Goal: Task Accomplishment & Management: Manage account settings

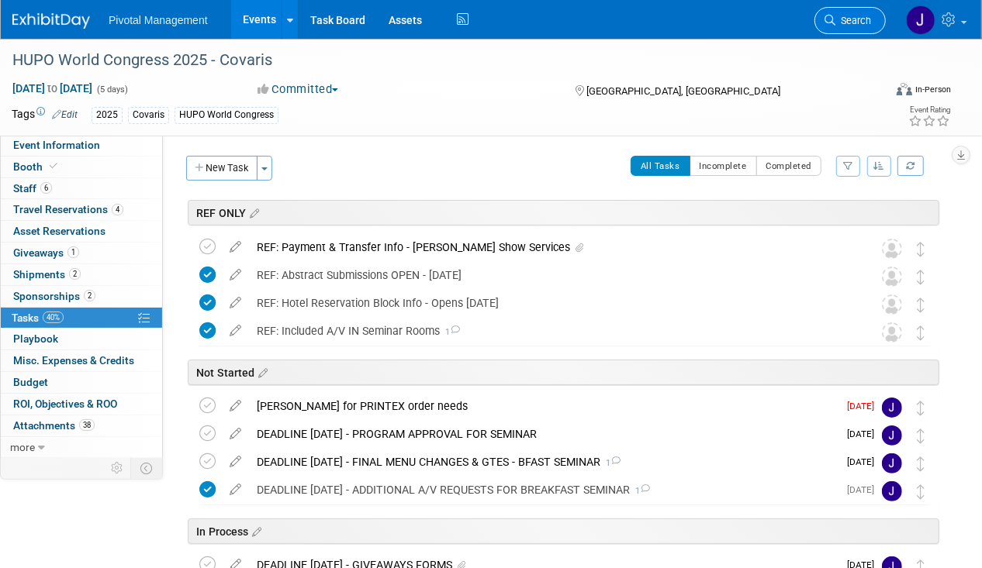
click at [870, 23] on span "Search" at bounding box center [853, 21] width 36 height 12
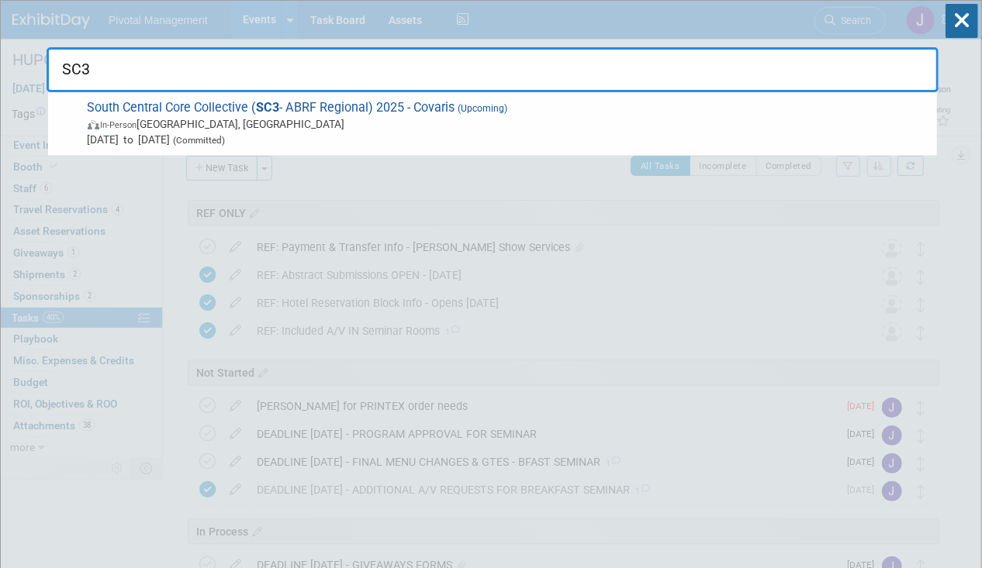
type input "SC3"
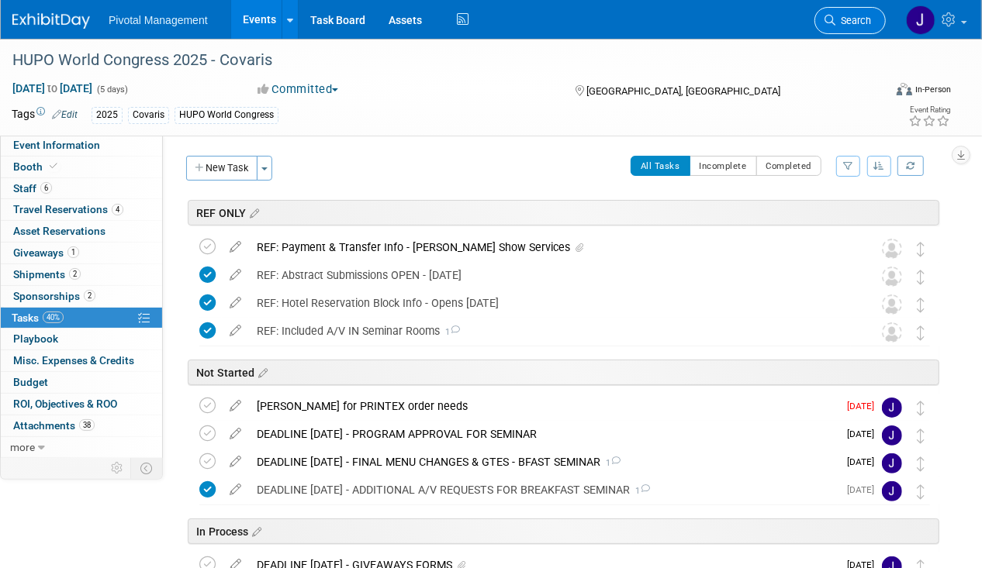
click at [833, 25] on icon at bounding box center [829, 20] width 11 height 11
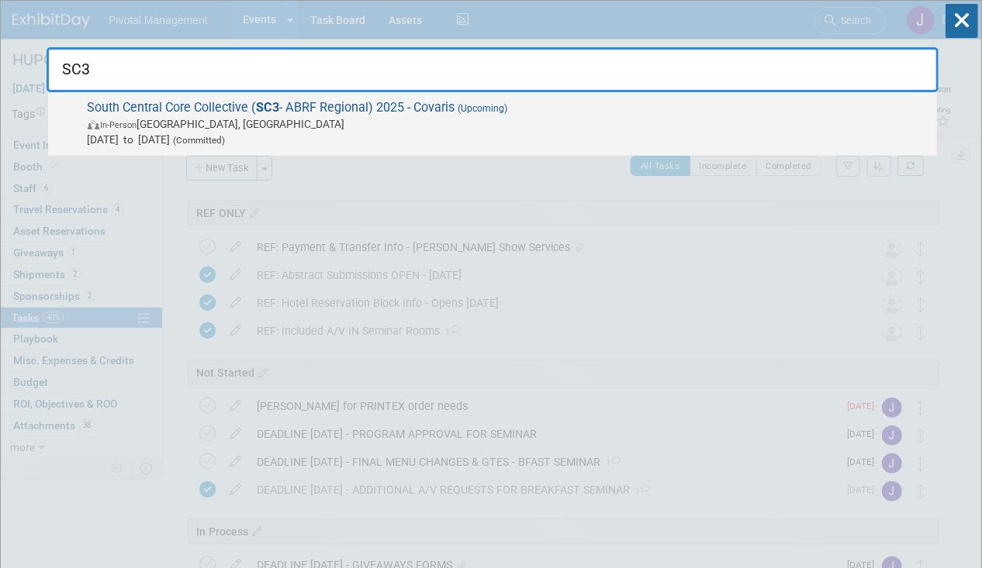
type input "SC3"
click at [571, 104] on span "South Central Core Collective ( SC3 - ABRF Regional) 2025 - Covaris (Upcoming) …" at bounding box center [506, 123] width 846 height 47
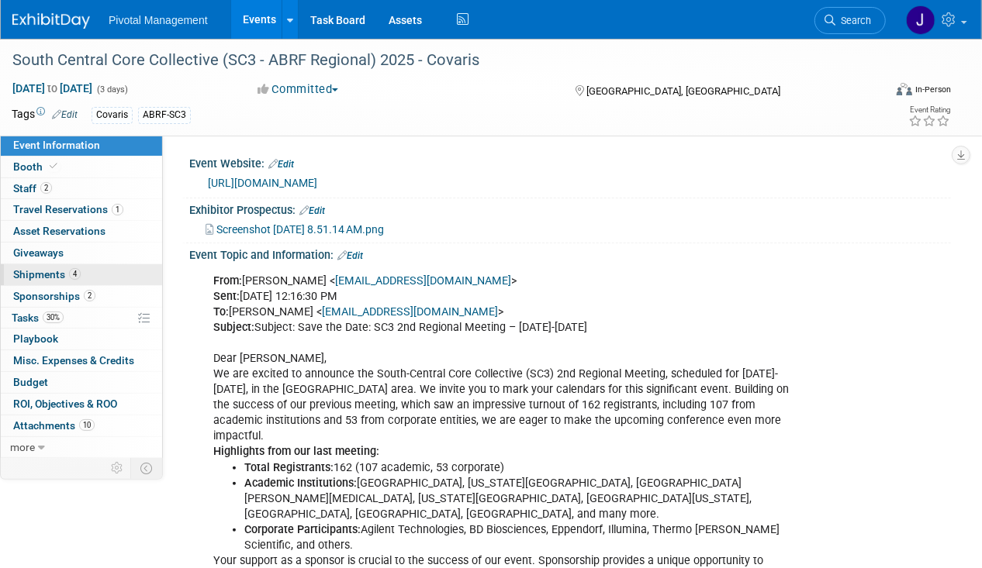
click at [104, 268] on link "4 Shipments 4" at bounding box center [81, 274] width 161 height 21
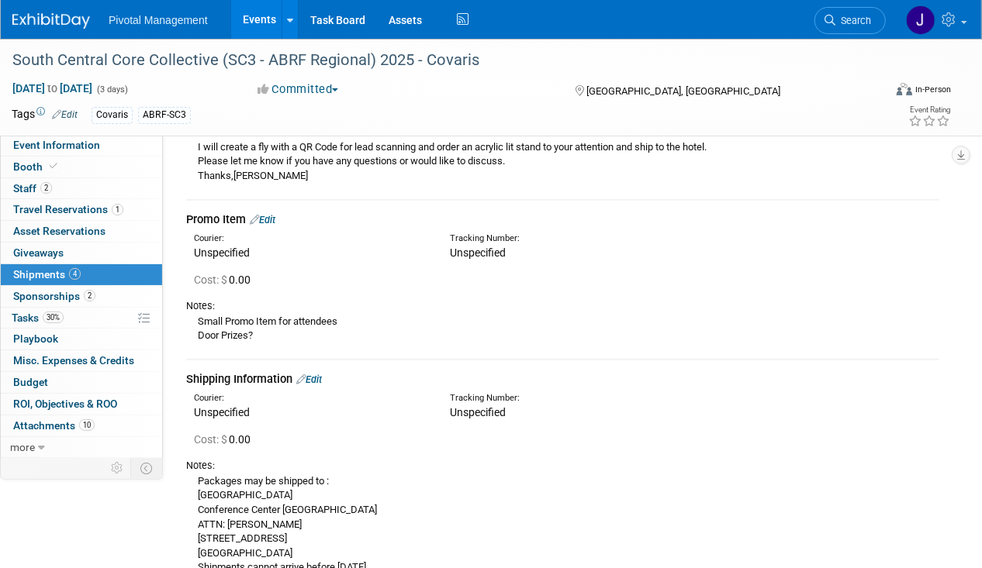
scroll to position [524, 0]
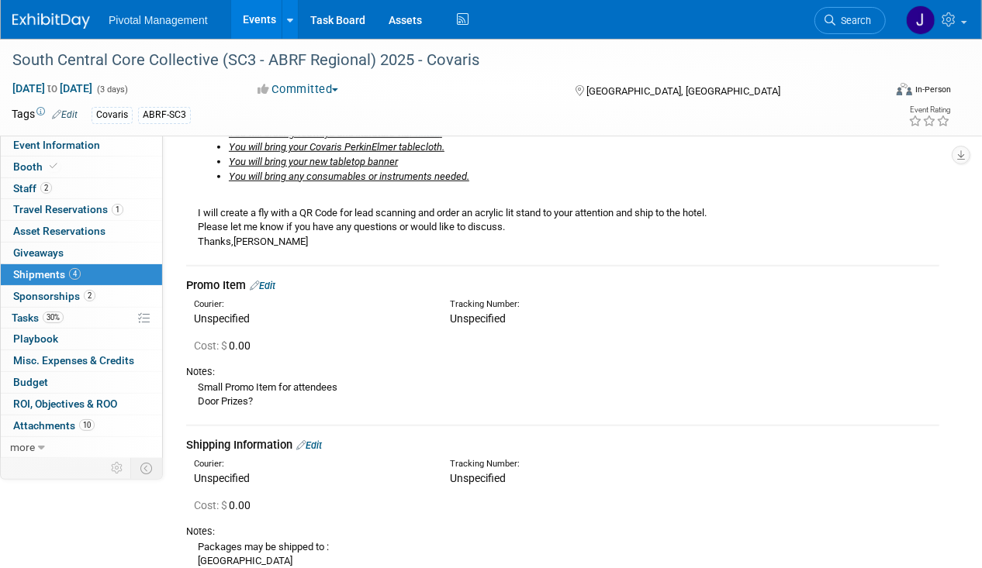
click at [271, 271] on td "Promo Item Edit Courier: Unspecified Tracking Number:" at bounding box center [562, 345] width 753 height 159
click at [271, 282] on link "Edit" at bounding box center [263, 286] width 26 height 12
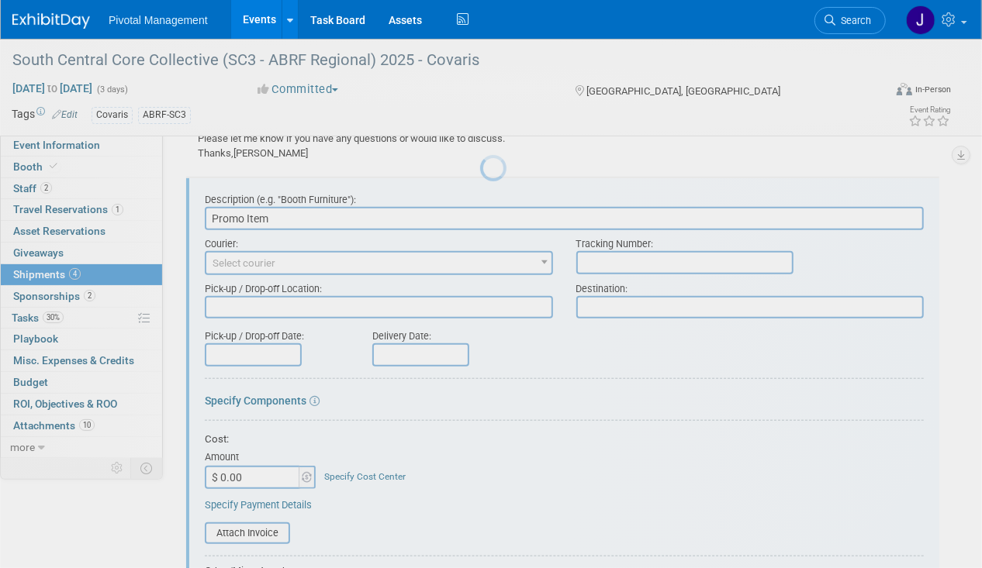
scroll to position [0, 0]
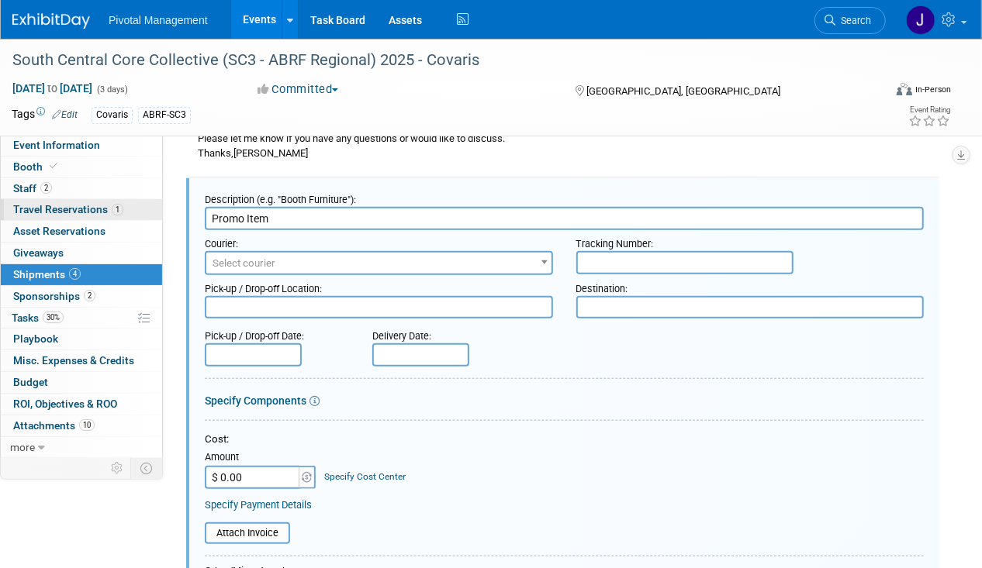
drag, startPoint x: 281, startPoint y: 214, endPoint x: 154, endPoint y: 203, distance: 127.6
click at [154, 203] on div "Event Information Event Info Booth Booth 2 Staff 2 Staff 1 Travel Reservations …" at bounding box center [491, 254] width 982 height 1657
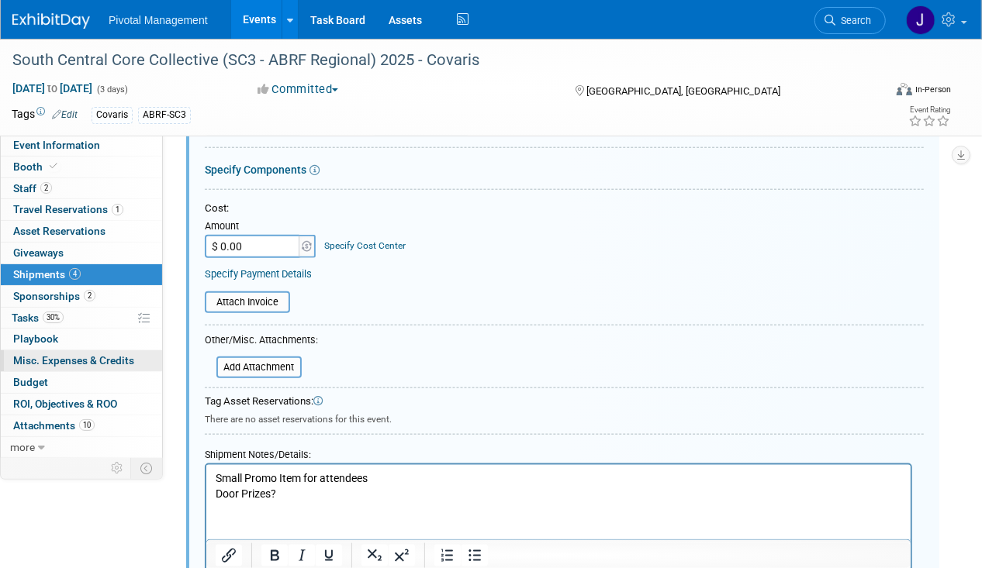
scroll to position [845, 0]
type input "Door Prize"
drag, startPoint x: 286, startPoint y: 489, endPoint x: 206, endPoint y: 471, distance: 81.8
click at [206, 471] on html "Small Promo Item for attendees Door Prizes?" at bounding box center [558, 482] width 704 height 36
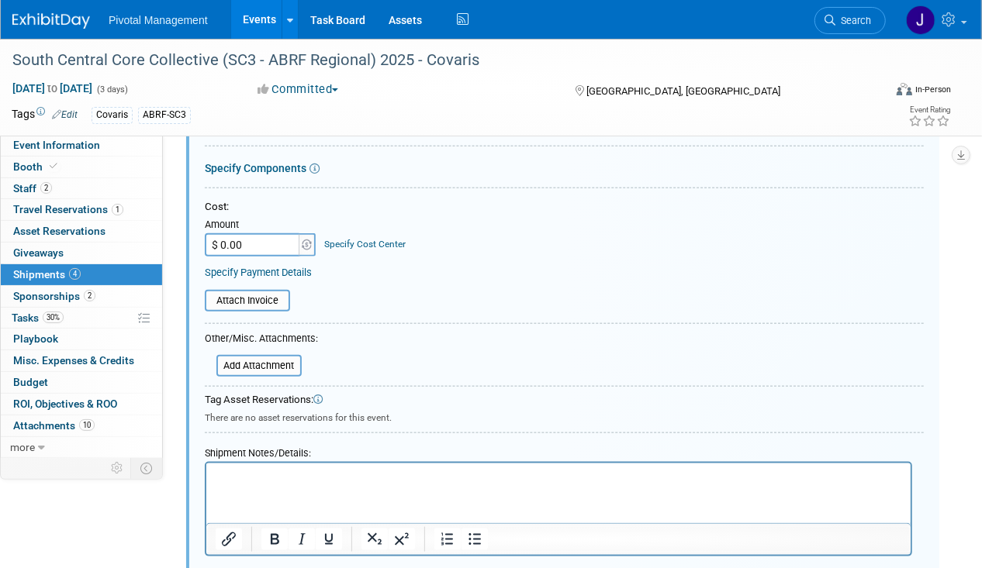
click at [393, 470] on p "Rich Text Area. Press ALT-0 for help." at bounding box center [558, 478] width 686 height 16
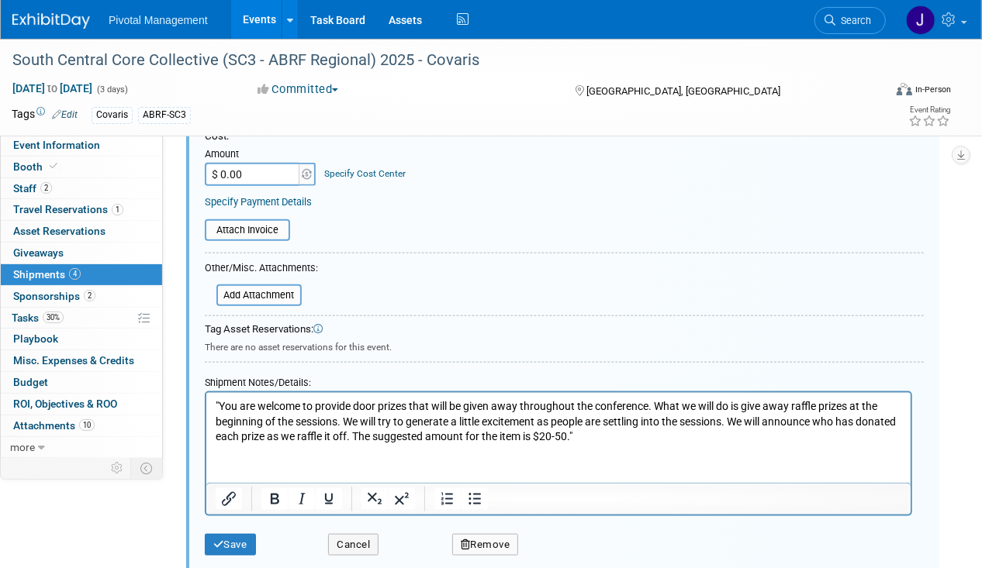
scroll to position [995, 0]
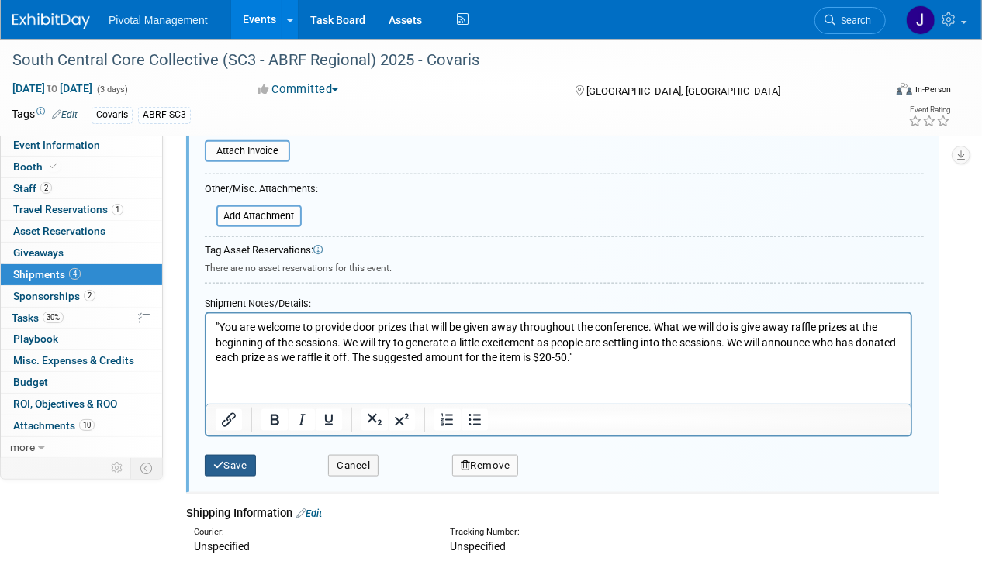
click at [247, 461] on button "Save" at bounding box center [230, 466] width 51 height 22
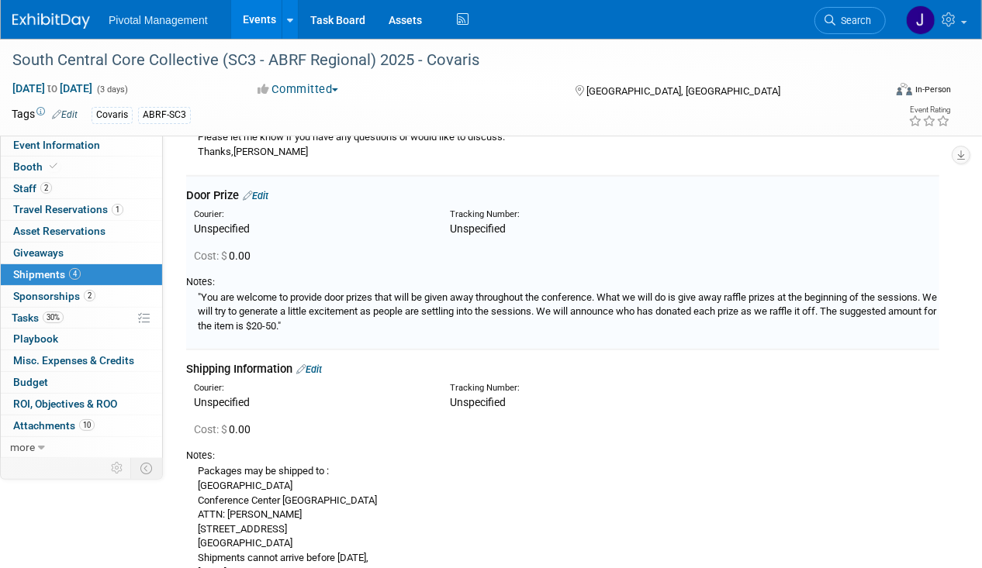
scroll to position [613, 0]
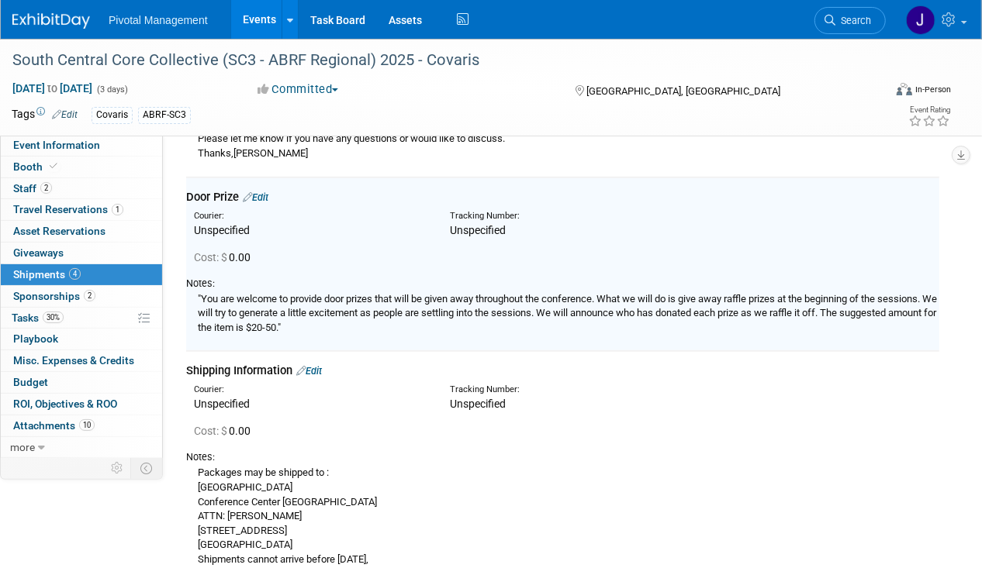
click at [276, 197] on div "Door Prize Edit" at bounding box center [562, 197] width 753 height 16
click at [264, 195] on link "Edit" at bounding box center [256, 198] width 26 height 12
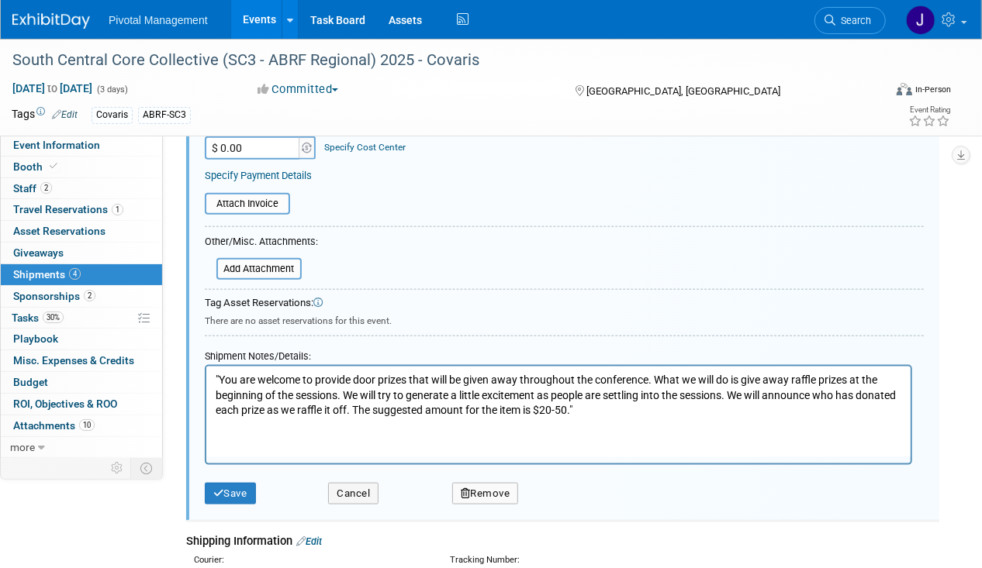
scroll to position [966, 0]
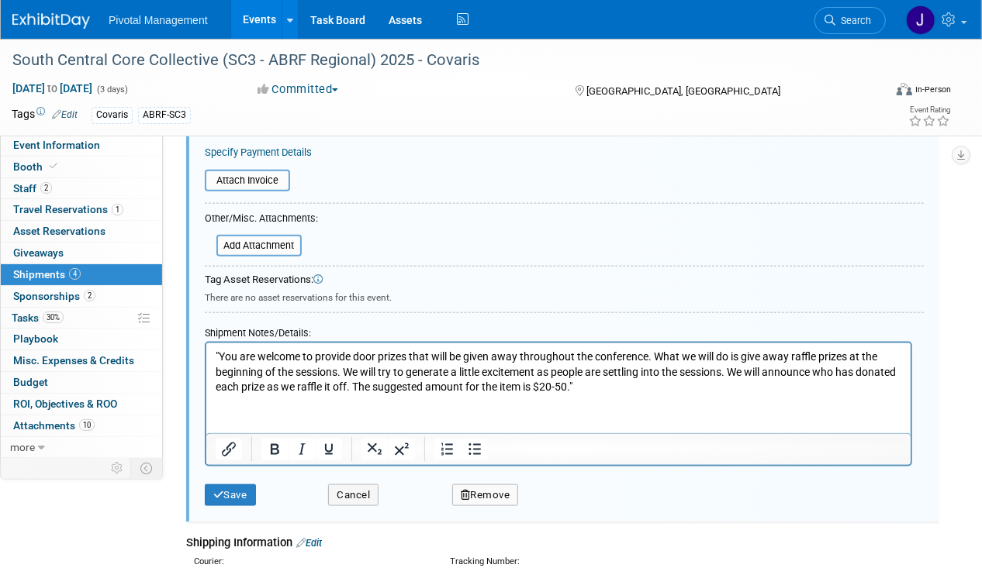
click at [413, 388] on p ""You are welcome to provide door prizes that will be given away throughout the …" at bounding box center [558, 373] width 686 height 46
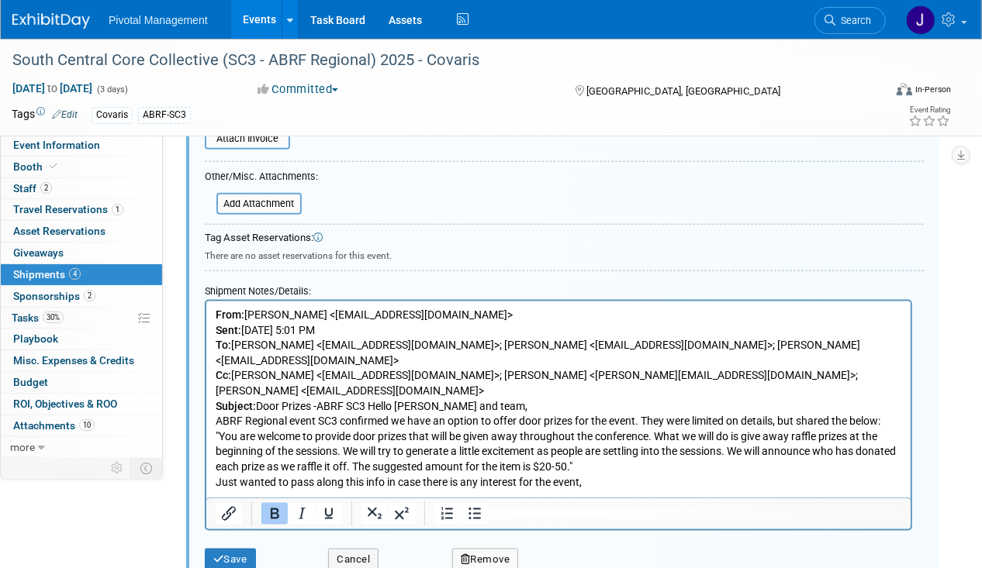
scroll to position [1035, 0]
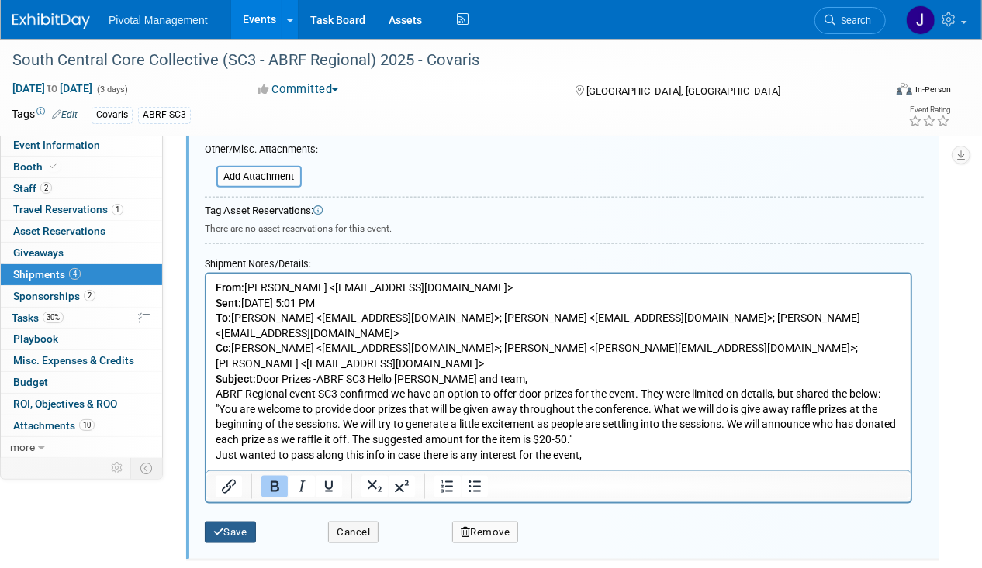
click at [237, 524] on button "Save" at bounding box center [230, 533] width 51 height 22
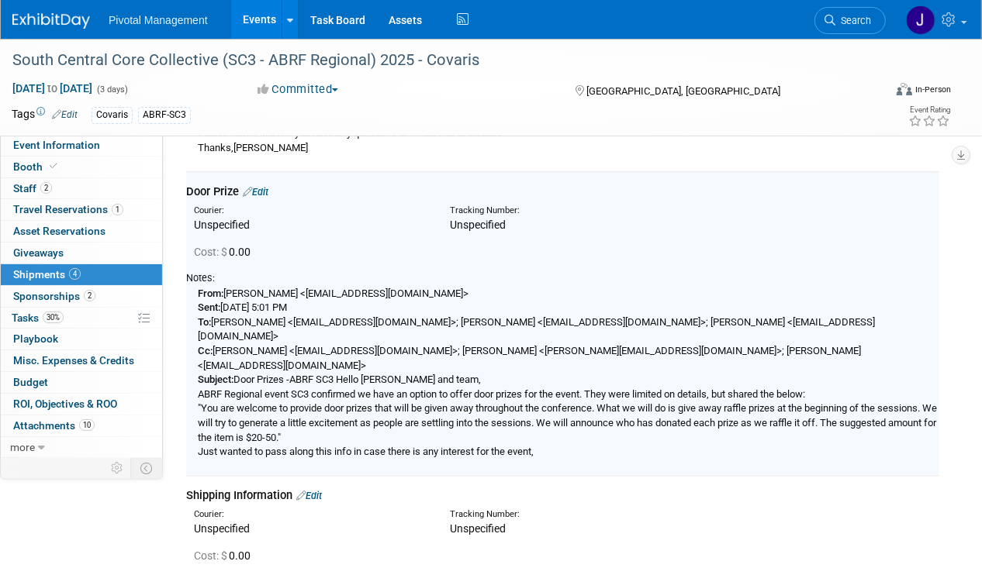
scroll to position [613, 0]
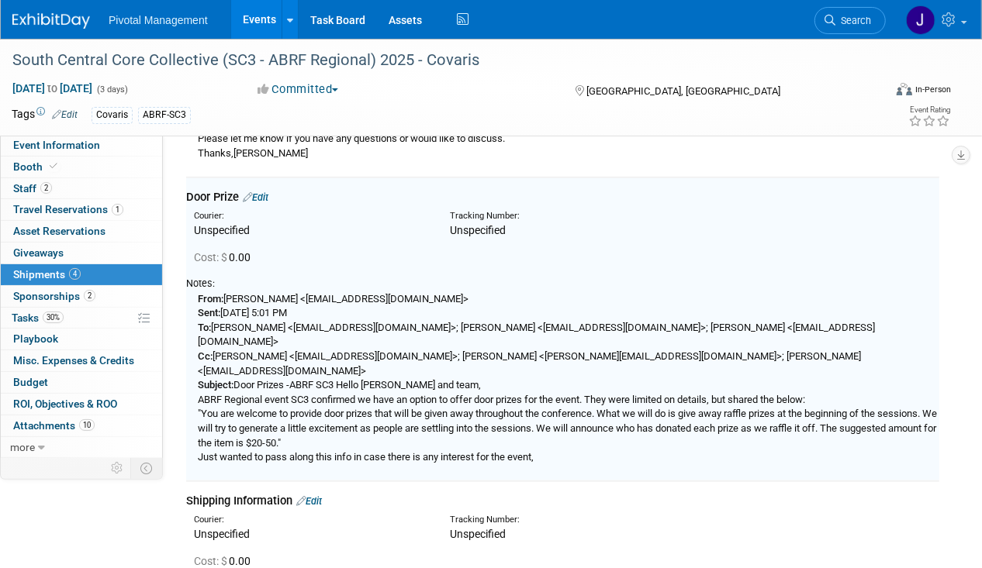
drag, startPoint x: 106, startPoint y: 307, endPoint x: 206, endPoint y: 305, distance: 99.3
click at [106, 308] on link "30% Tasks 30%" at bounding box center [81, 318] width 161 height 21
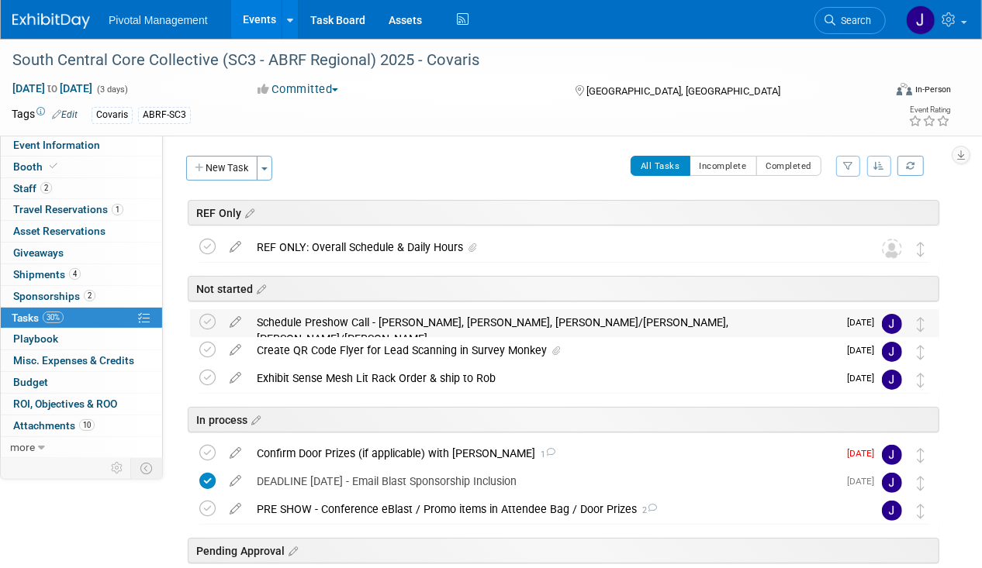
click at [447, 310] on div "Schedule Preshow Call - [PERSON_NAME], [PERSON_NAME], [PERSON_NAME]/[PERSON_NAM…" at bounding box center [543, 330] width 589 height 43
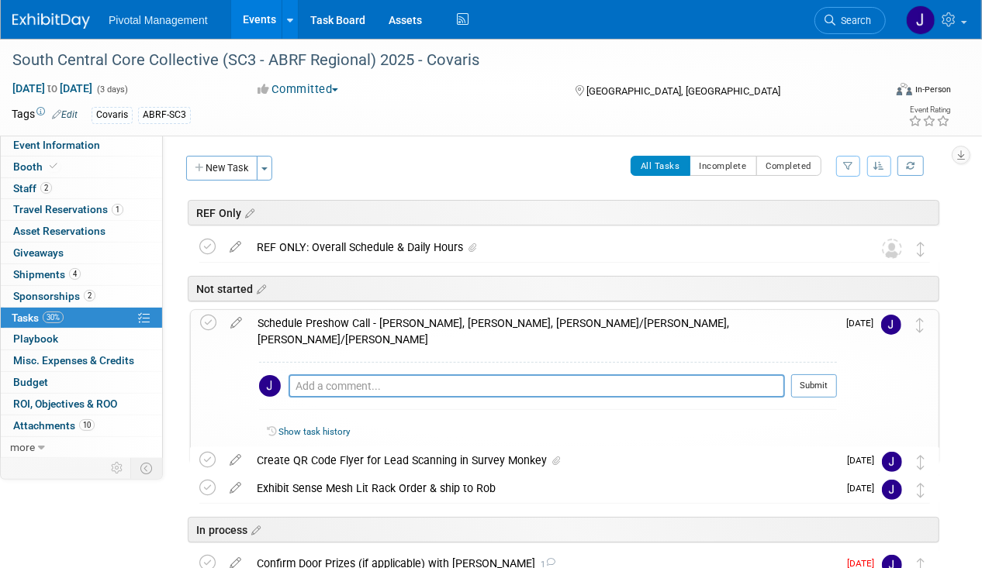
click at [447, 310] on div "Schedule Preshow Call - [PERSON_NAME], [PERSON_NAME], [PERSON_NAME]/[PERSON_NAM…" at bounding box center [543, 331] width 587 height 43
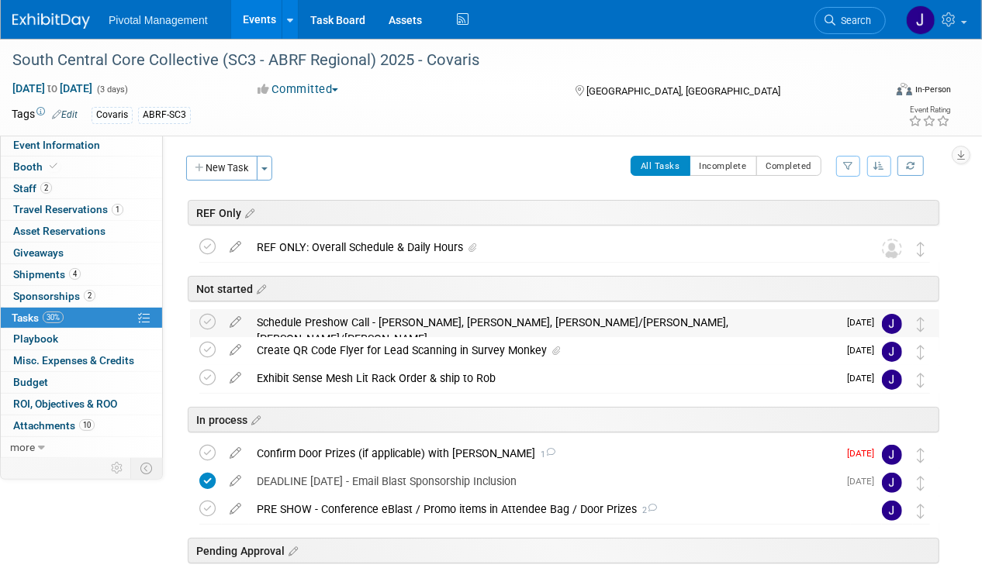
click at [392, 327] on div "Schedule Preshow Call - [PERSON_NAME], [PERSON_NAME], [PERSON_NAME]/[PERSON_NAM…" at bounding box center [543, 330] width 589 height 43
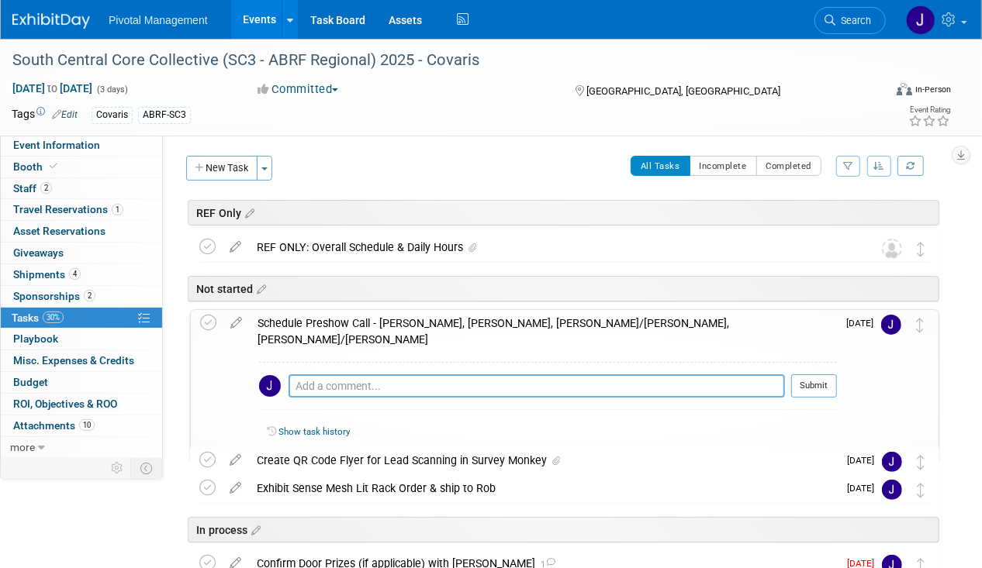
click at [314, 375] on textarea at bounding box center [536, 386] width 496 height 23
type textarea "Vendor call with show organizers - [DATE]"
click at [820, 375] on button "Submit" at bounding box center [814, 386] width 46 height 23
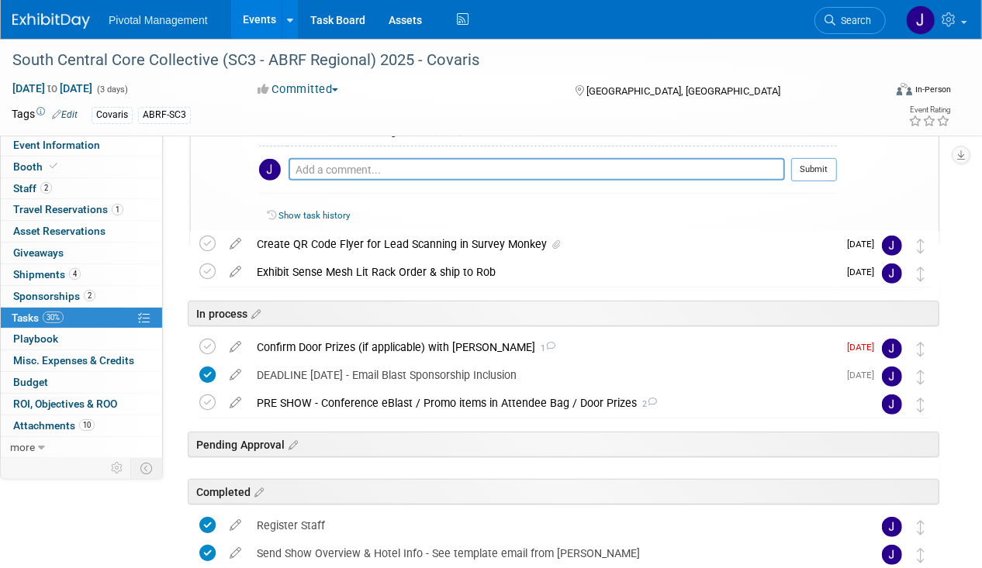
scroll to position [288, 0]
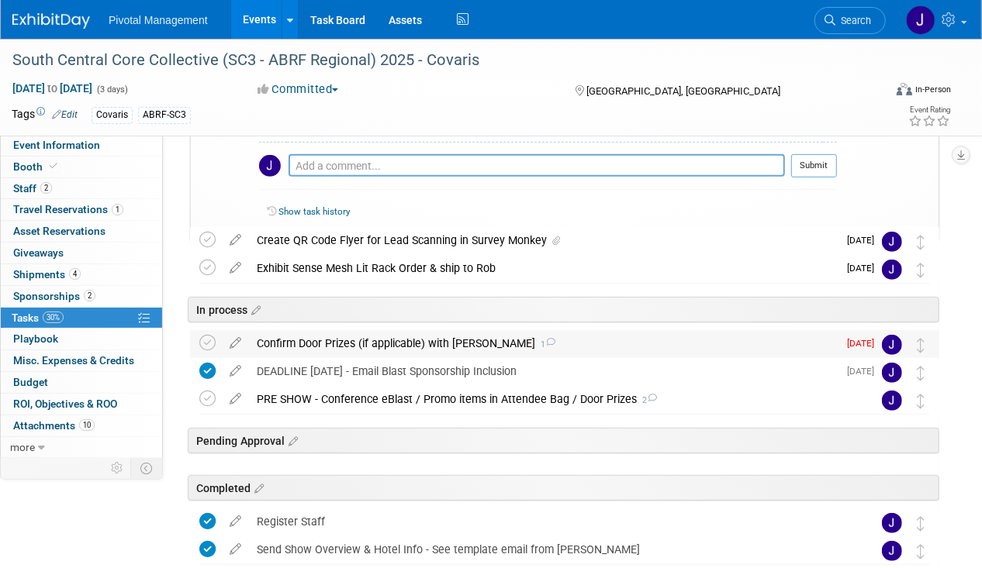
click at [537, 331] on div "Confirm Door Prizes (if applicable) with Tom 1" at bounding box center [543, 343] width 589 height 26
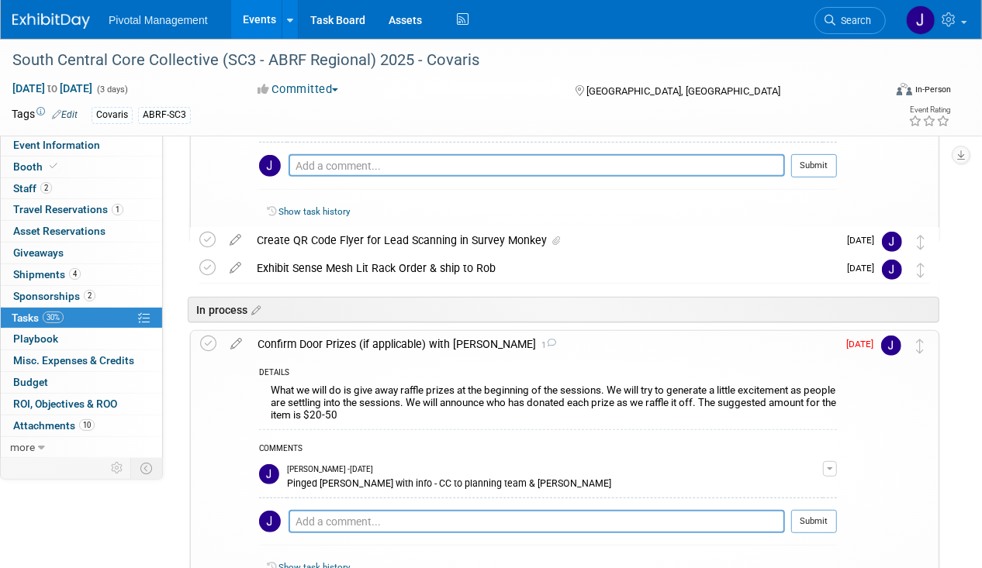
click at [537, 331] on div "Confirm Door Prizes (if applicable) with Tom 1" at bounding box center [543, 344] width 587 height 26
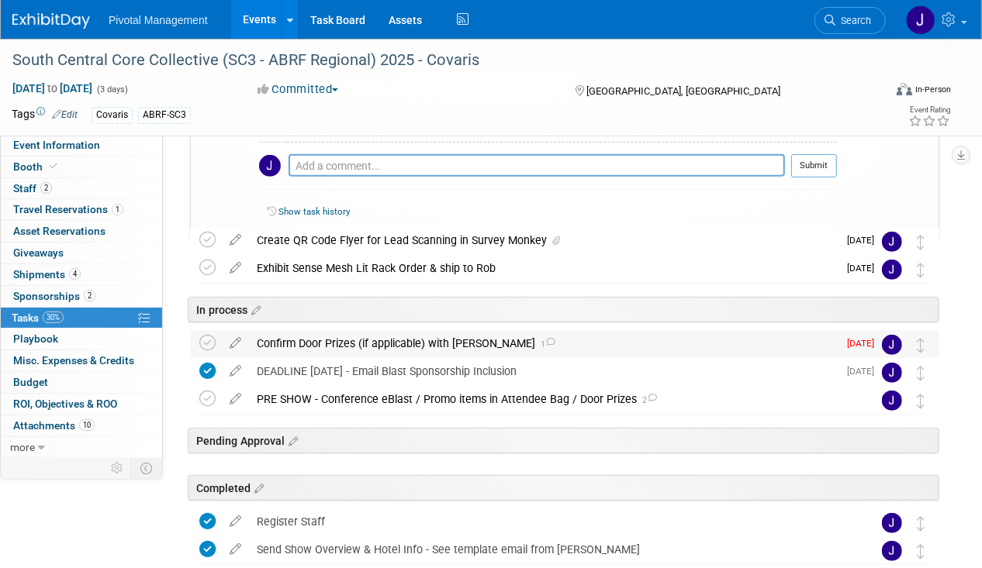
click at [537, 331] on div "Confirm Door Prizes (if applicable) with Tom 1" at bounding box center [543, 343] width 589 height 26
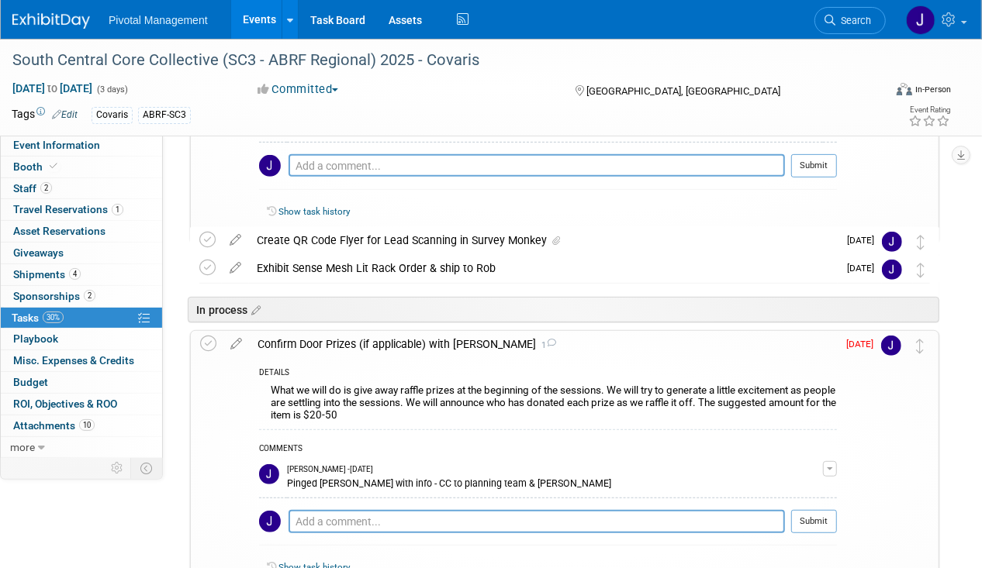
click at [540, 331] on div "Confirm Door Prizes (if applicable) with Tom 1" at bounding box center [543, 344] width 587 height 26
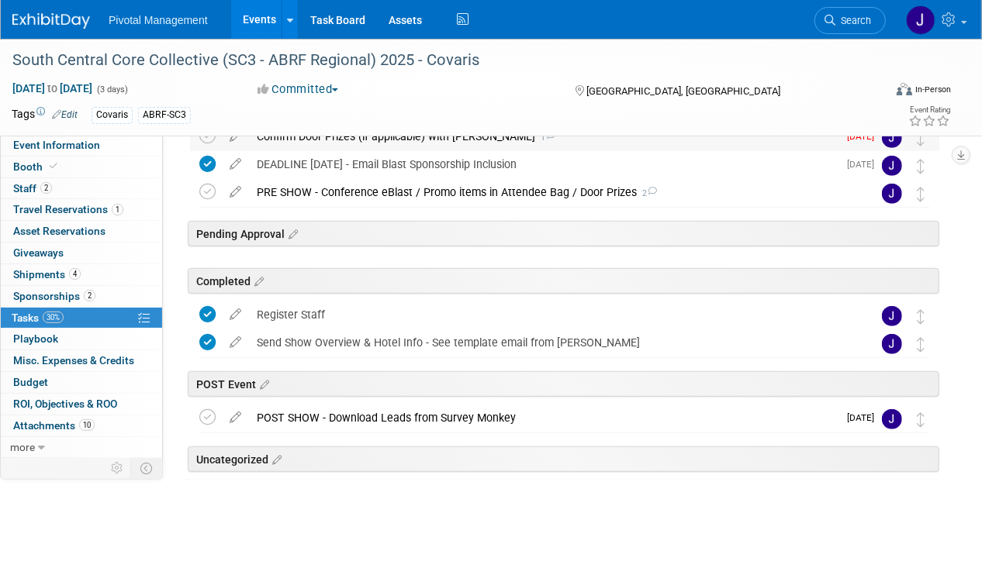
scroll to position [500, 0]
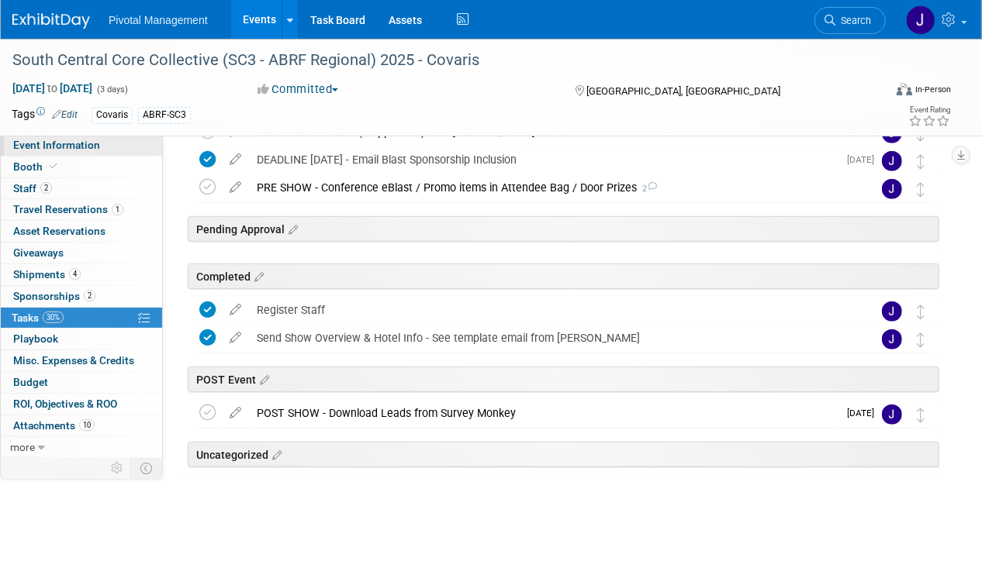
click at [135, 144] on link "Event Information" at bounding box center [81, 145] width 161 height 21
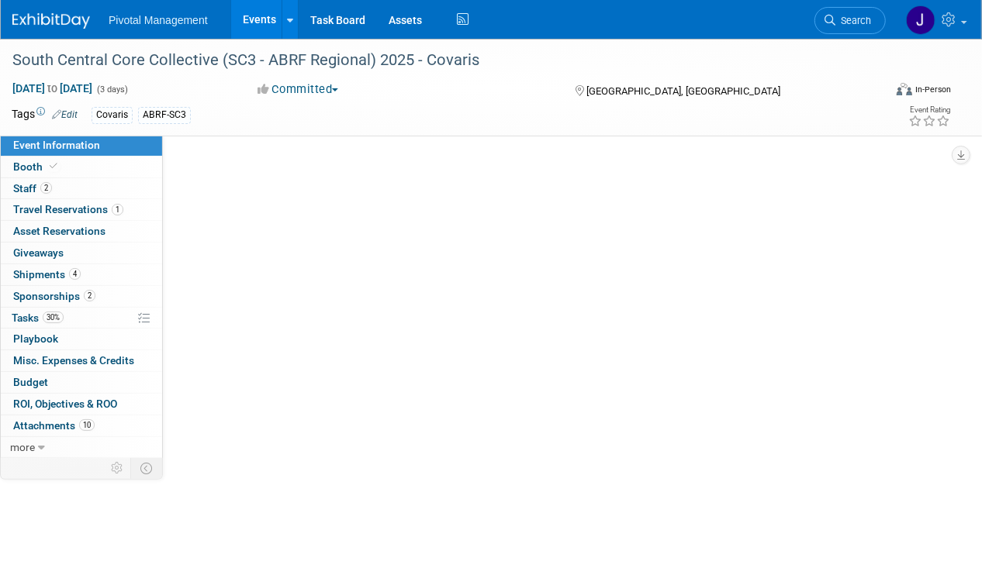
scroll to position [0, 0]
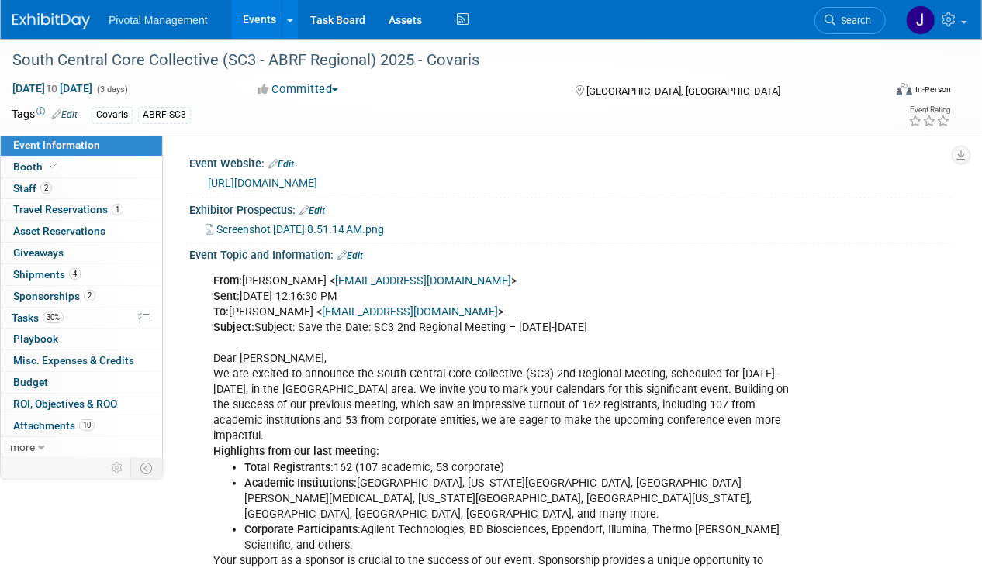
click at [317, 185] on link "[URL][DOMAIN_NAME]" at bounding box center [262, 183] width 109 height 12
click at [55, 292] on span "Sponsorships 2" at bounding box center [54, 296] width 82 height 12
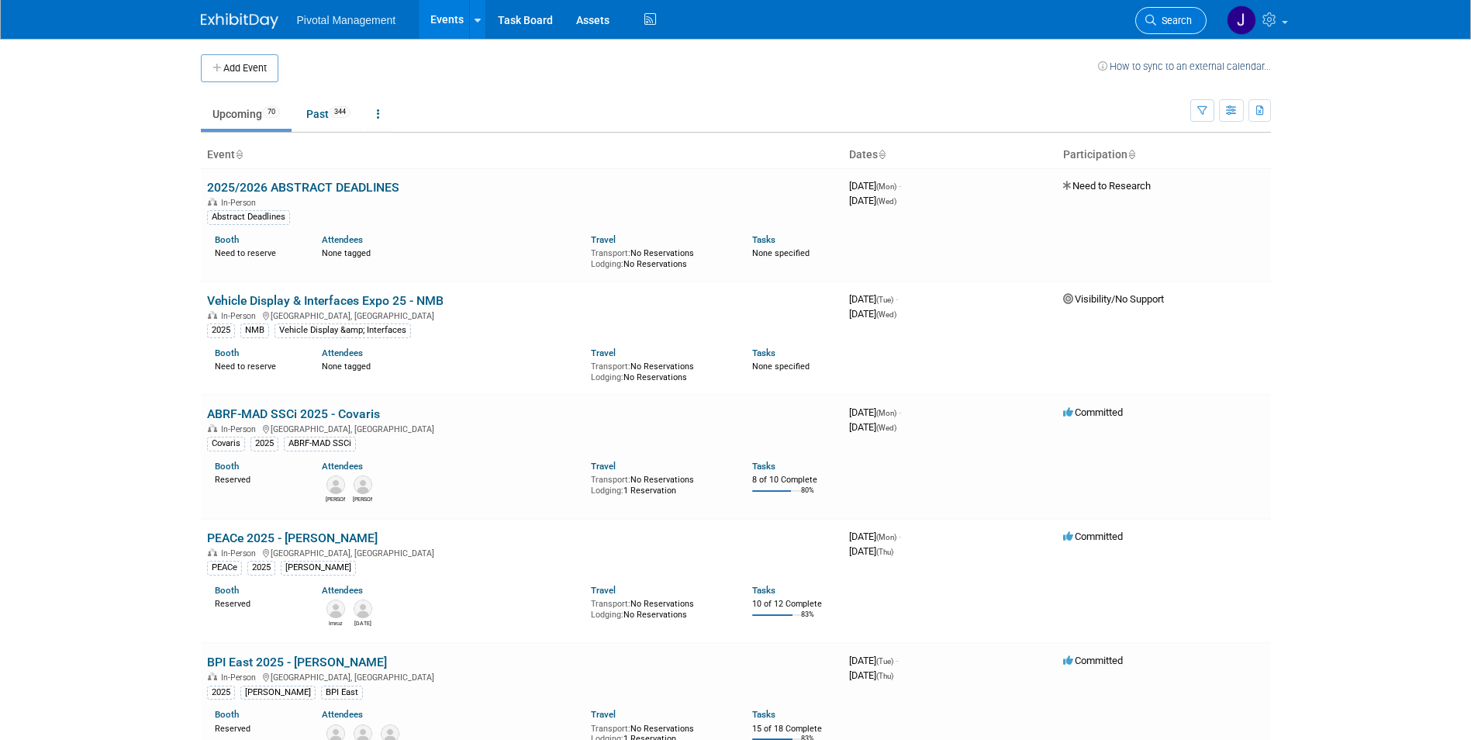
click at [1170, 9] on link "Search" at bounding box center [1170, 20] width 71 height 27
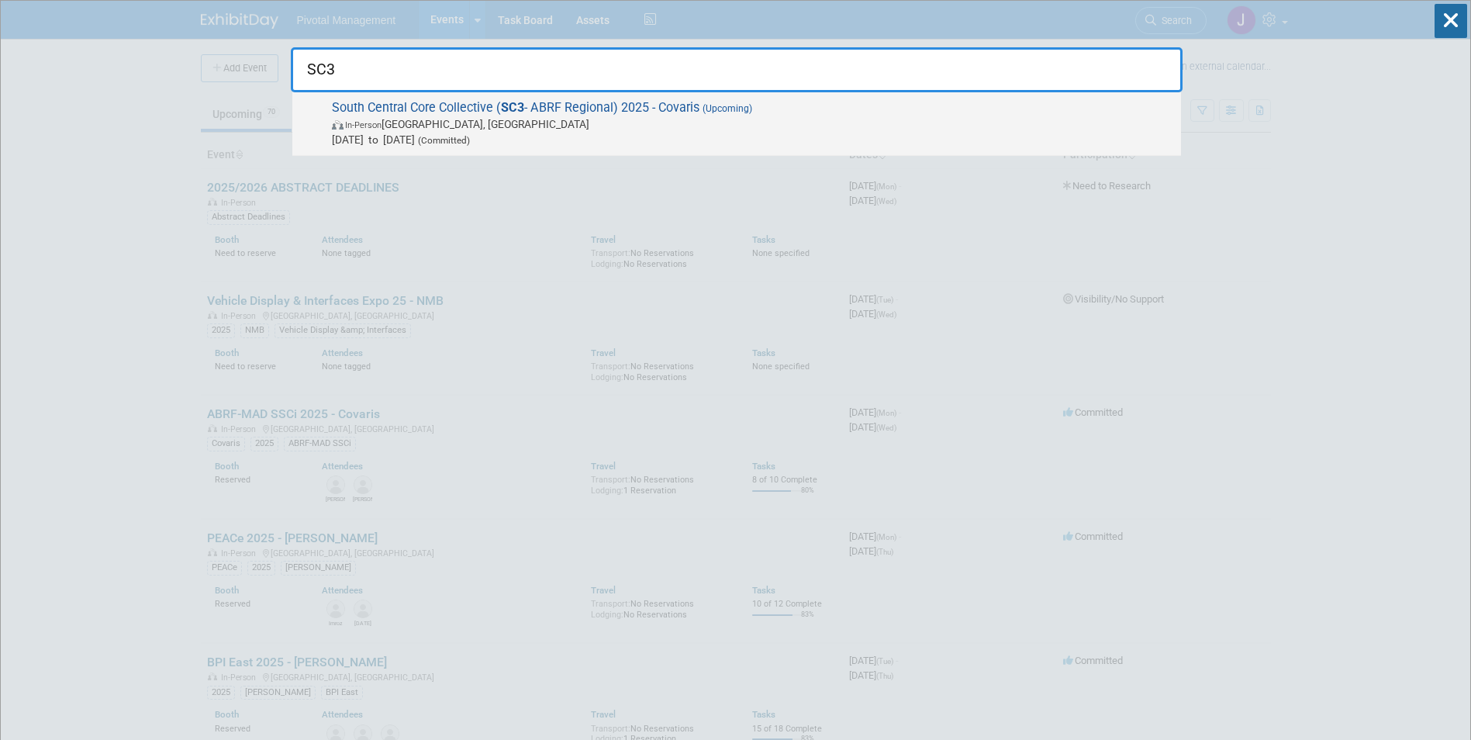
type input "SC3"
click at [546, 140] on span "[DATE] to [DATE] (Committed)" at bounding box center [752, 140] width 841 height 16
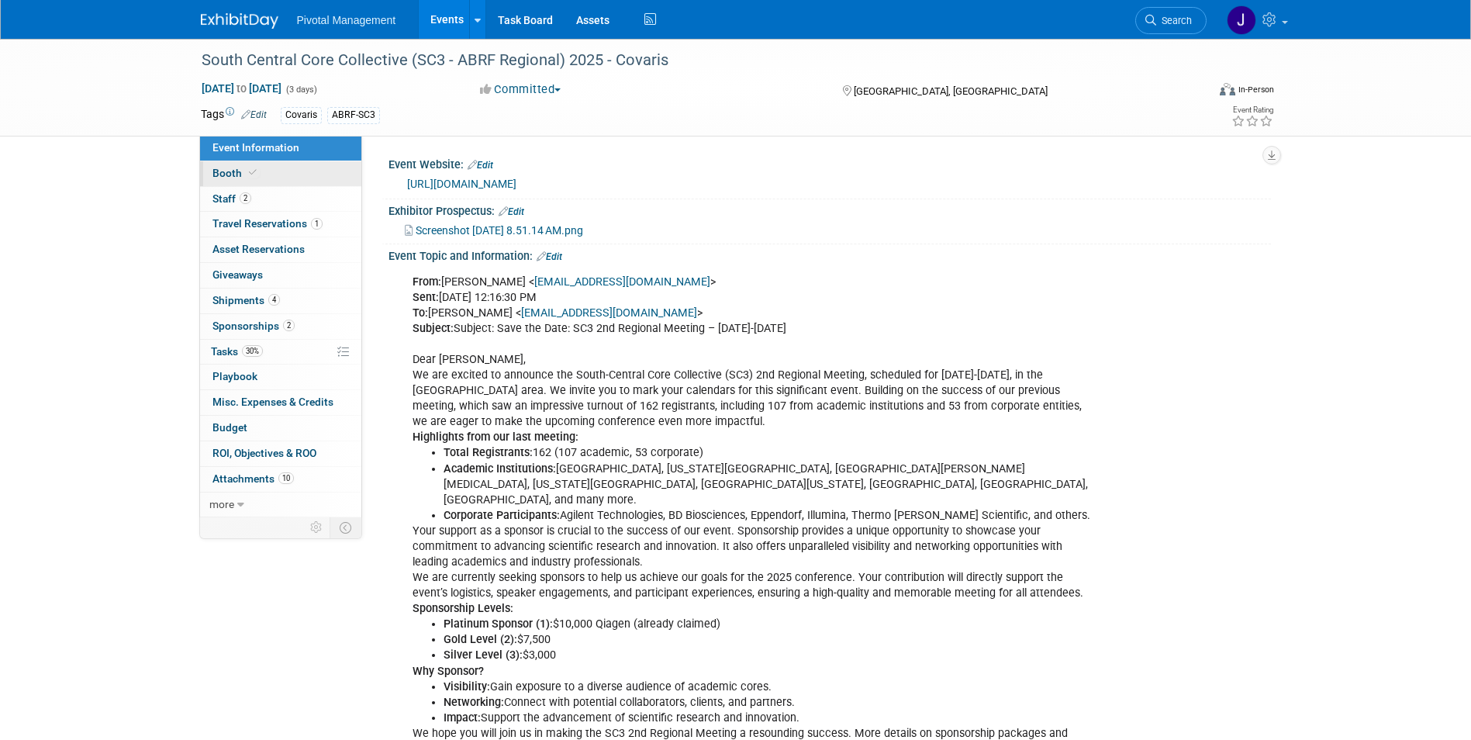
click at [274, 181] on link "Booth" at bounding box center [280, 173] width 161 height 25
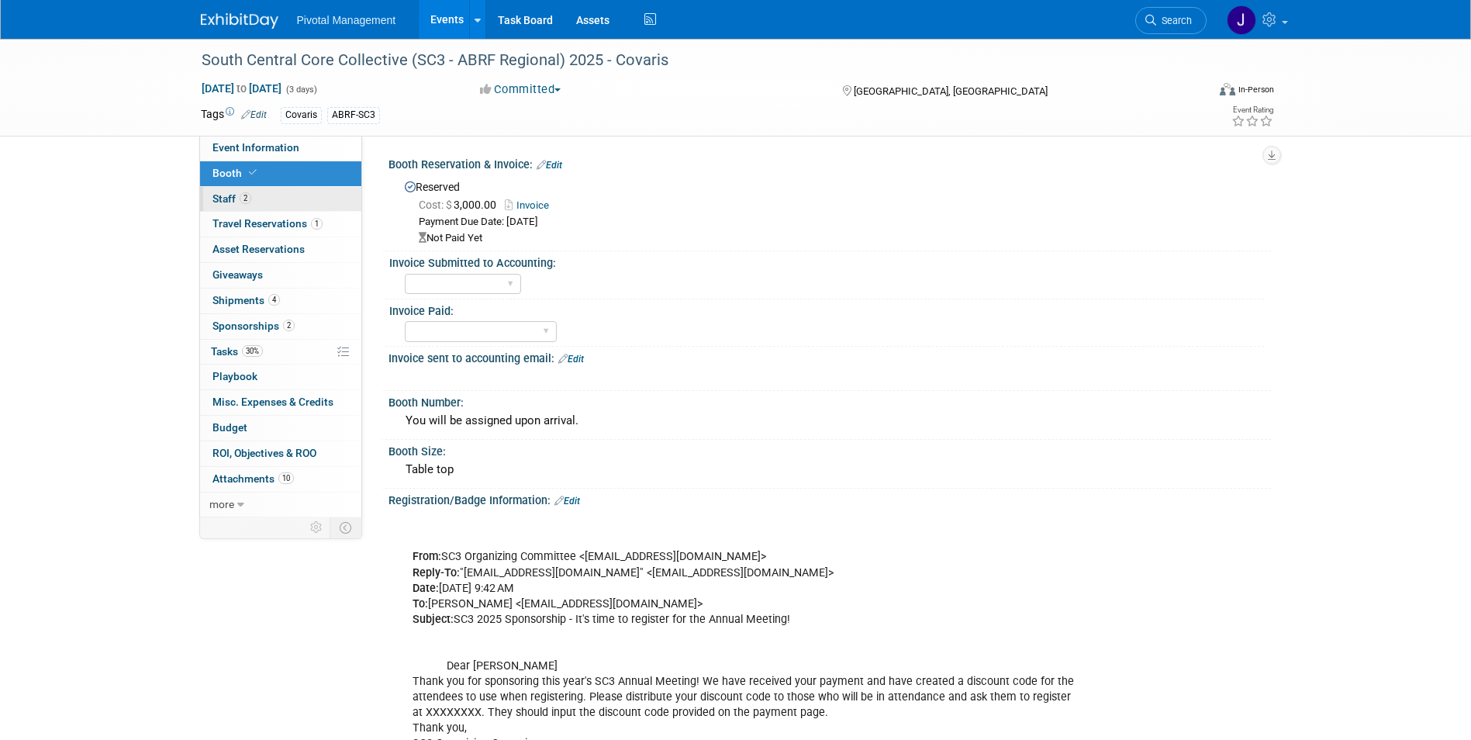
click at [272, 201] on link "2 Staff 2" at bounding box center [280, 199] width 161 height 25
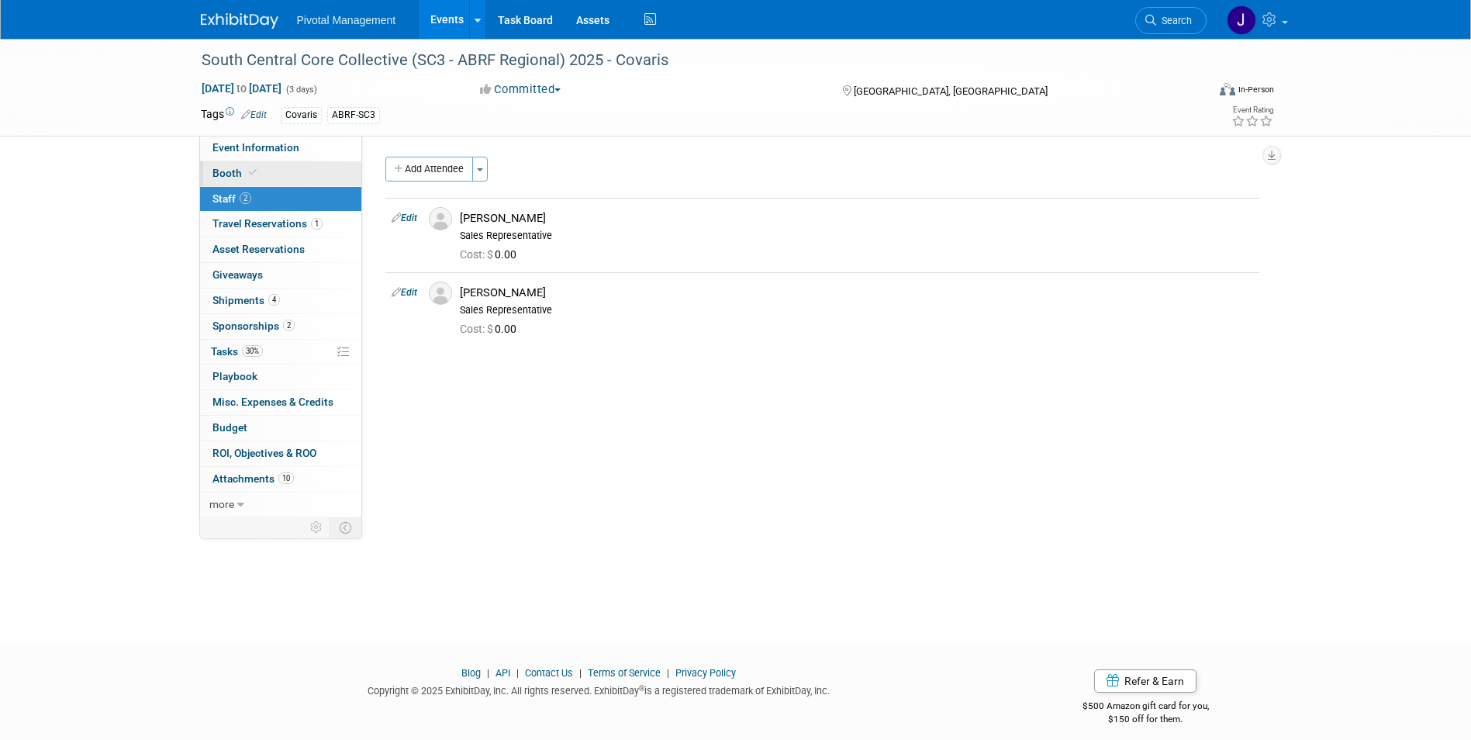
click at [261, 165] on link "Booth" at bounding box center [280, 173] width 161 height 25
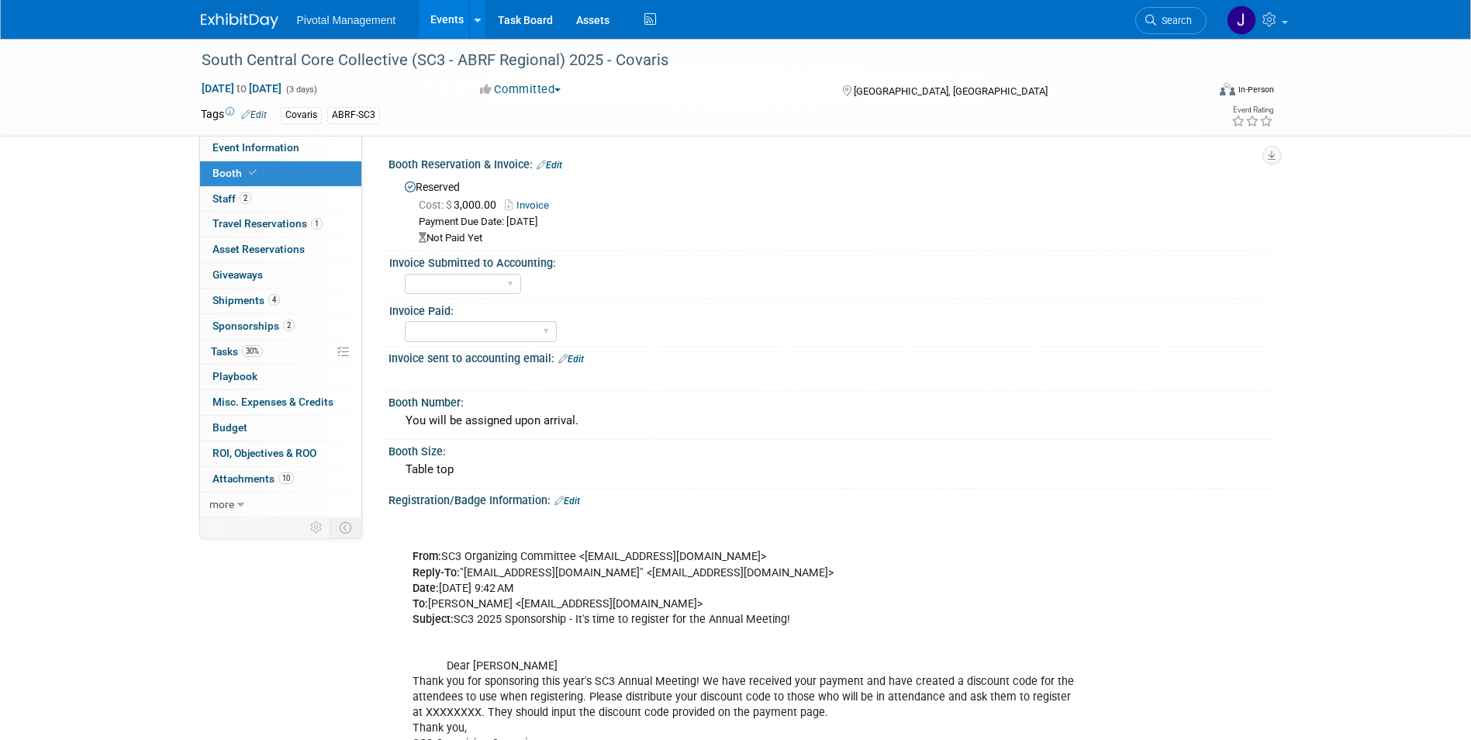
click at [552, 161] on link "Edit" at bounding box center [550, 165] width 26 height 11
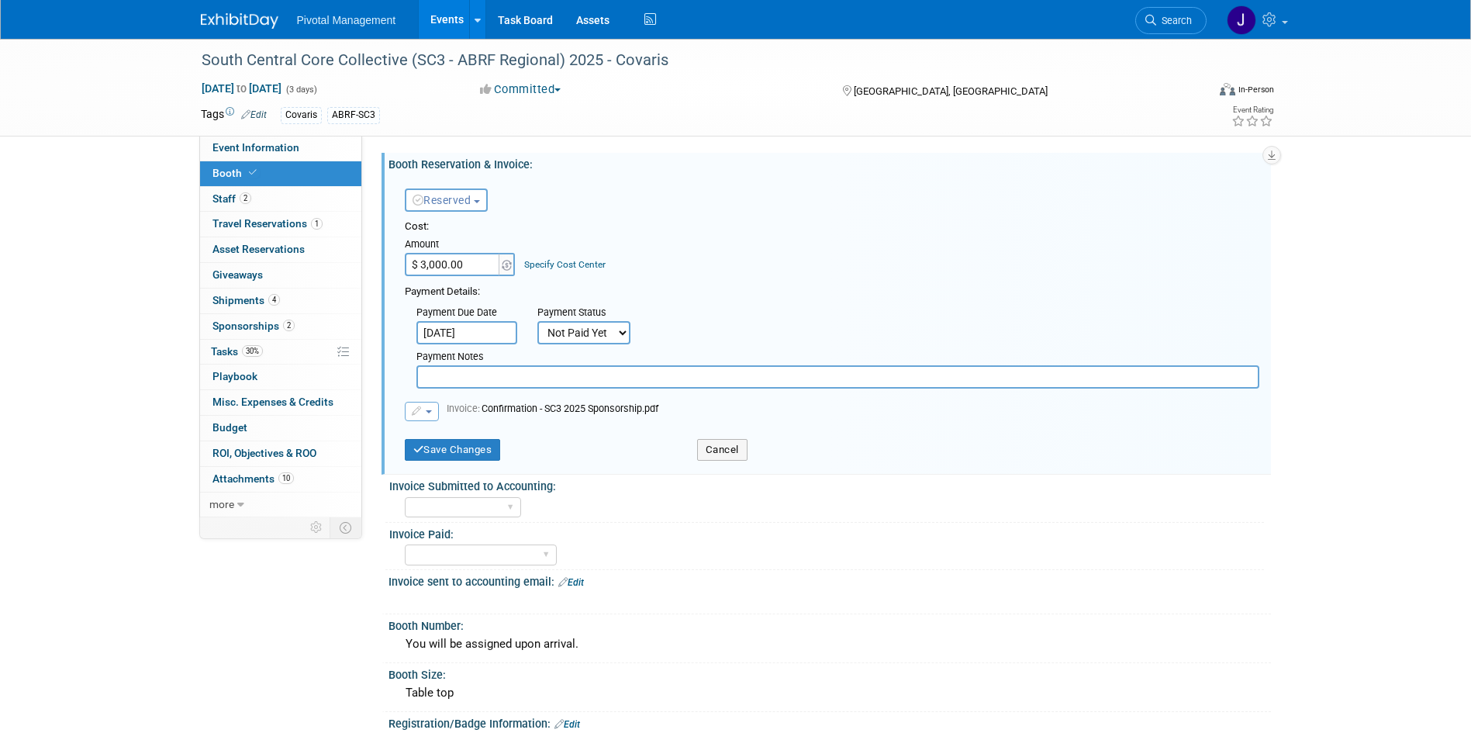
click at [623, 333] on select "Not Paid Yet Partially Paid Paid in Full" at bounding box center [583, 332] width 93 height 23
select select "1"
click at [537, 321] on select "Not Paid Yet Partially Paid Paid in Full" at bounding box center [583, 332] width 93 height 23
click at [484, 447] on button "Save Changes" at bounding box center [453, 450] width 96 height 22
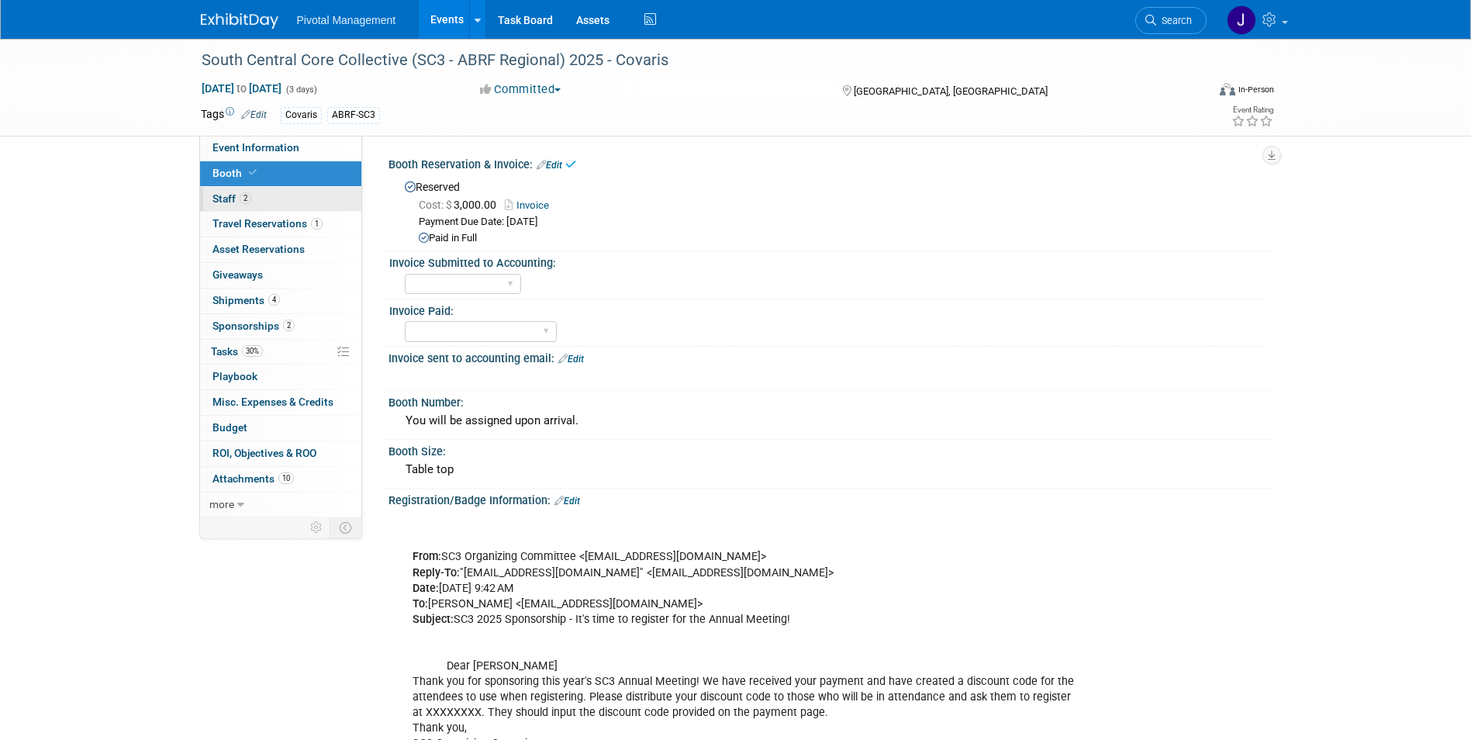
click at [268, 198] on link "2 Staff 2" at bounding box center [280, 199] width 161 height 25
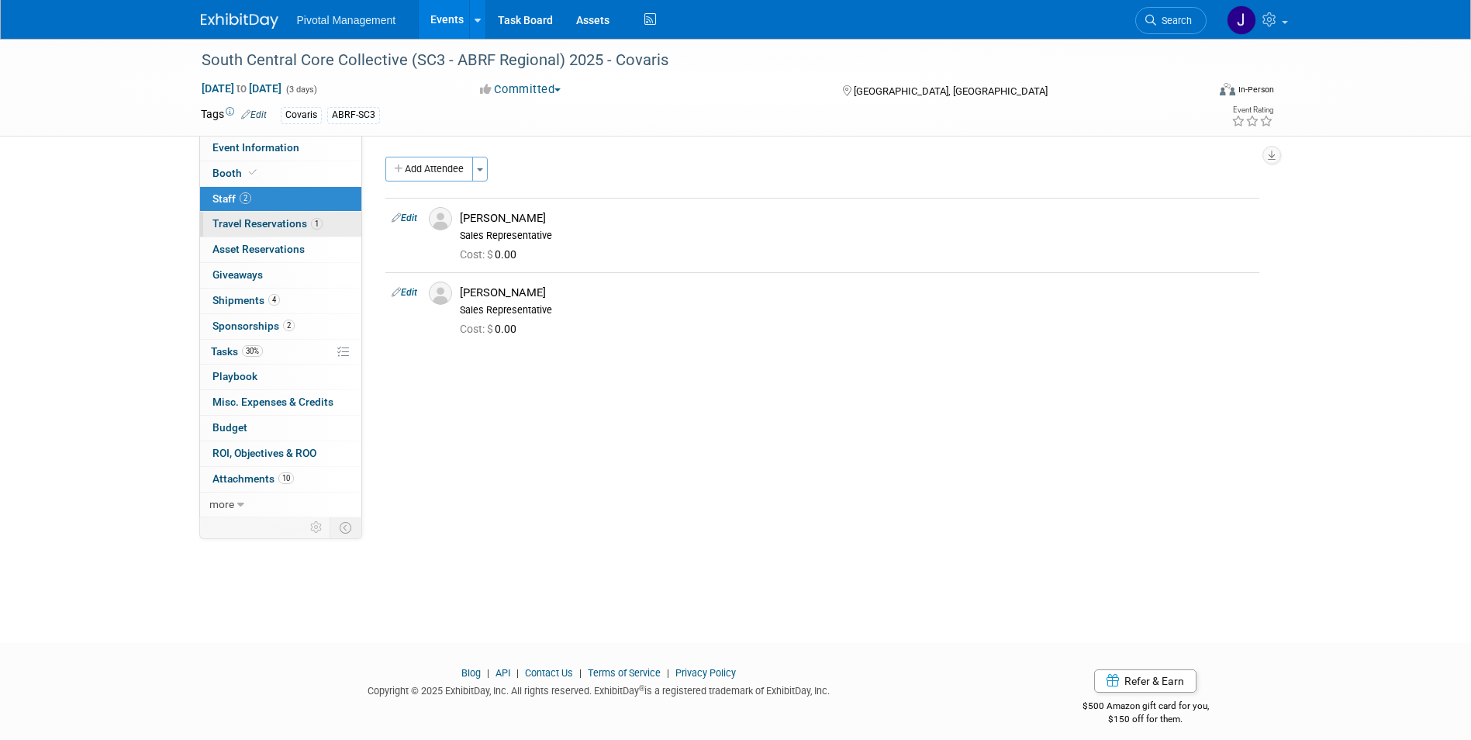
click at [262, 218] on span "Travel Reservations 1" at bounding box center [267, 223] width 110 height 12
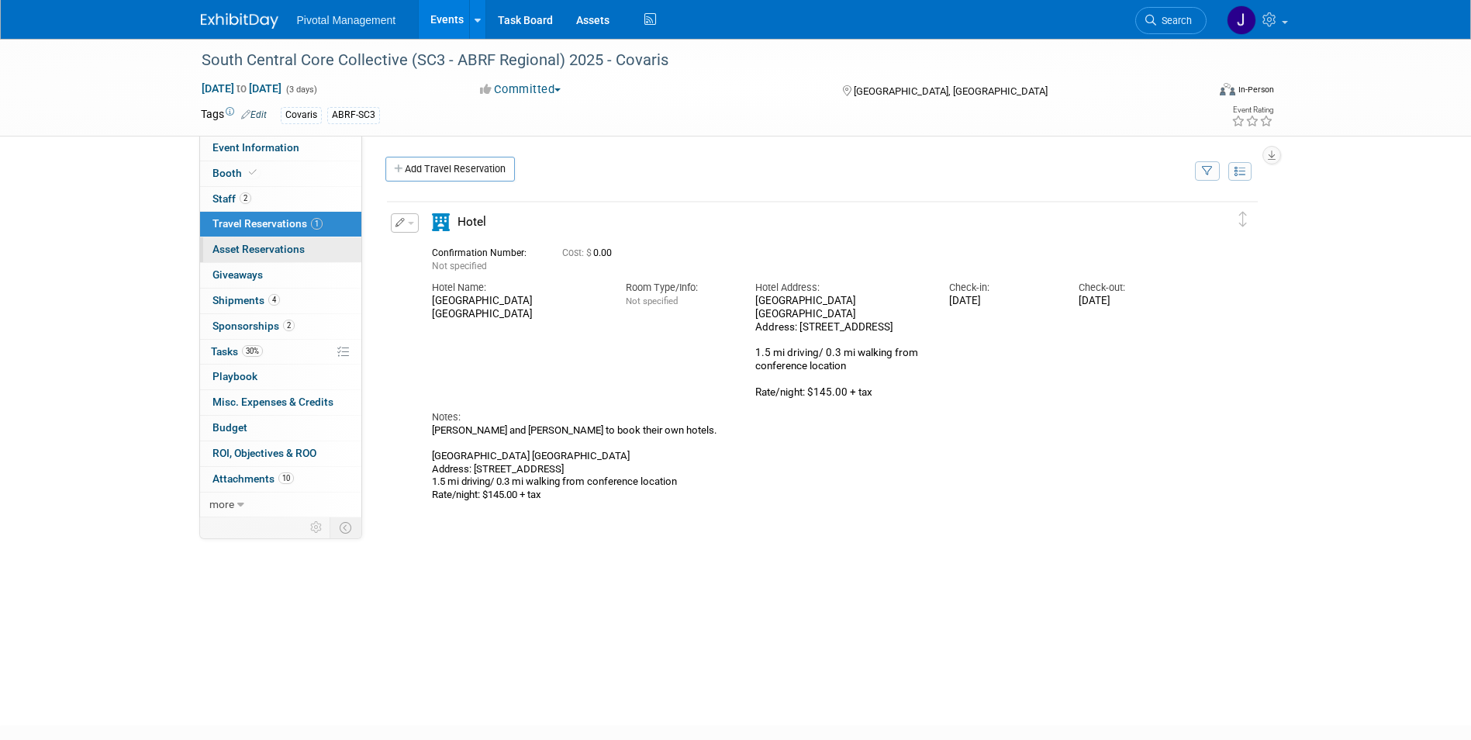
click at [261, 244] on span "Asset Reservations 0" at bounding box center [258, 249] width 92 height 12
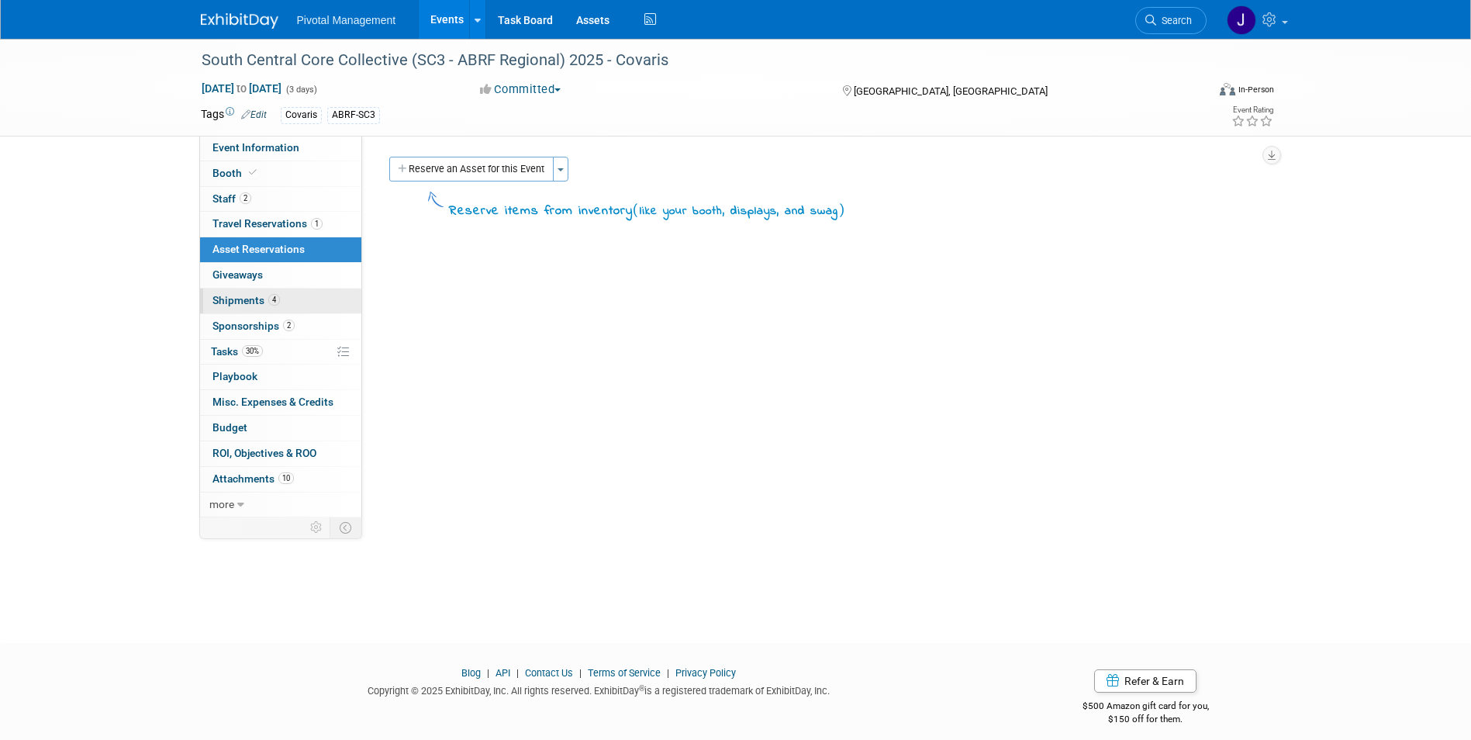
click at [276, 289] on link "4 Shipments 4" at bounding box center [280, 300] width 161 height 25
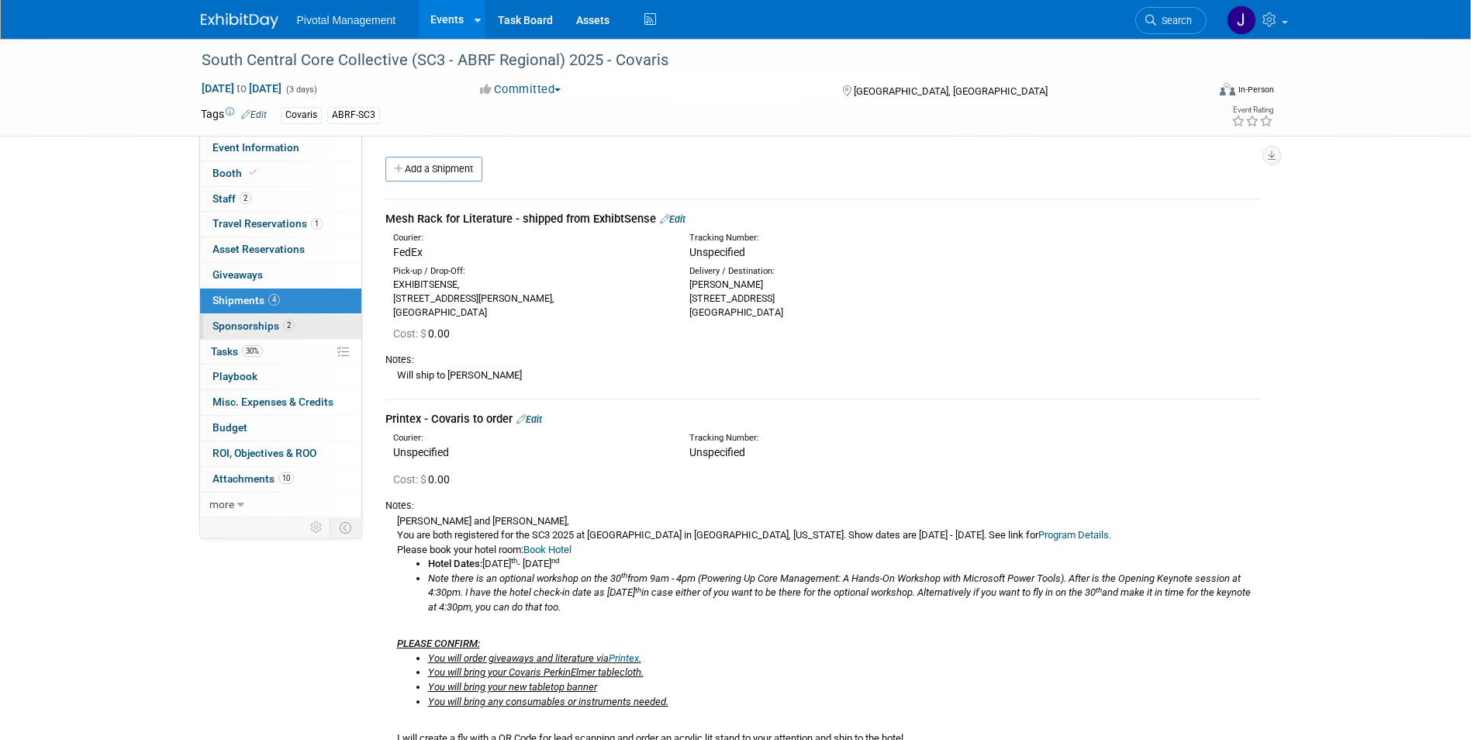
click at [265, 315] on link "2 Sponsorships 2" at bounding box center [280, 326] width 161 height 25
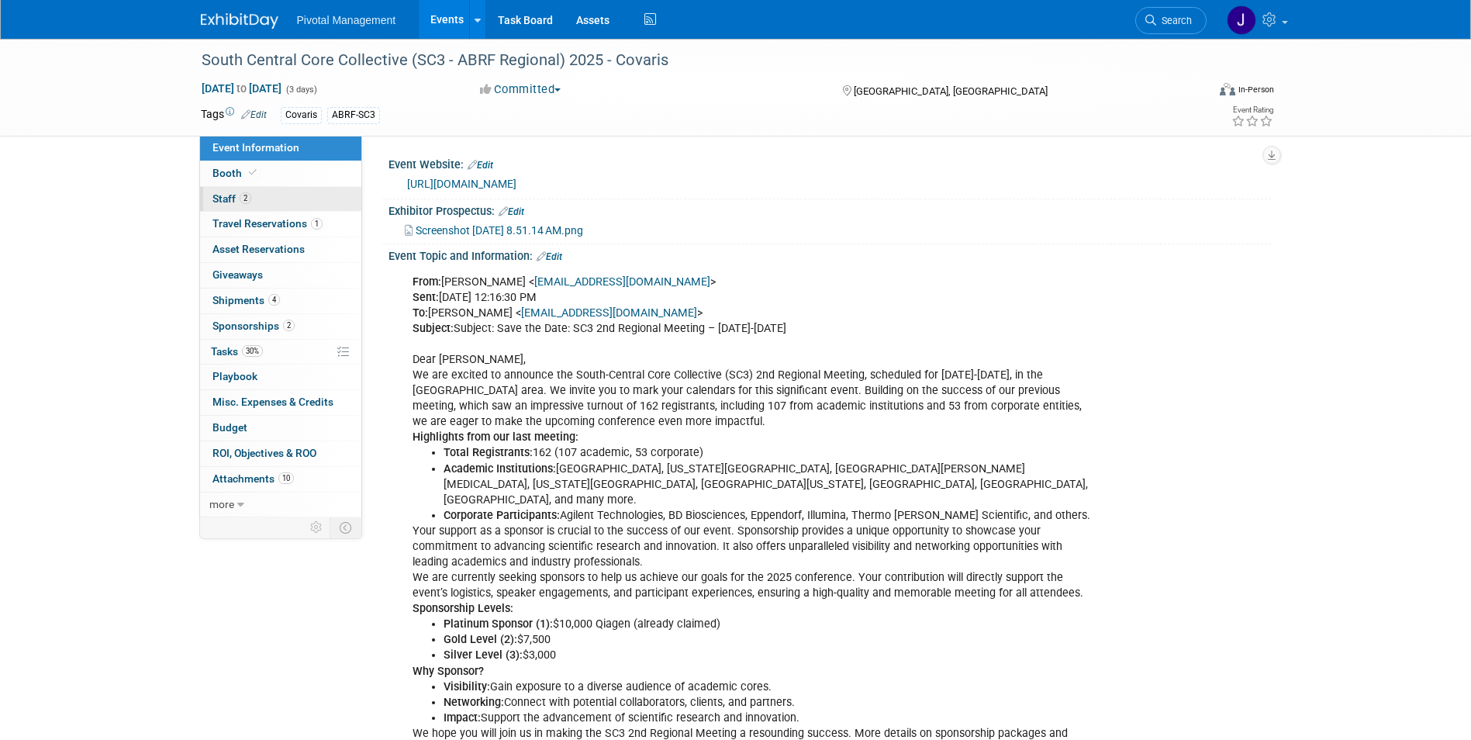
click at [261, 196] on link "2 Staff 2" at bounding box center [280, 199] width 161 height 25
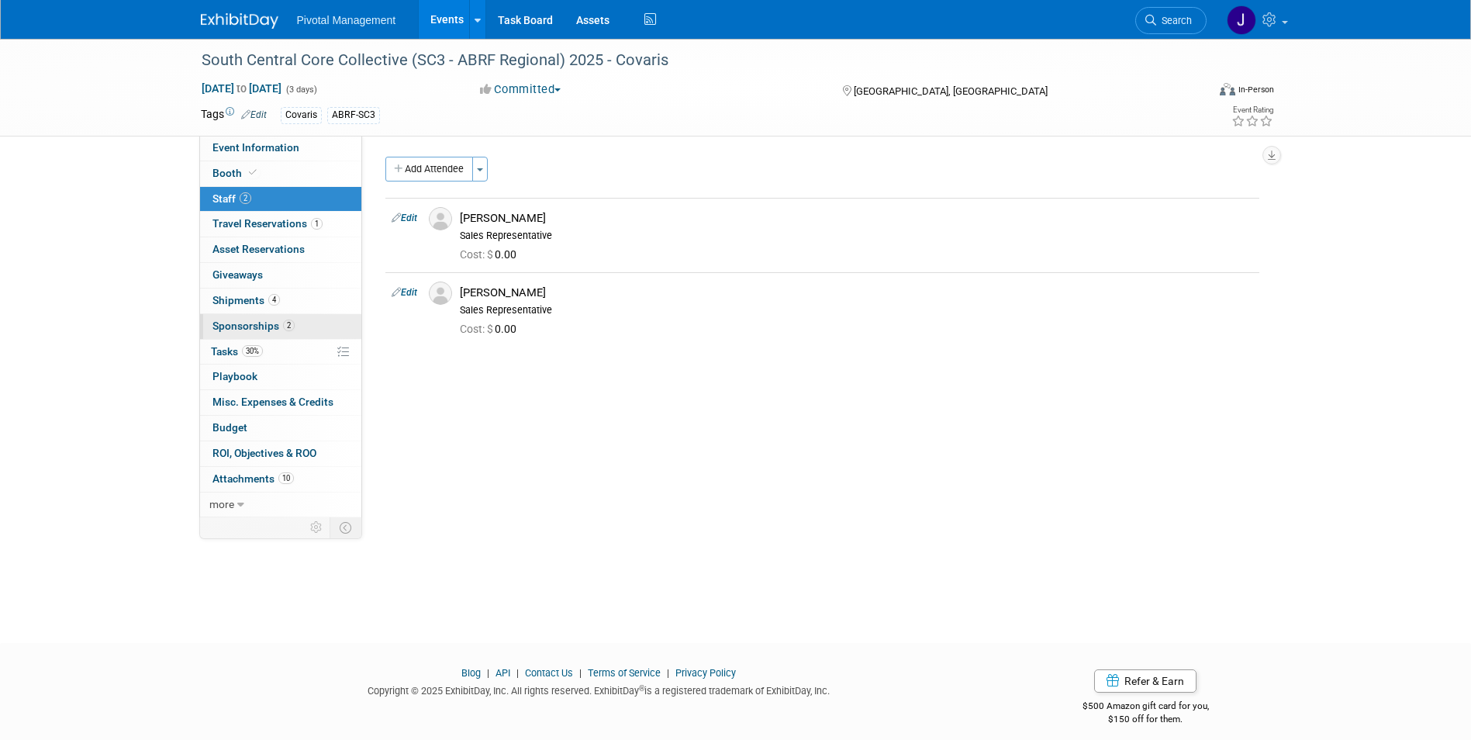
click at [273, 320] on span "Sponsorships 2" at bounding box center [253, 326] width 82 height 12
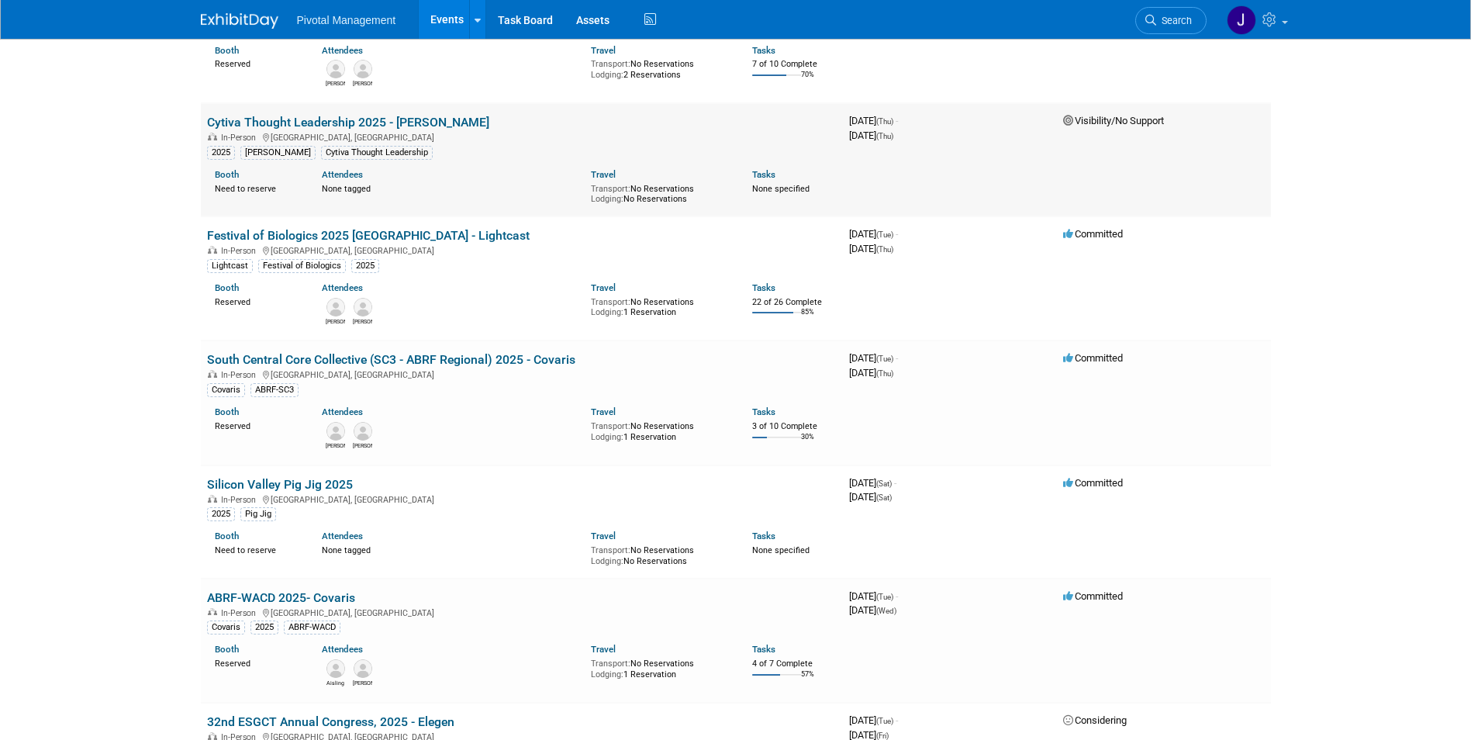
scroll to position [1057, 0]
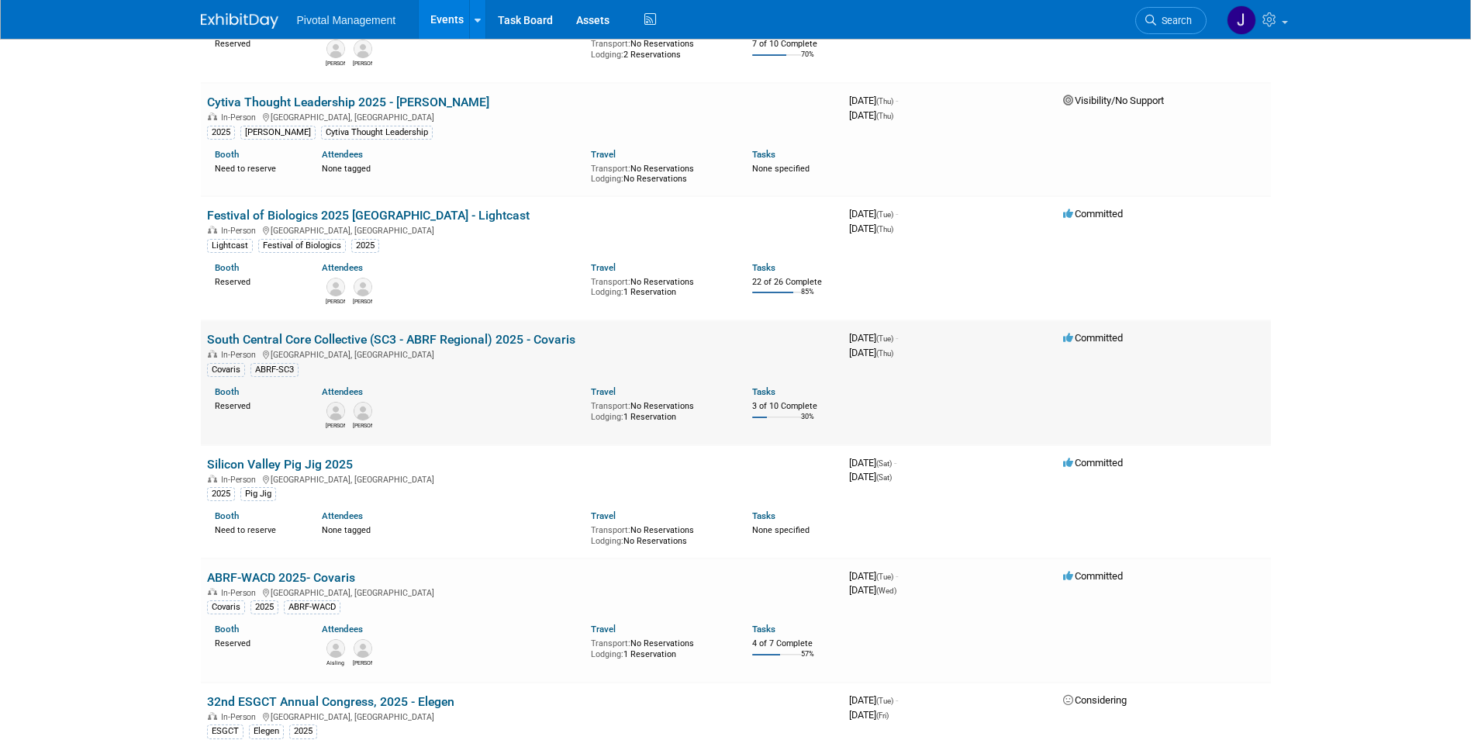
click at [461, 328] on td "South Central Core Collective (SC3 - ABRF Regional) 2025 - Covaris In-Person Da…" at bounding box center [522, 382] width 642 height 124
click at [456, 334] on link "South Central Core Collective (SC3 - ABRF Regional) 2025 - Covaris" at bounding box center [391, 339] width 368 height 15
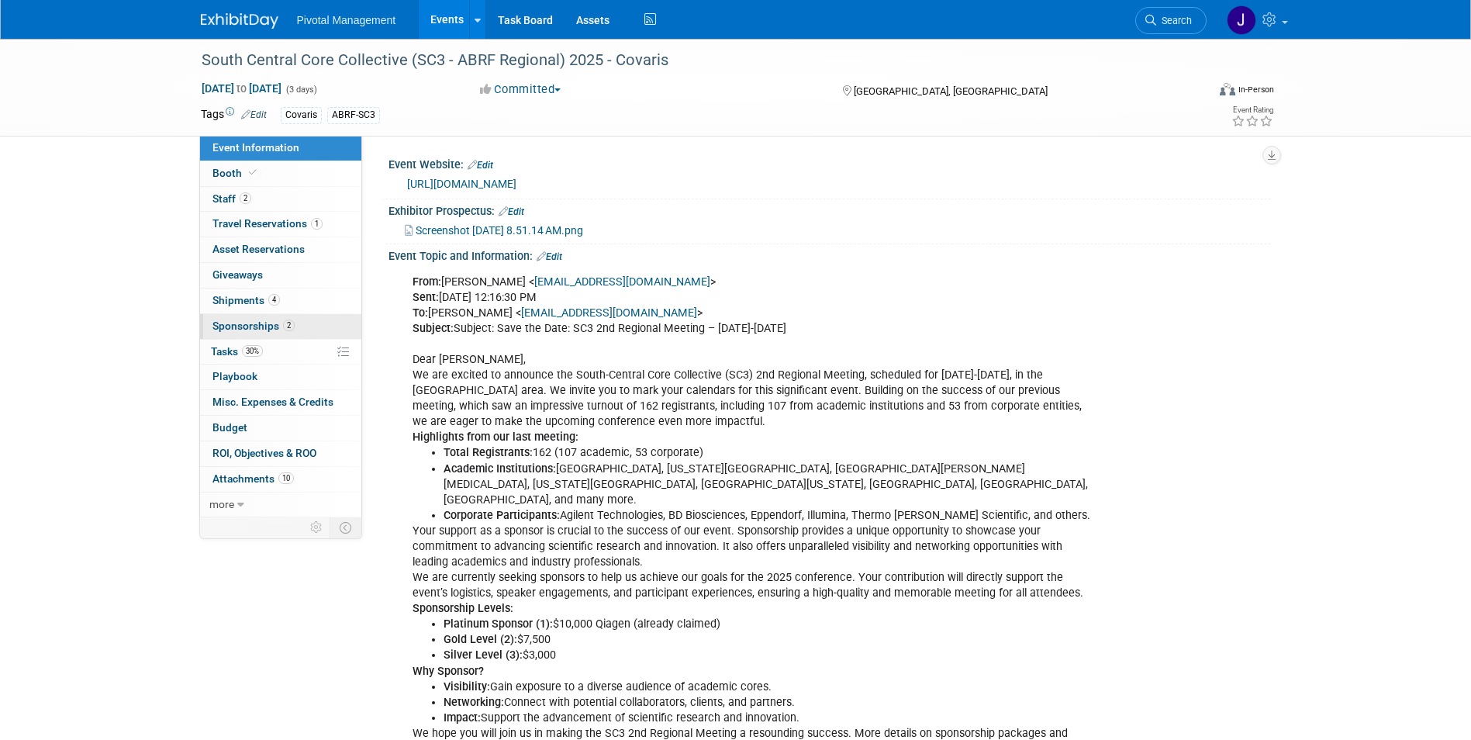
click at [256, 325] on span "Sponsorships 2" at bounding box center [253, 326] width 82 height 12
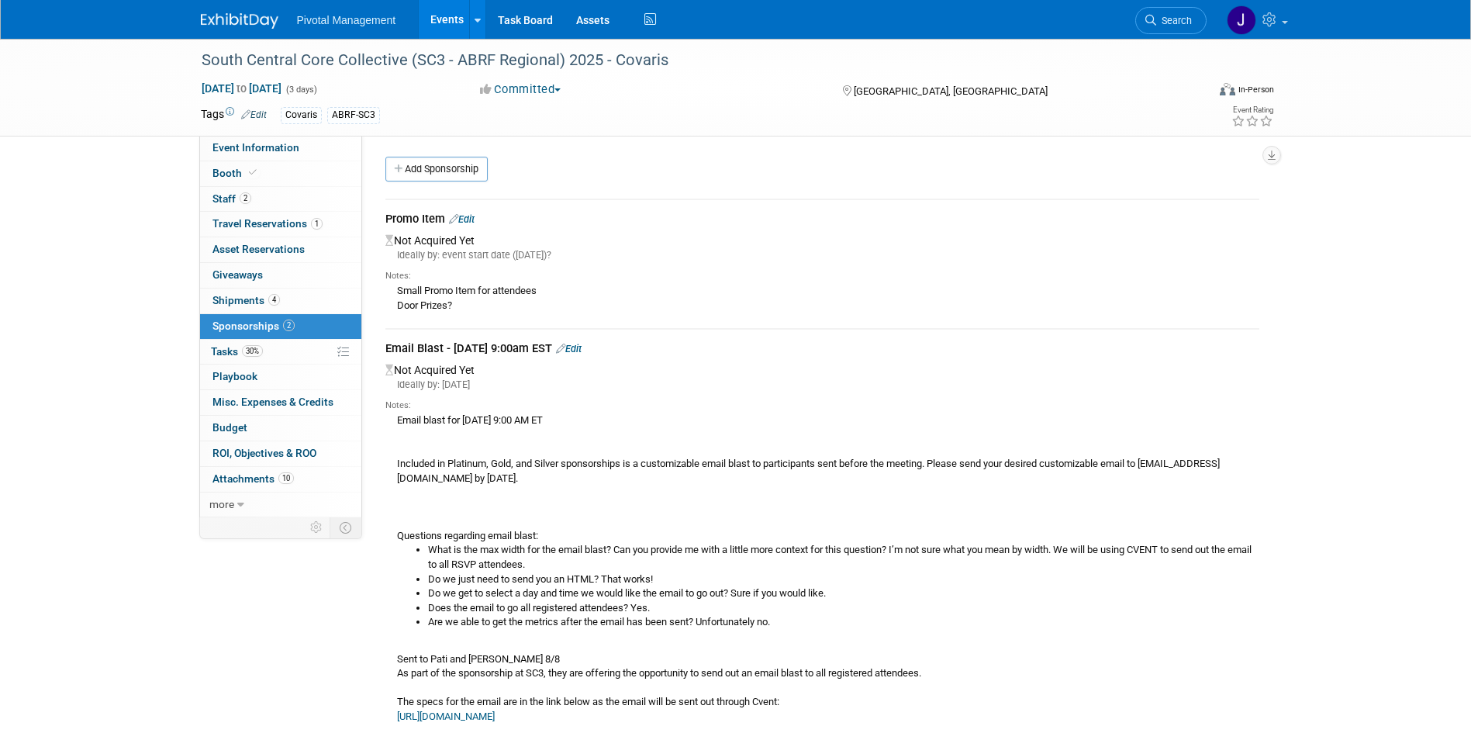
click at [475, 218] on link "Edit" at bounding box center [462, 219] width 26 height 12
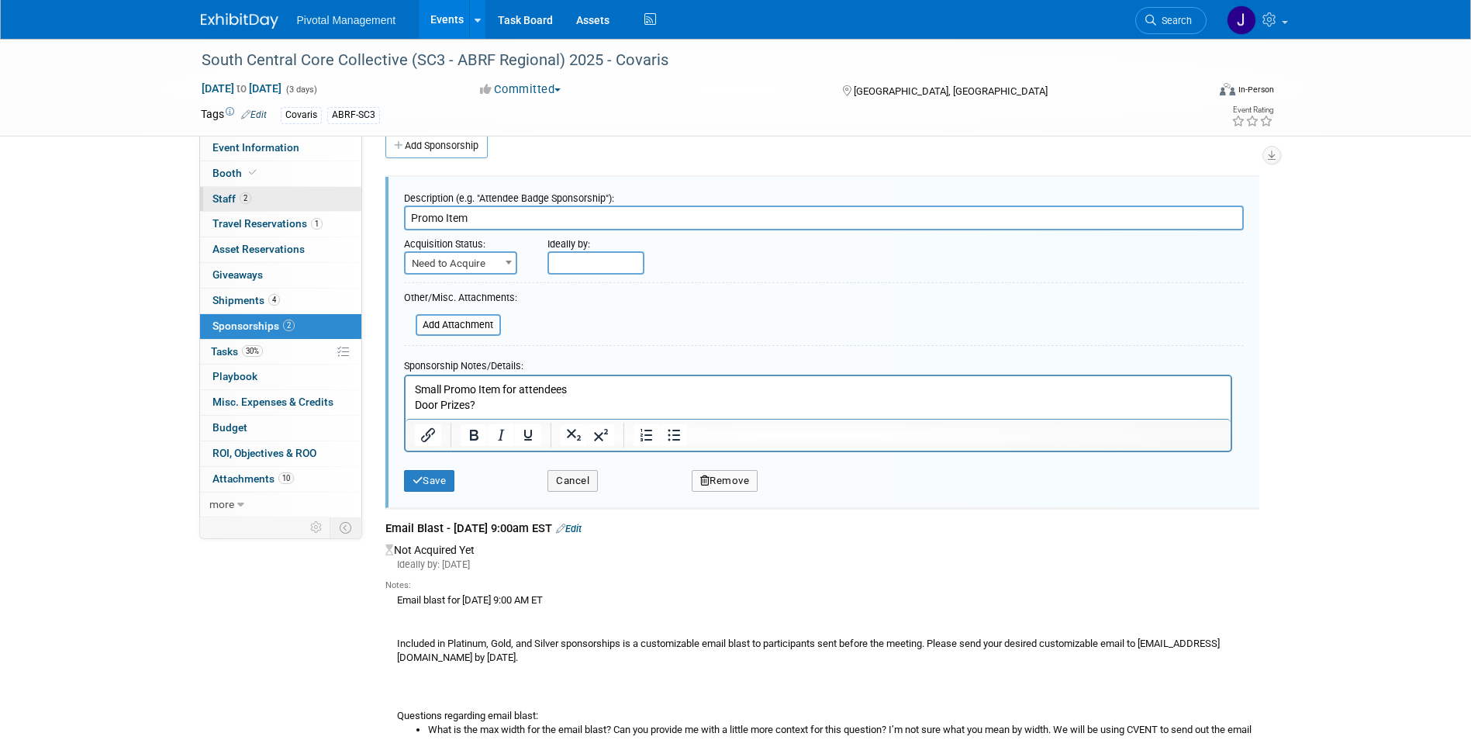
drag, startPoint x: 502, startPoint y: 215, endPoint x: 287, endPoint y: 208, distance: 214.9
click at [286, 207] on div "Event Information Event Info Booth Booth 2 Staff 2 Staff 1 Travel Reservations …" at bounding box center [735, 663] width 1093 height 1294
type input "Door Prizes"
click at [511, 409] on p "Small Promo Item for attendees Door Prizes?" at bounding box center [817, 397] width 807 height 30
drag, startPoint x: 490, startPoint y: 408, endPoint x: 264, endPoint y: 374, distance: 228.2
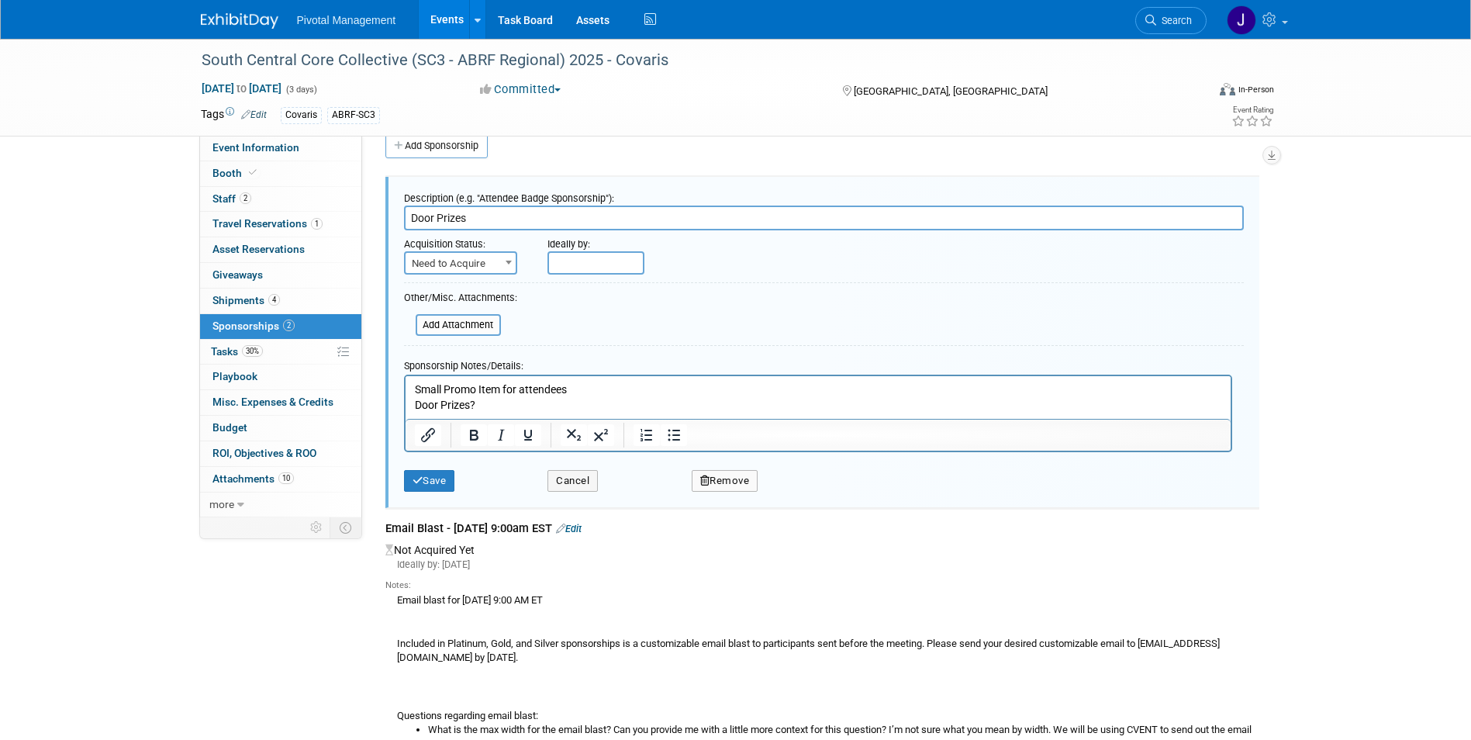
click at [405, 375] on html "Small Promo Item for attendees Door Prizes?" at bounding box center [817, 393] width 825 height 36
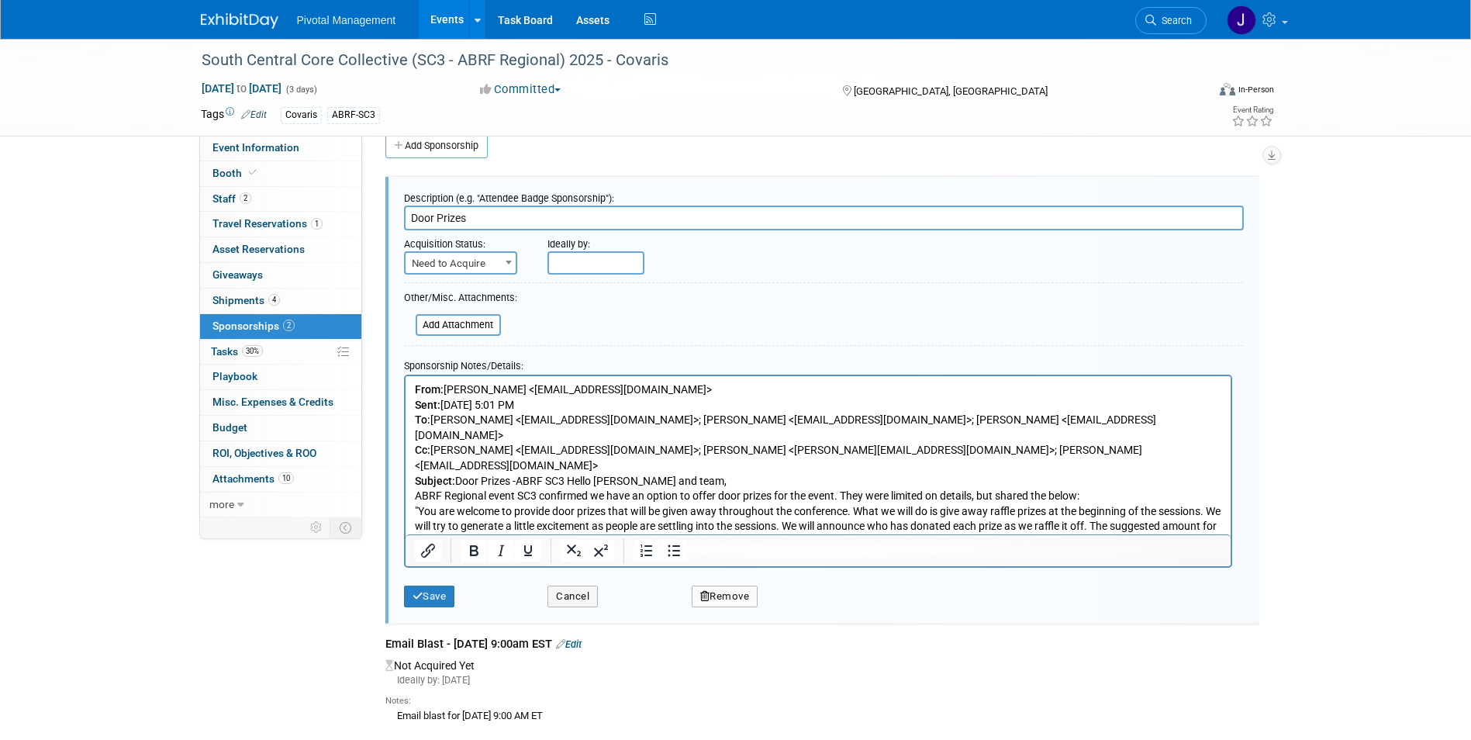
click at [569, 451] on p "From: [PERSON_NAME] <[EMAIL_ADDRESS][DOMAIN_NAME]> Sent: [DATE] 5:01 PM To: [PE…" at bounding box center [817, 473] width 807 height 182
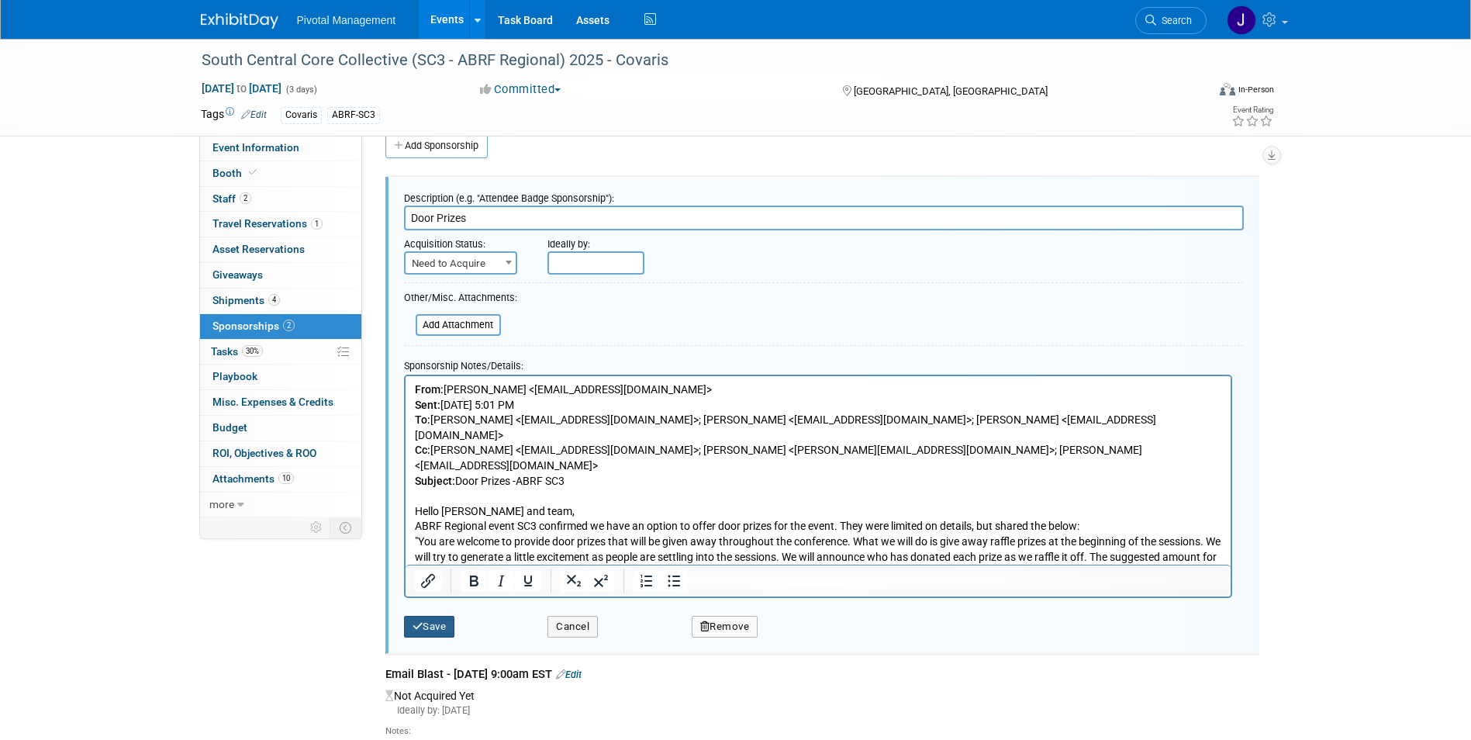
click at [440, 617] on button "Save" at bounding box center [429, 627] width 51 height 22
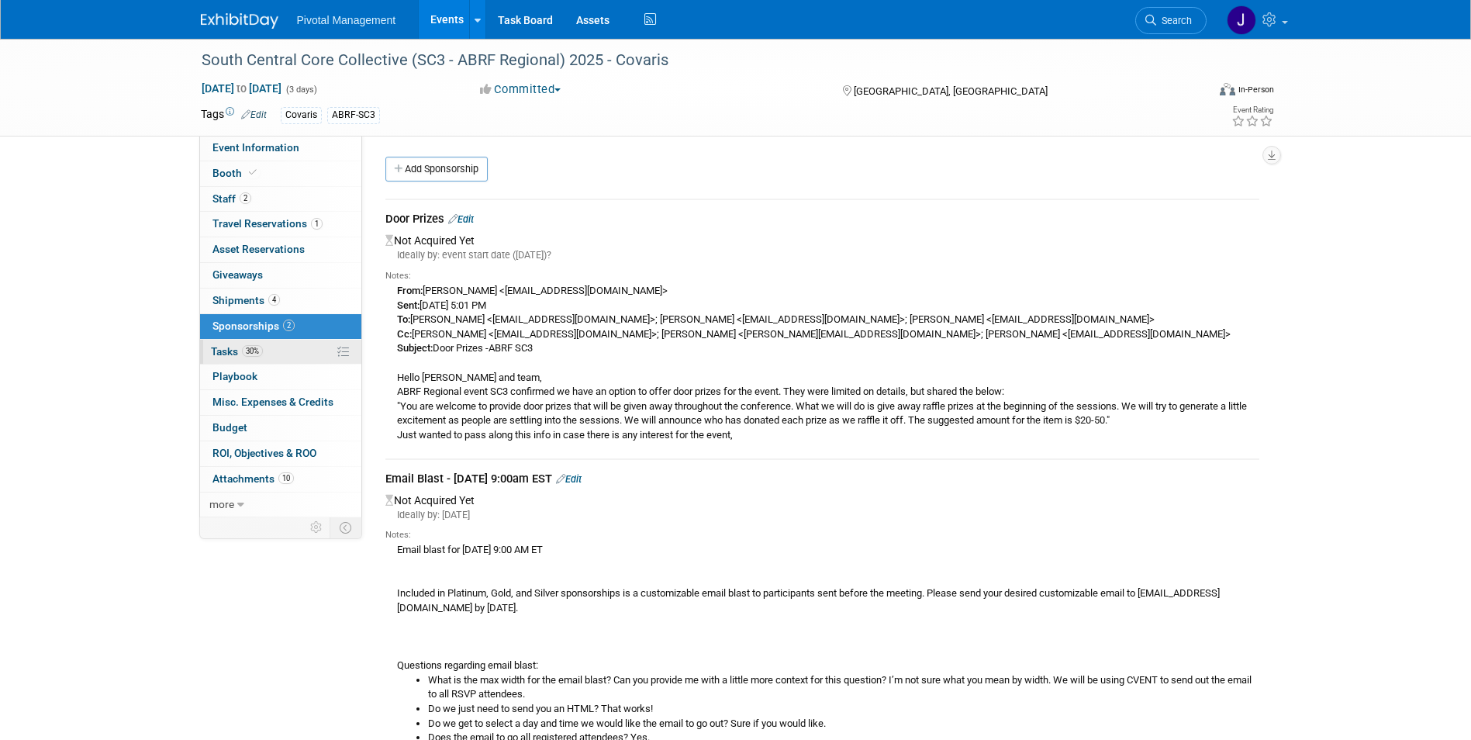
click at [307, 344] on link "30% Tasks 30%" at bounding box center [280, 352] width 161 height 25
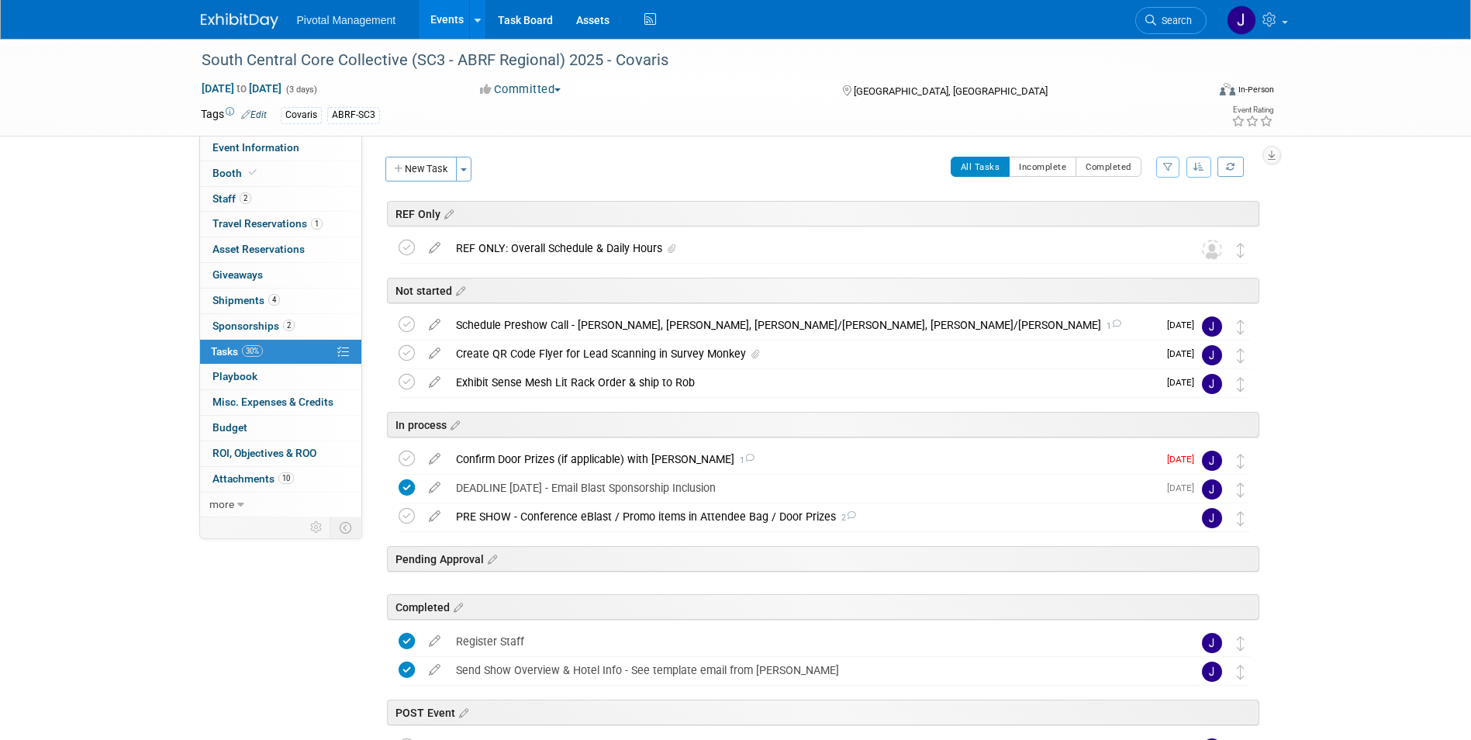
click at [637, 310] on div "Not started" at bounding box center [821, 287] width 878 height 47
click at [637, 316] on div "Schedule Preshow Call - [PERSON_NAME], [PERSON_NAME], [PERSON_NAME]/[PERSON_NAM…" at bounding box center [803, 325] width 710 height 26
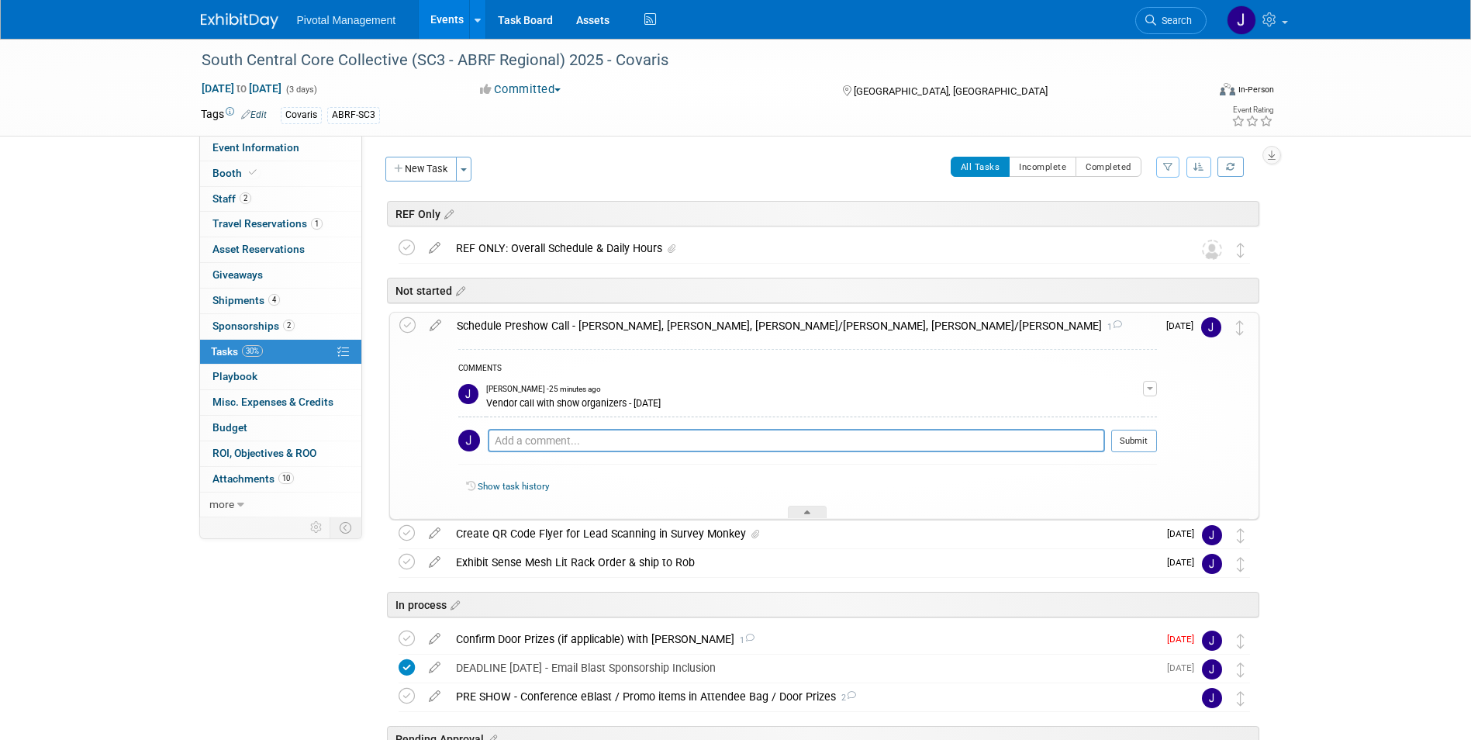
click at [637, 316] on div "Schedule Preshow Call - [PERSON_NAME], [PERSON_NAME], [PERSON_NAME]/[PERSON_NAM…" at bounding box center [803, 326] width 708 height 26
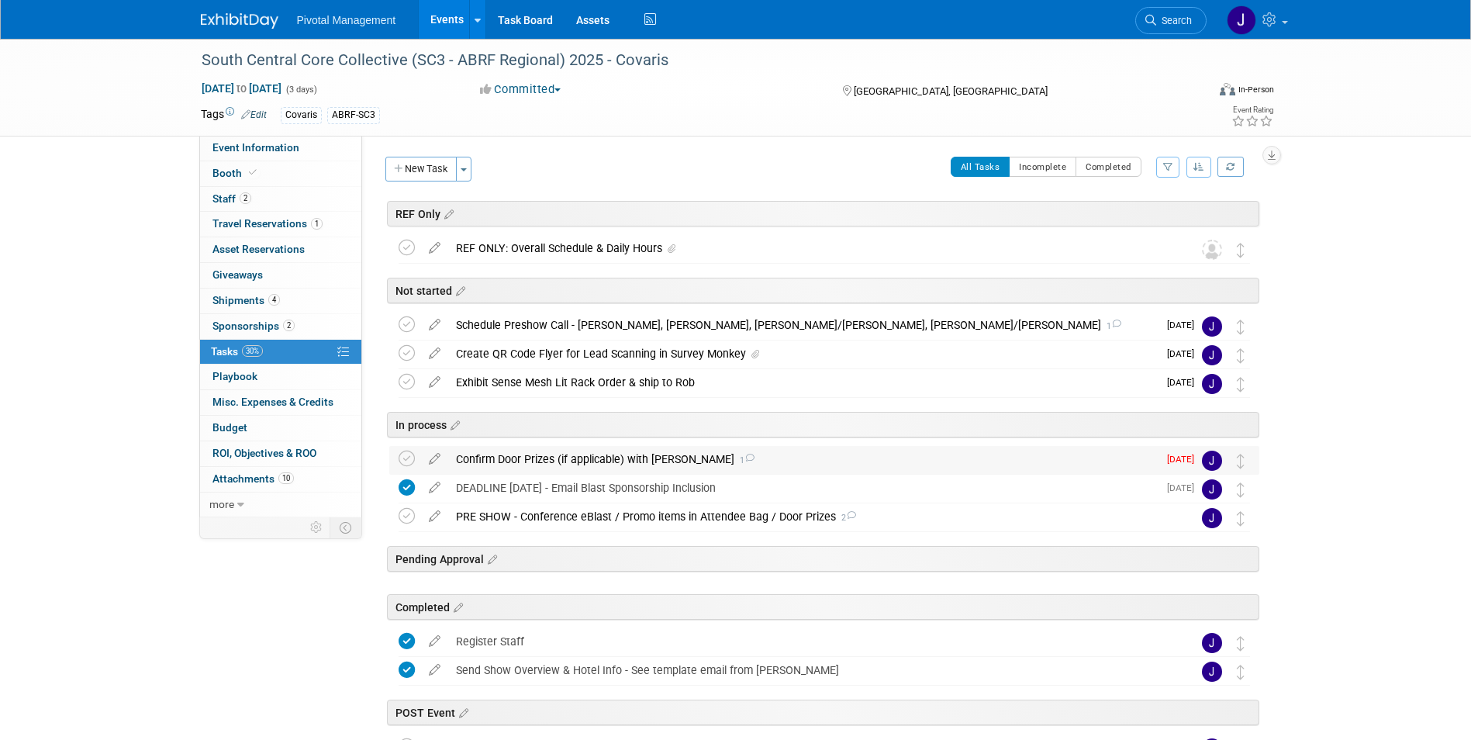
click at [559, 452] on div "Confirm Door Prizes (if applicable) with [PERSON_NAME] 1" at bounding box center [803, 459] width 710 height 26
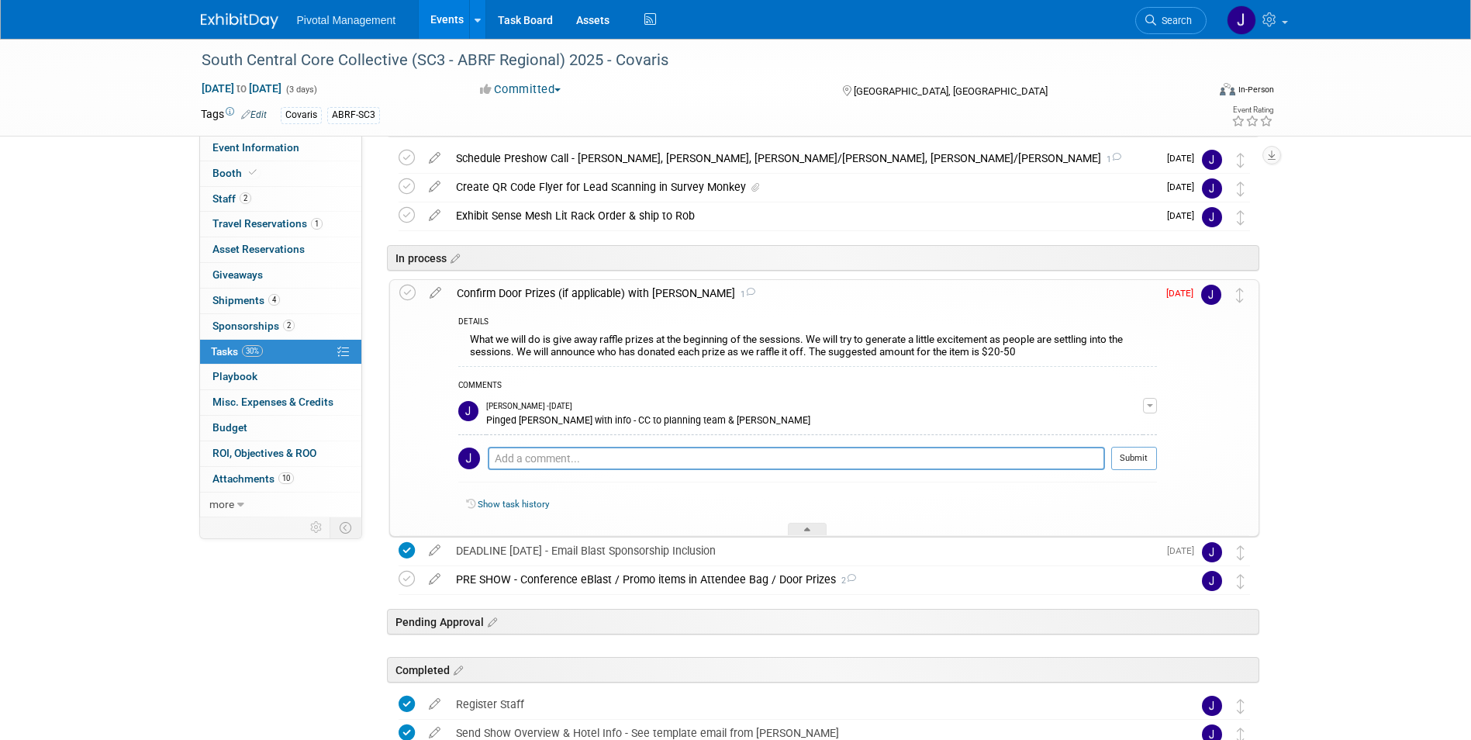
click at [537, 292] on div "Confirm Door Prizes (if applicable) with [PERSON_NAME] 1" at bounding box center [803, 293] width 708 height 26
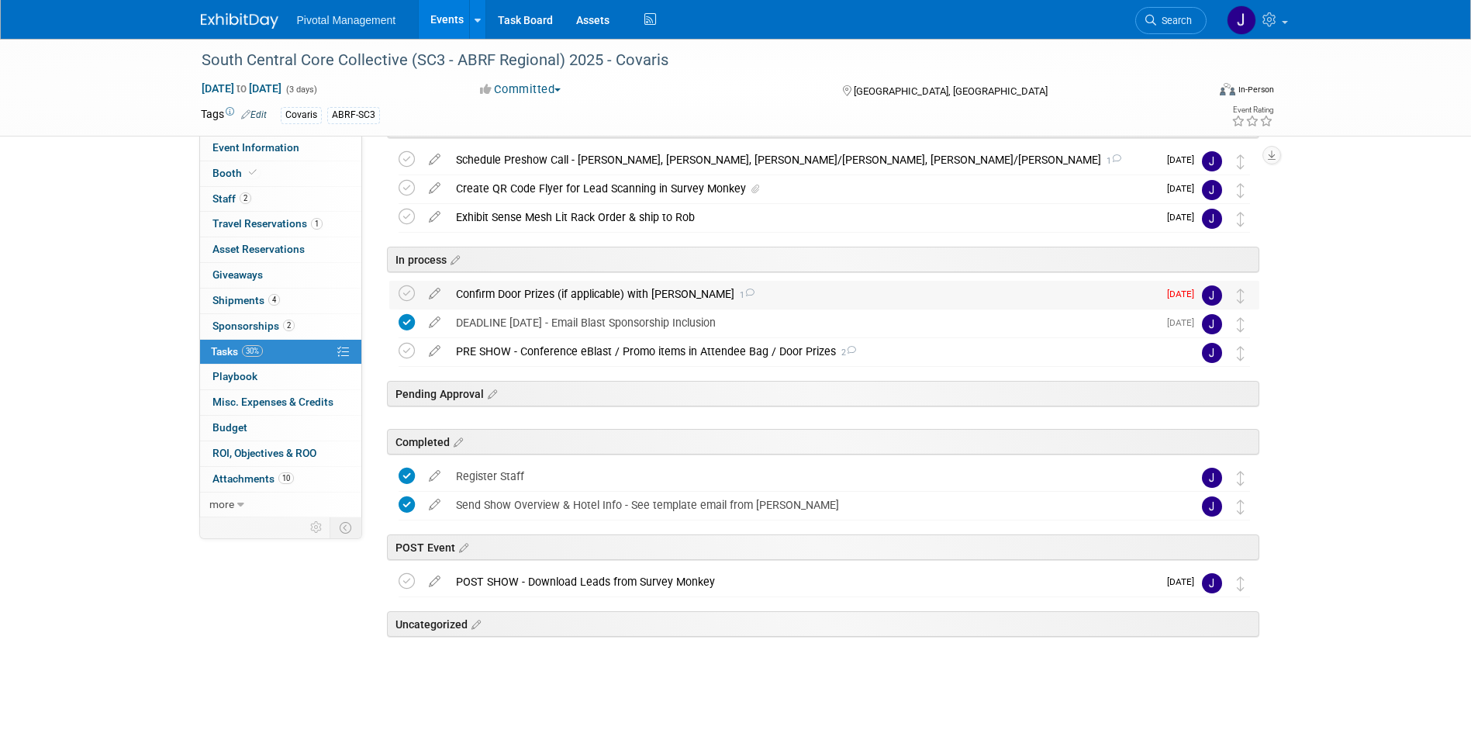
scroll to position [165, 0]
click at [600, 355] on div "PRE SHOW - Conference eBlast / Promo items in Attendee Bag / Door Prizes 2" at bounding box center [809, 351] width 723 height 26
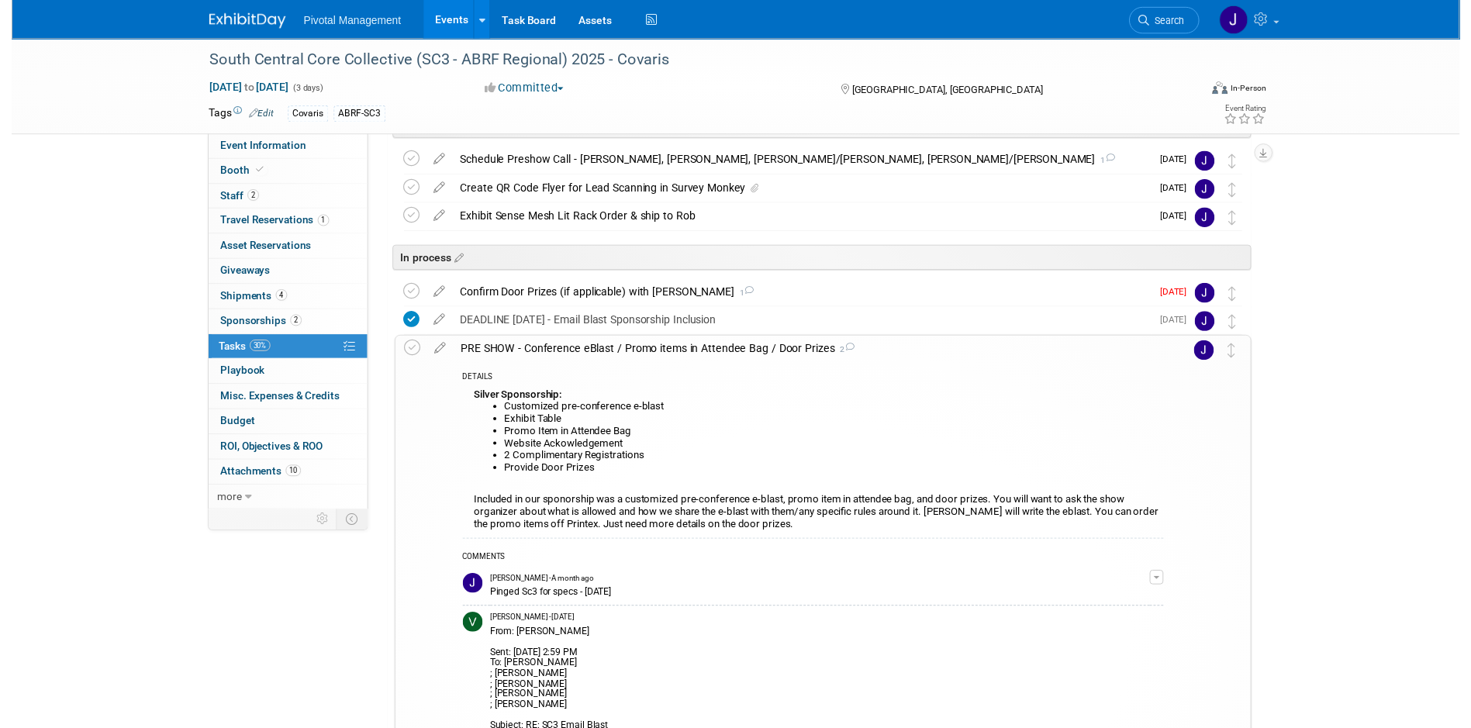
scroll to position [150, 0]
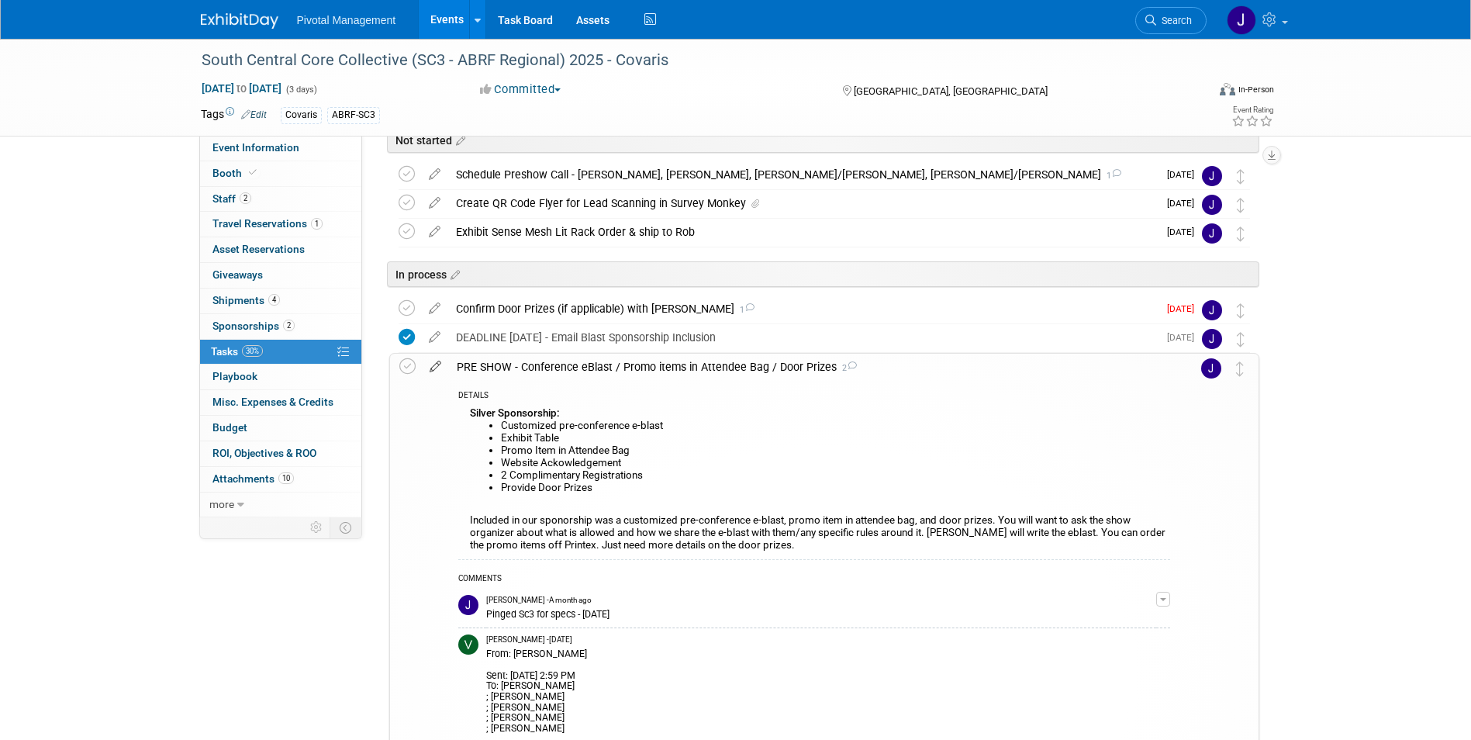
click at [431, 366] on icon at bounding box center [435, 363] width 27 height 19
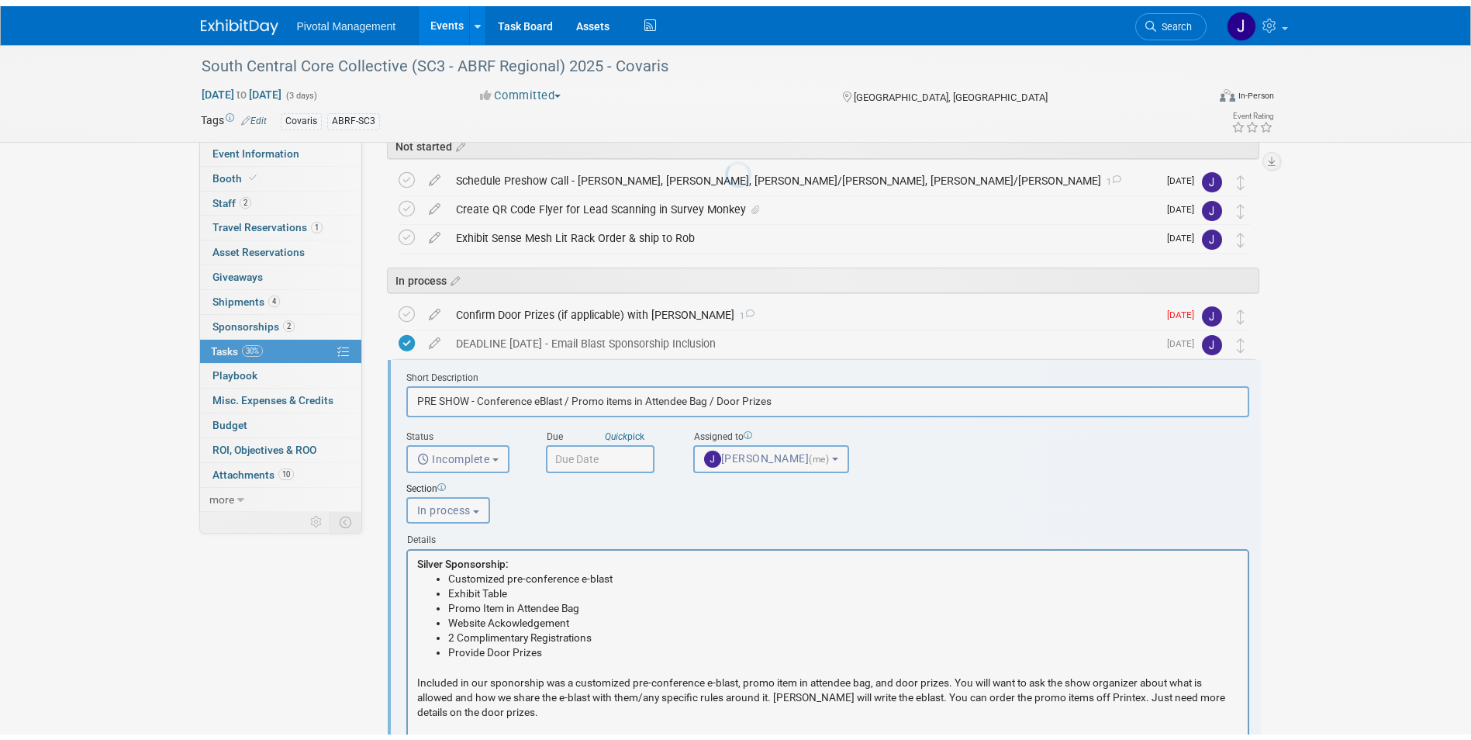
scroll to position [277, 0]
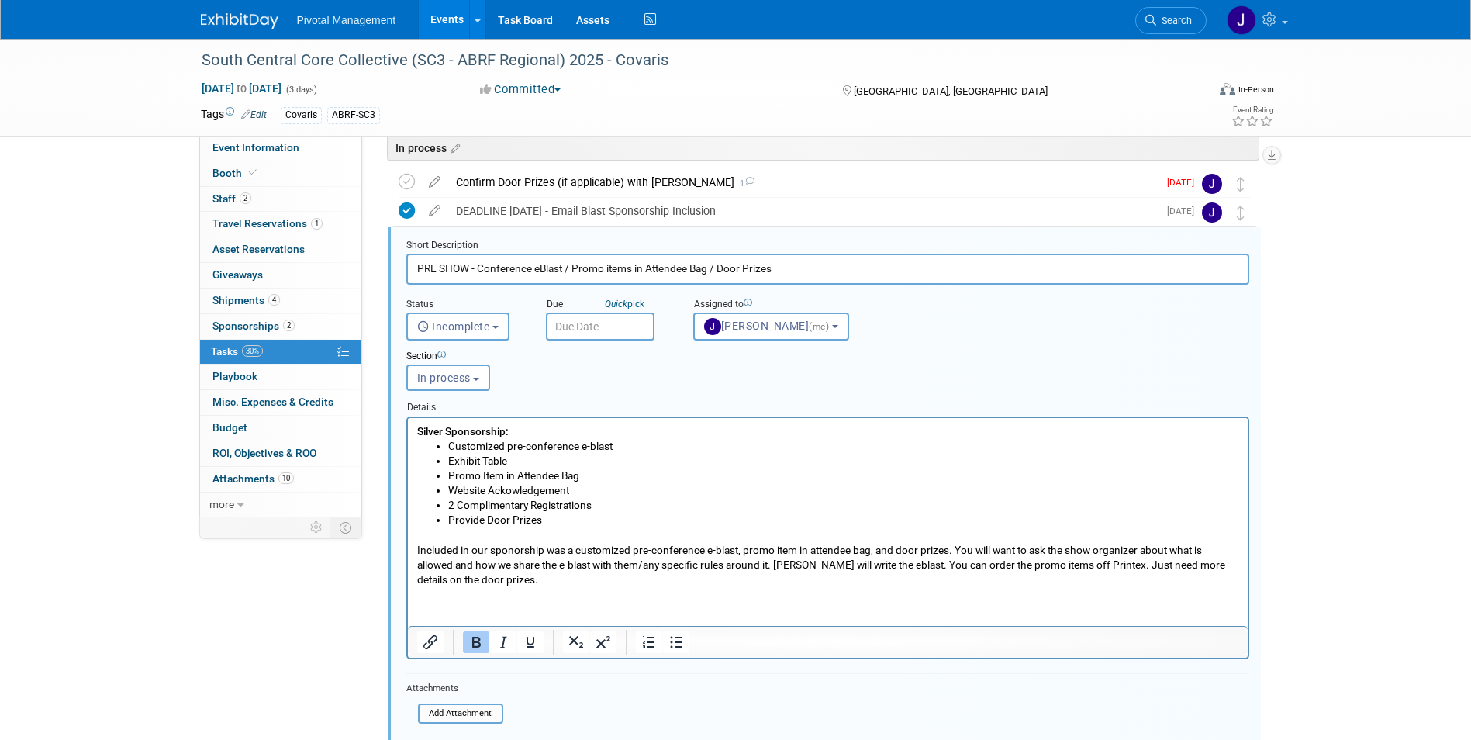
click at [567, 266] on input "PRE SHOW - Conference eBlast / Promo items in Attendee Bag / Door Prizes" at bounding box center [827, 269] width 843 height 30
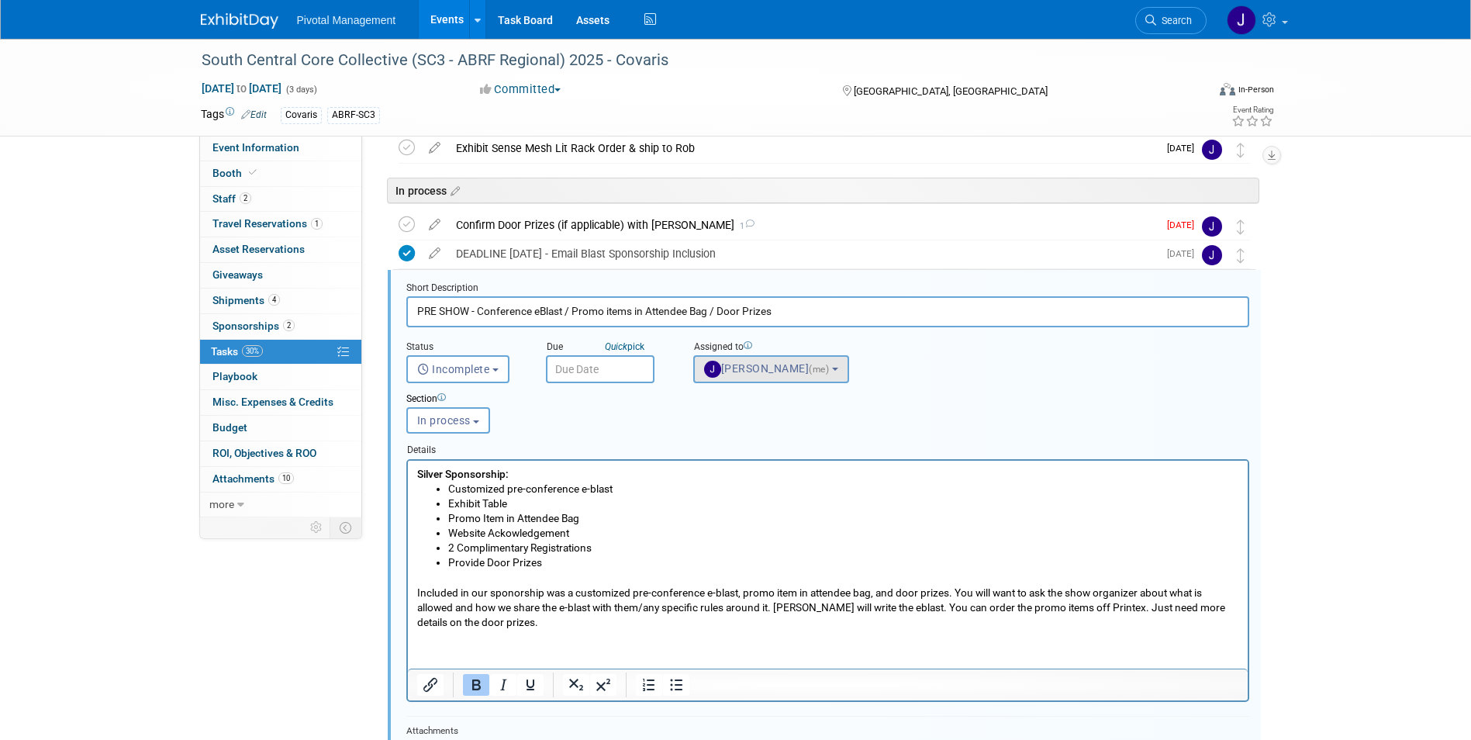
scroll to position [233, 0]
drag, startPoint x: 786, startPoint y: 316, endPoint x: 561, endPoint y: 316, distance: 224.9
click at [561, 316] on input "PRE SHOW - Conference eBlast / Promo items in Attendee Bag / Door Prizes" at bounding box center [827, 312] width 843 height 30
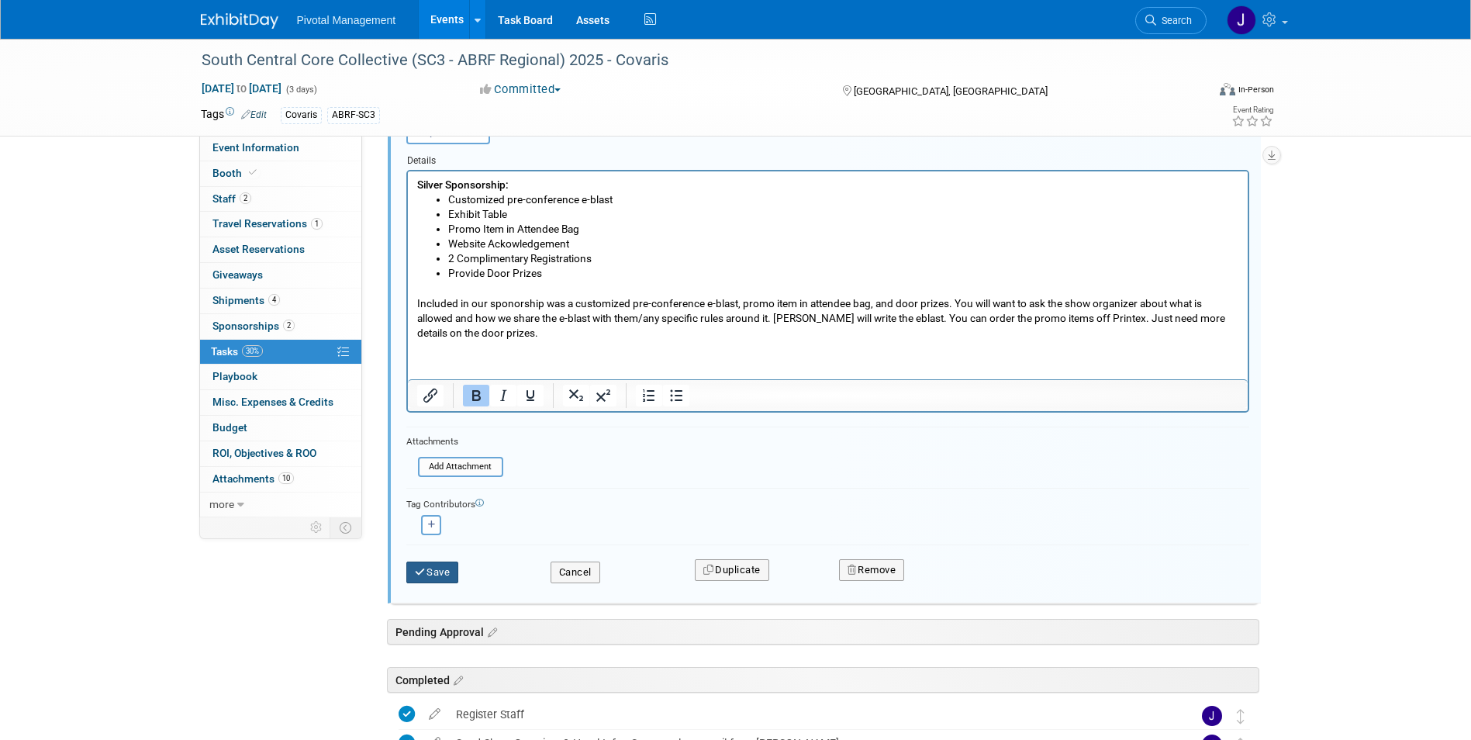
type input "PRE SHOW - Conference eBlast"
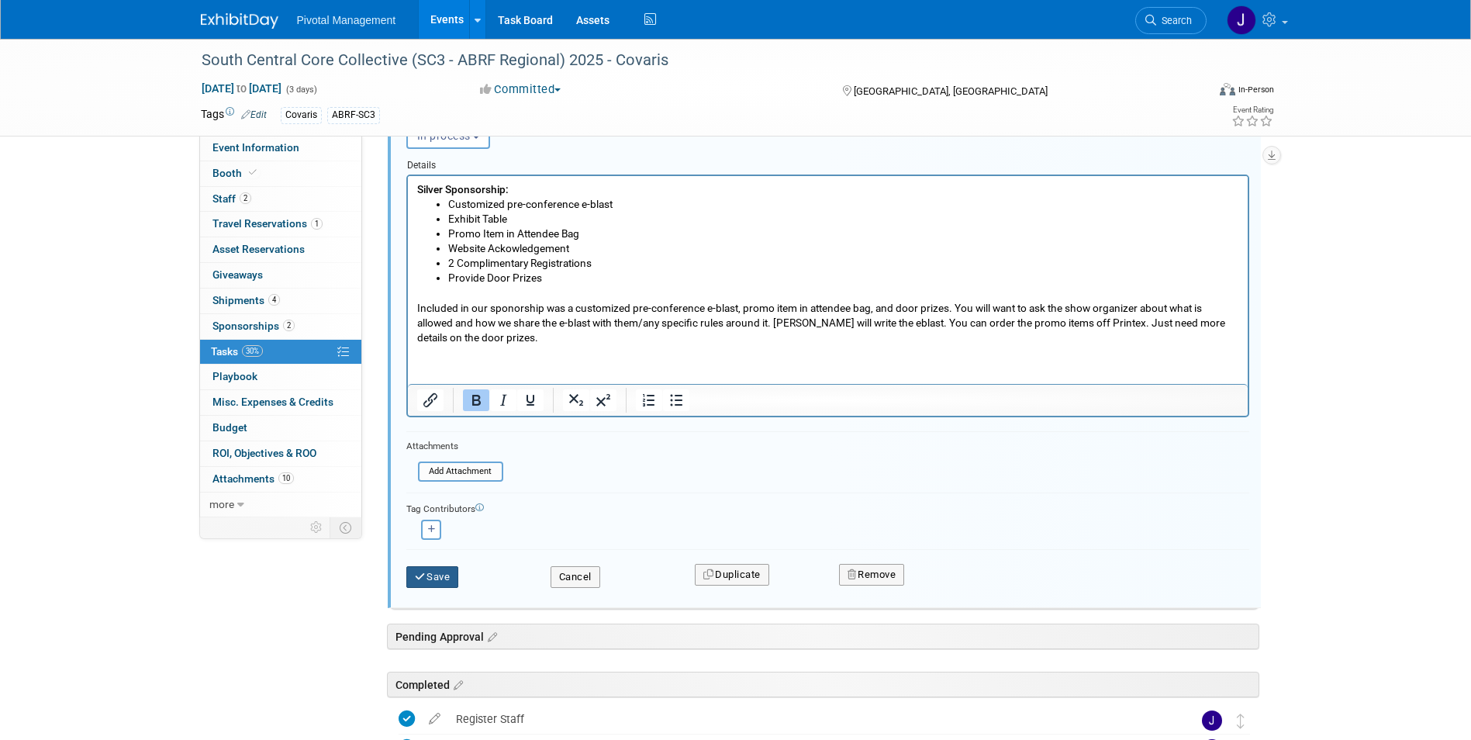
click at [442, 565] on div "Save" at bounding box center [467, 572] width 144 height 32
click at [440, 578] on button "Save" at bounding box center [432, 577] width 53 height 22
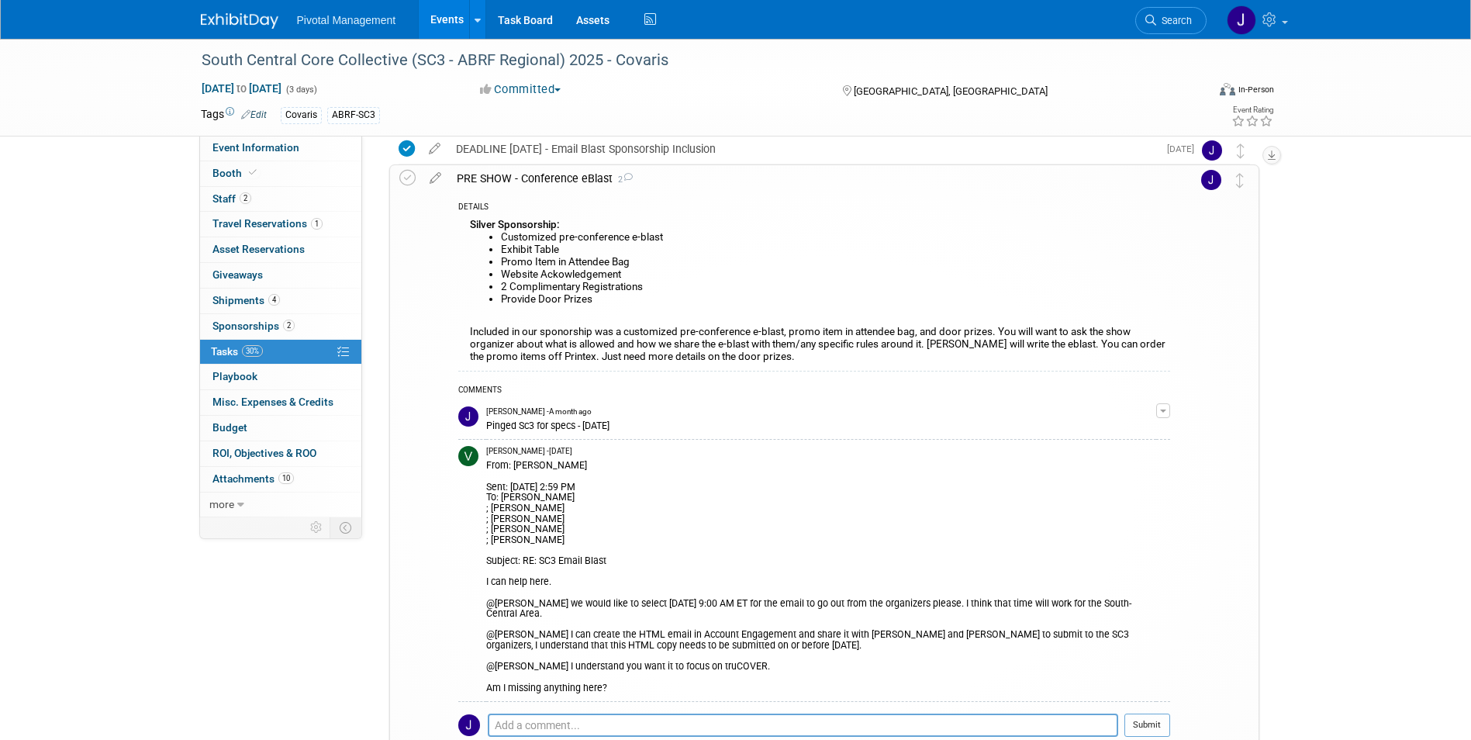
scroll to position [152, 0]
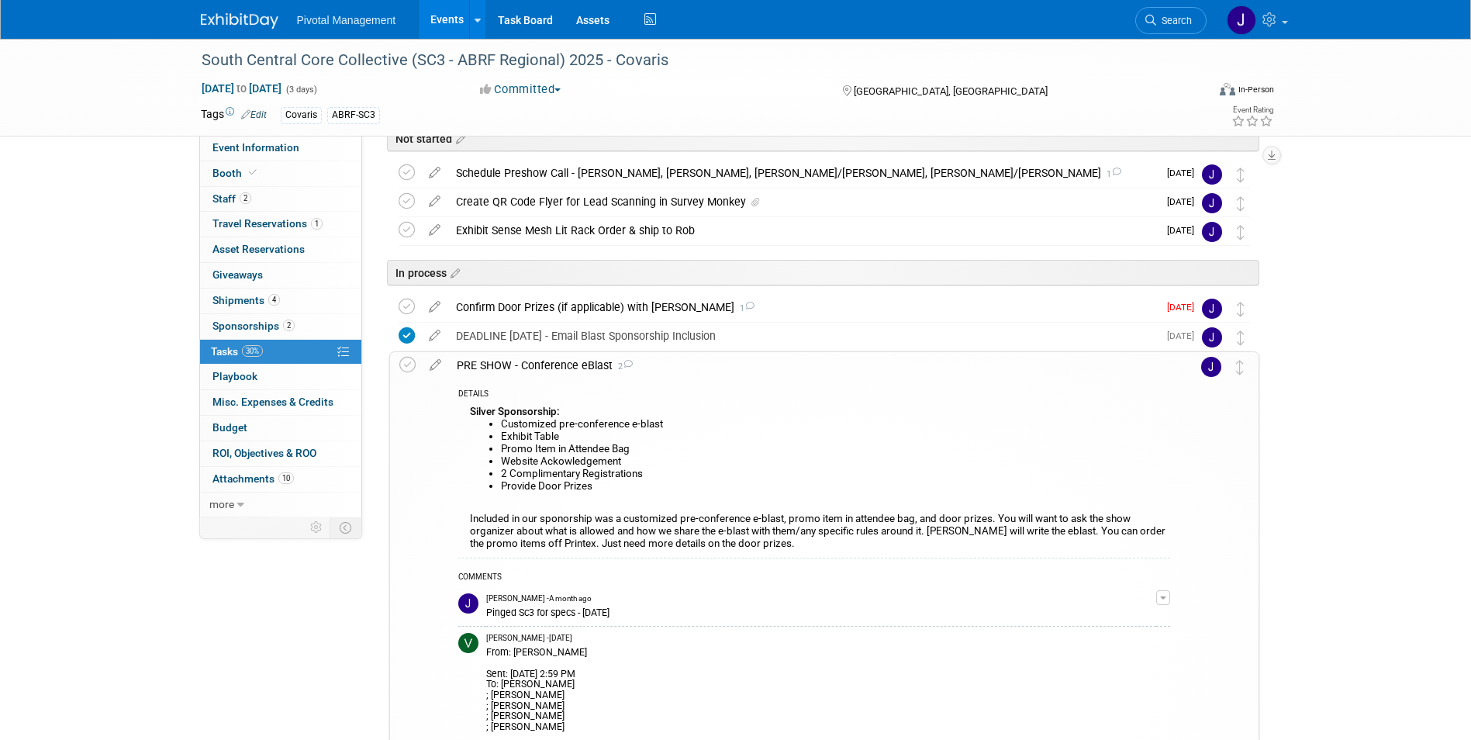
click at [587, 366] on div "PRE SHOW - Conference eBlast 2" at bounding box center [809, 365] width 721 height 26
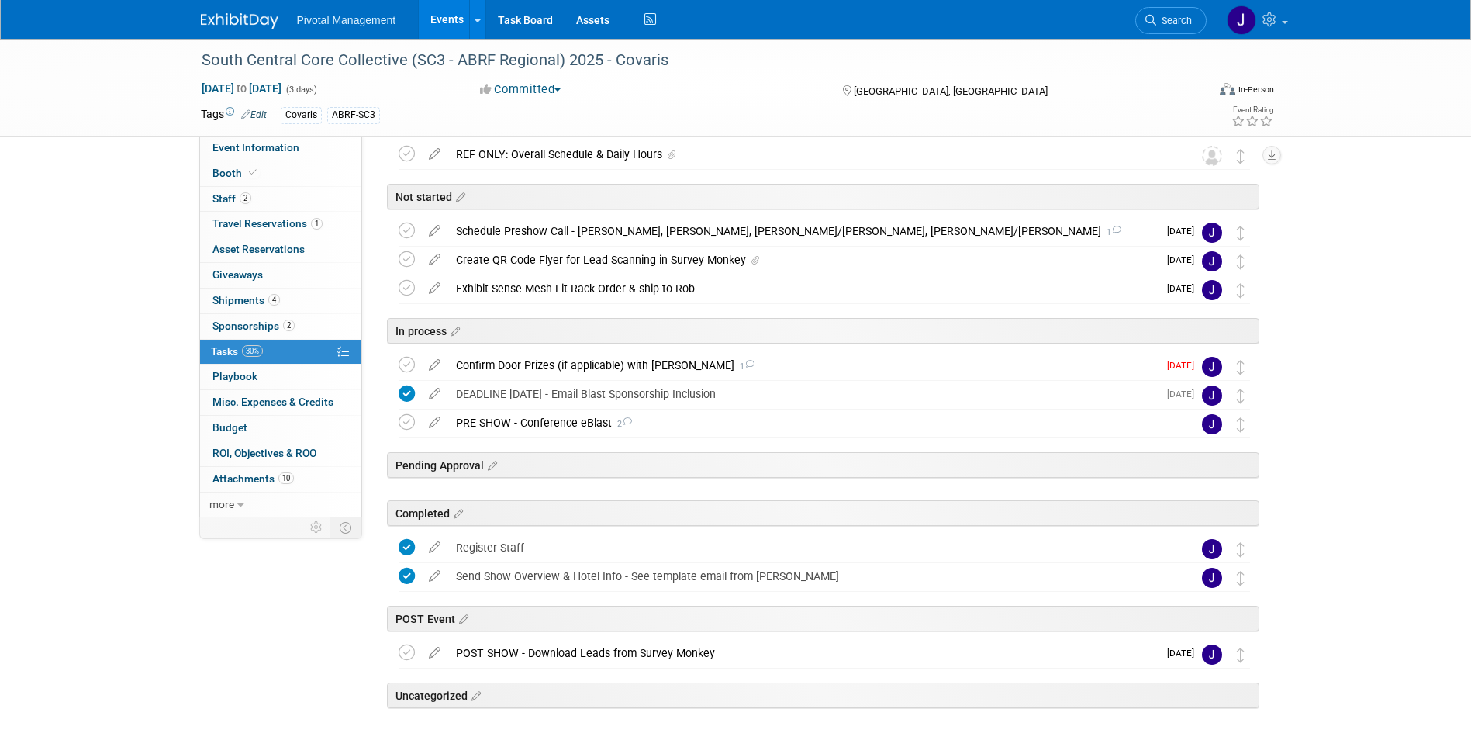
scroll to position [43, 0]
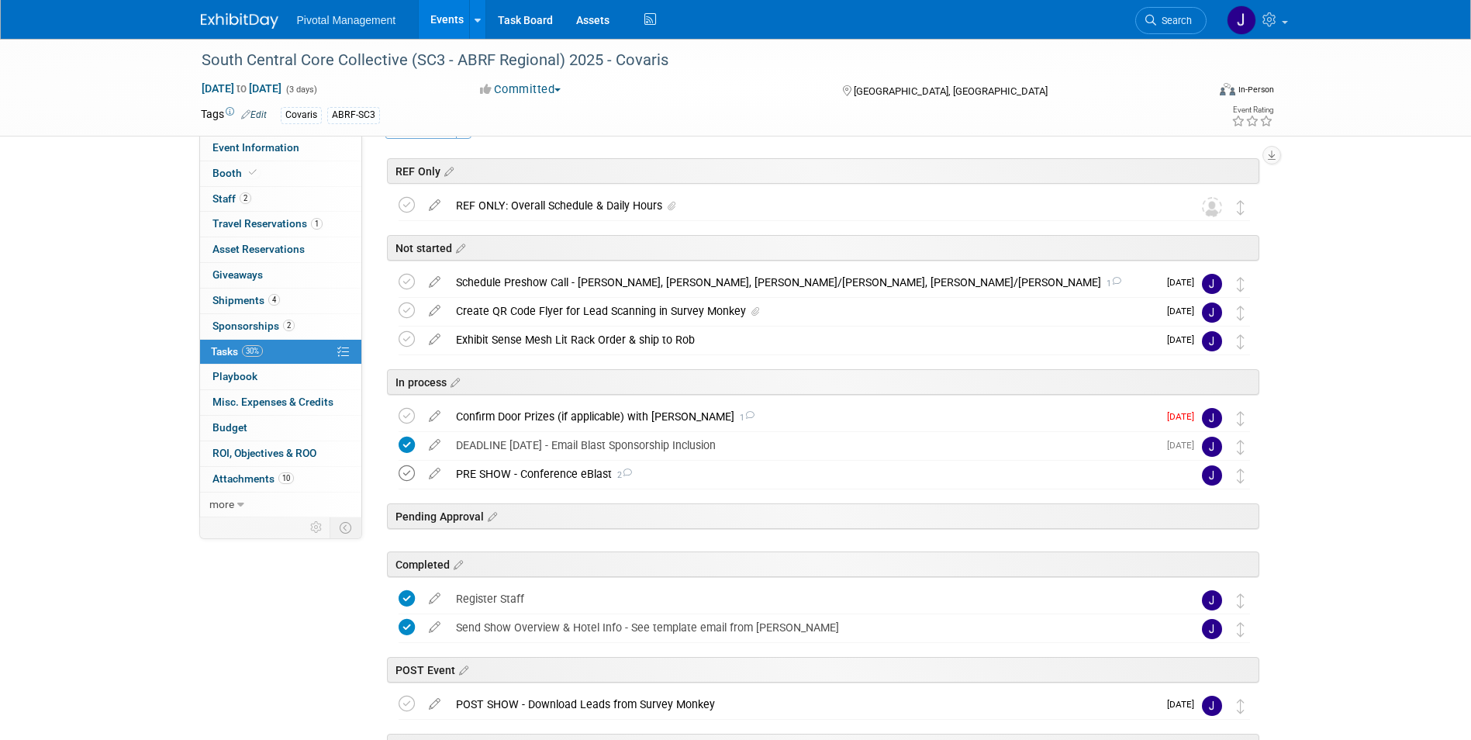
click at [409, 474] on icon at bounding box center [407, 473] width 16 height 16
click at [563, 473] on div "PRE SHOW - Conference eBlast 2" at bounding box center [809, 474] width 723 height 26
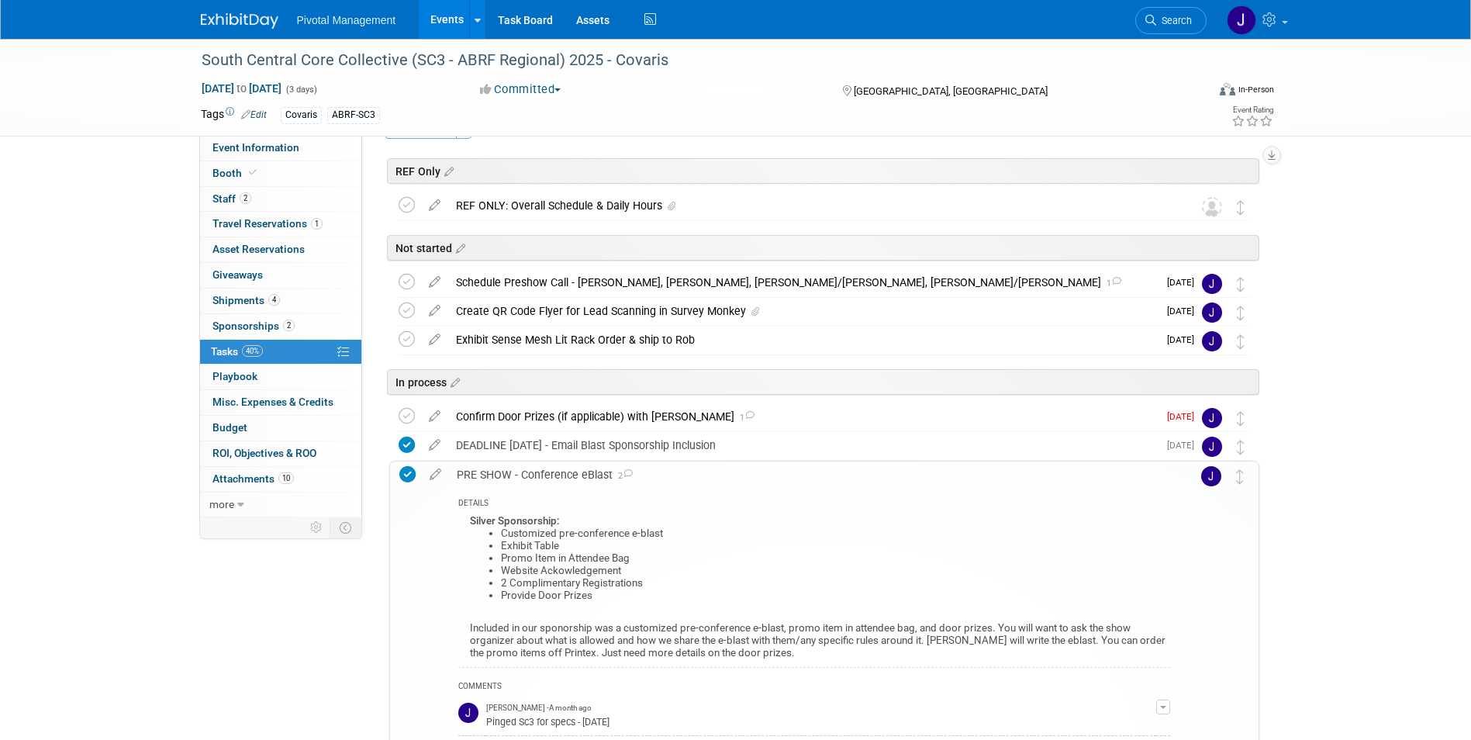
click at [532, 472] on div "PRE SHOW - Conference eBlast 2" at bounding box center [809, 474] width 721 height 26
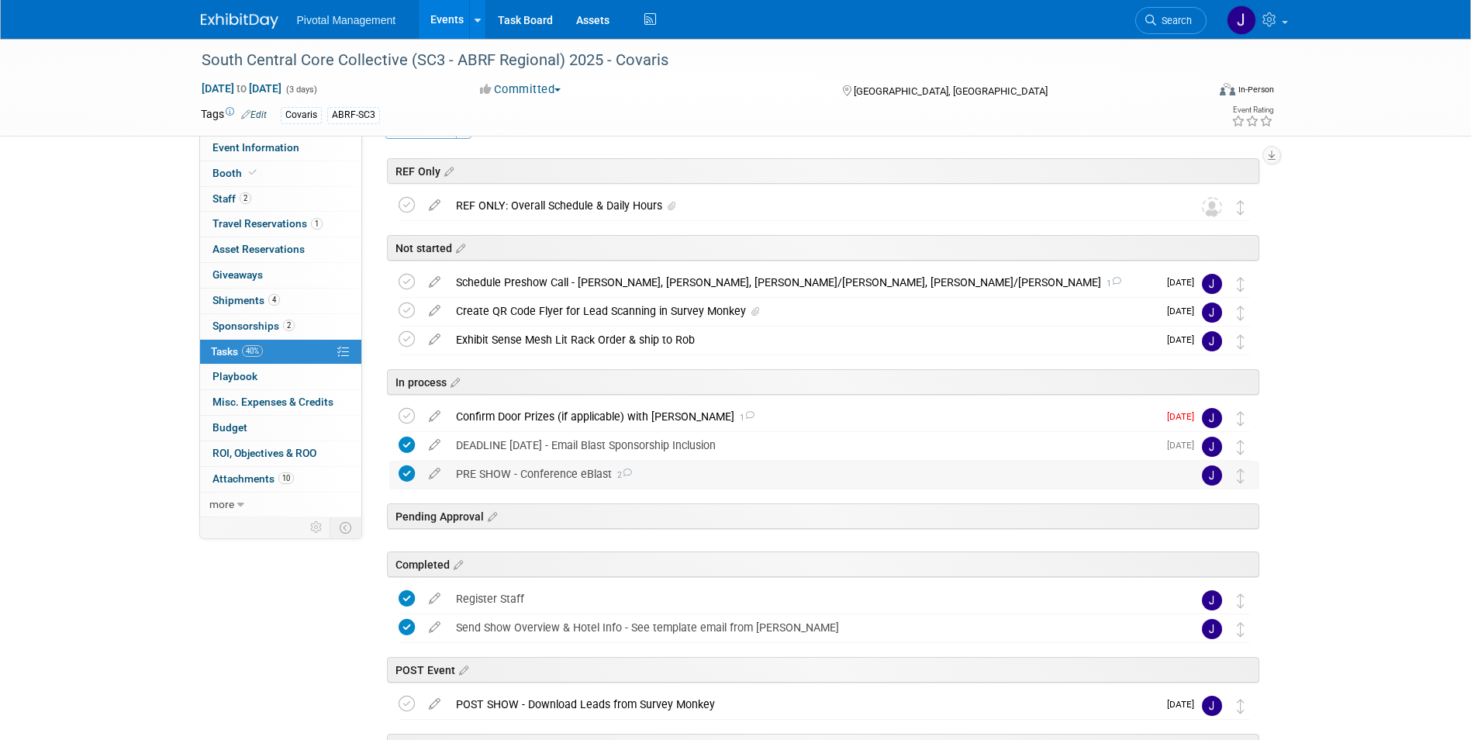
click at [515, 468] on div "PRE SHOW - Conference eBlast 2" at bounding box center [809, 474] width 723 height 26
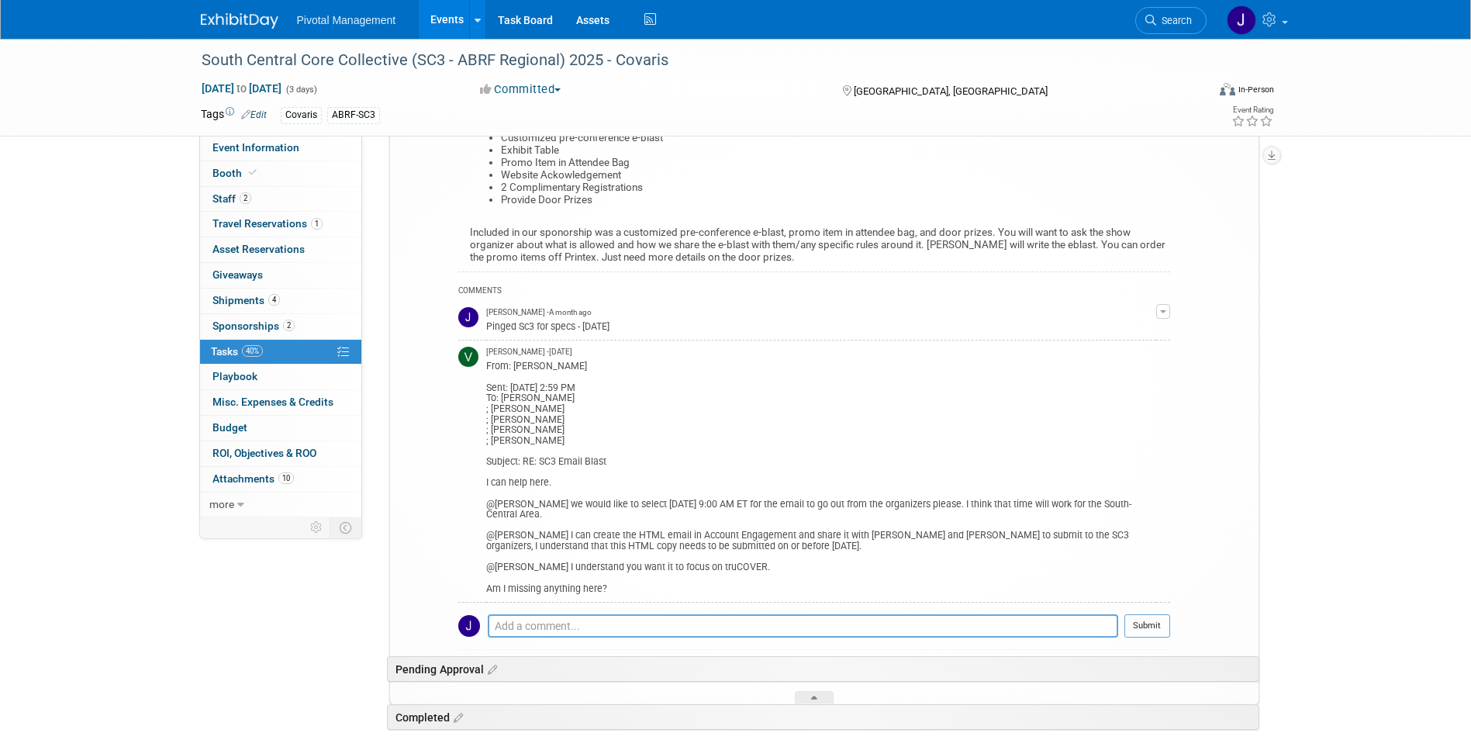
scroll to position [451, 0]
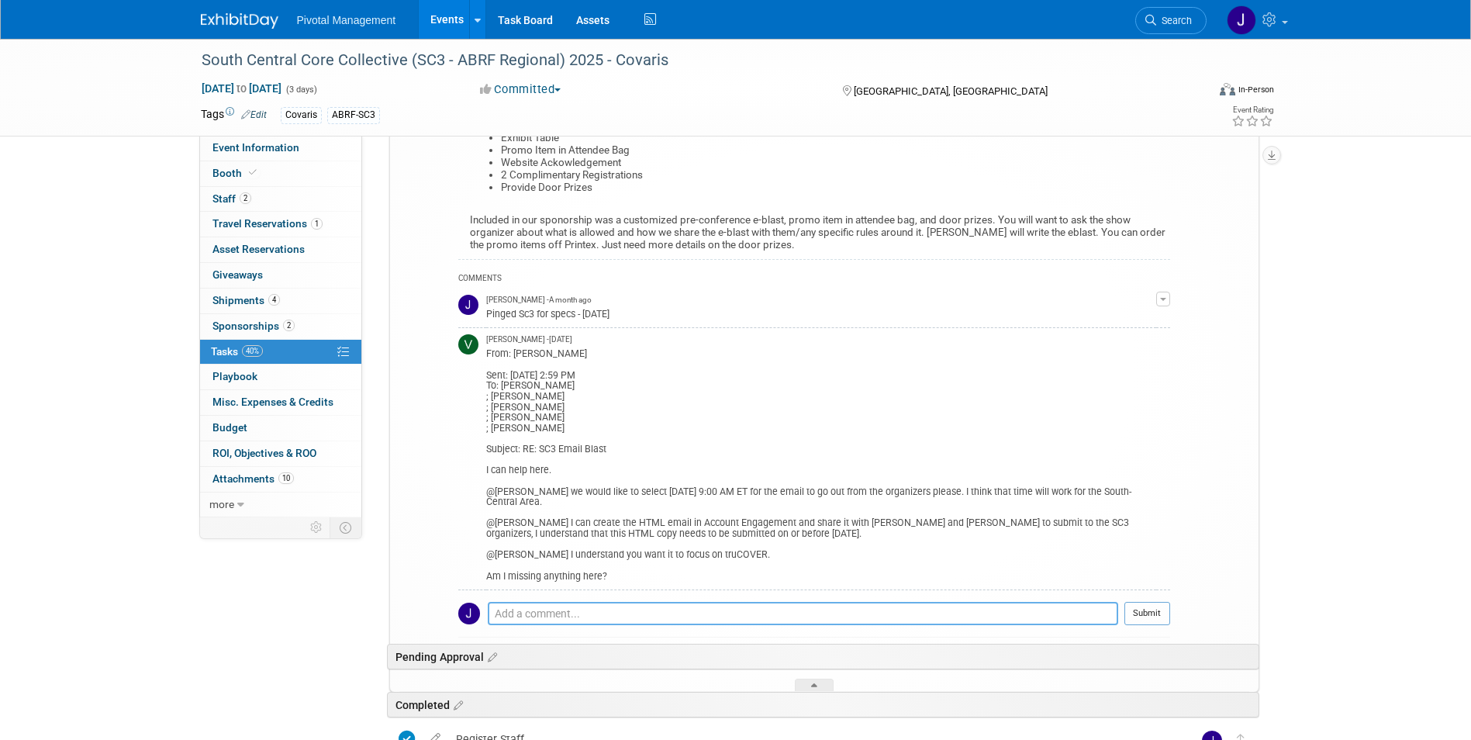
click at [554, 602] on textarea at bounding box center [803, 613] width 630 height 23
type textarea "Submitted to SC3 team by [PERSON_NAME] - 8.29"
click at [1162, 602] on button "Submit" at bounding box center [1147, 613] width 46 height 23
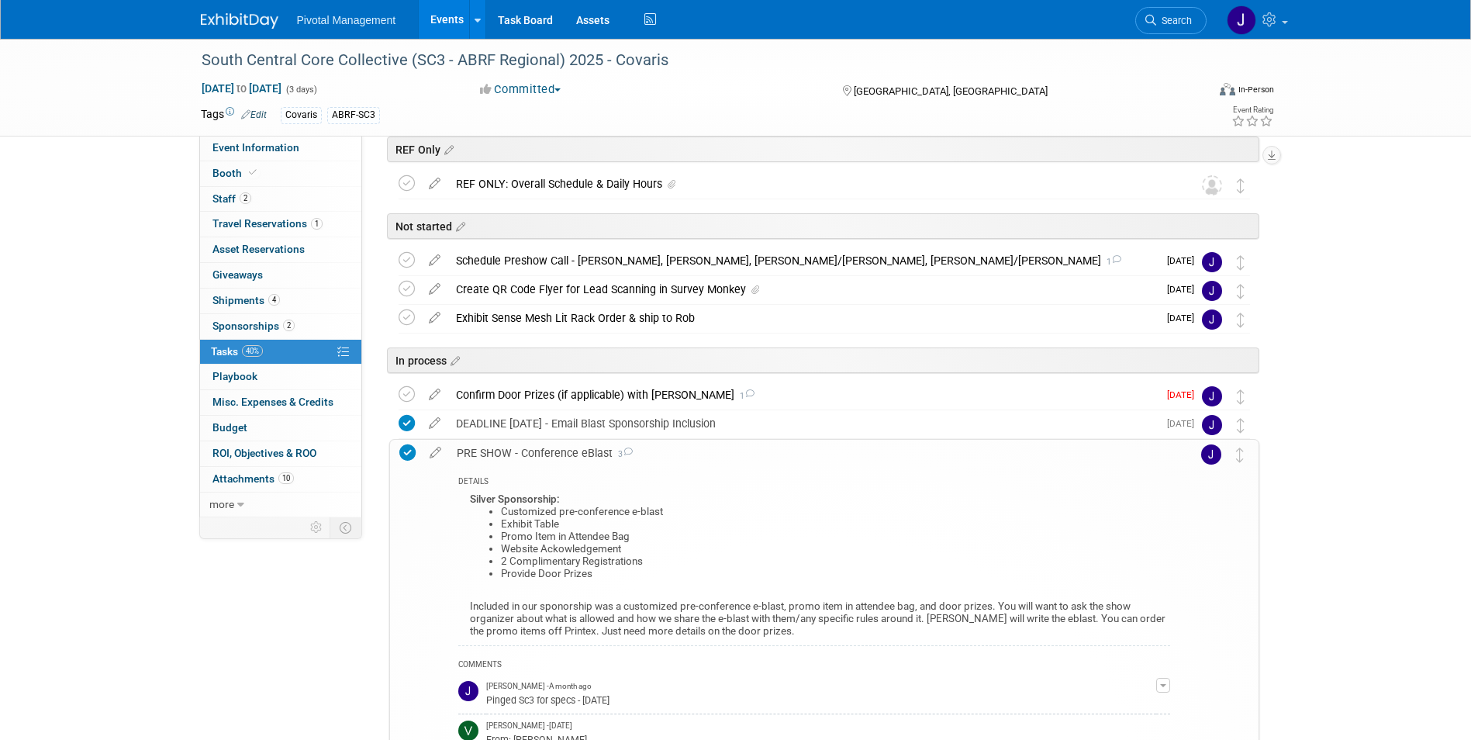
scroll to position [21, 0]
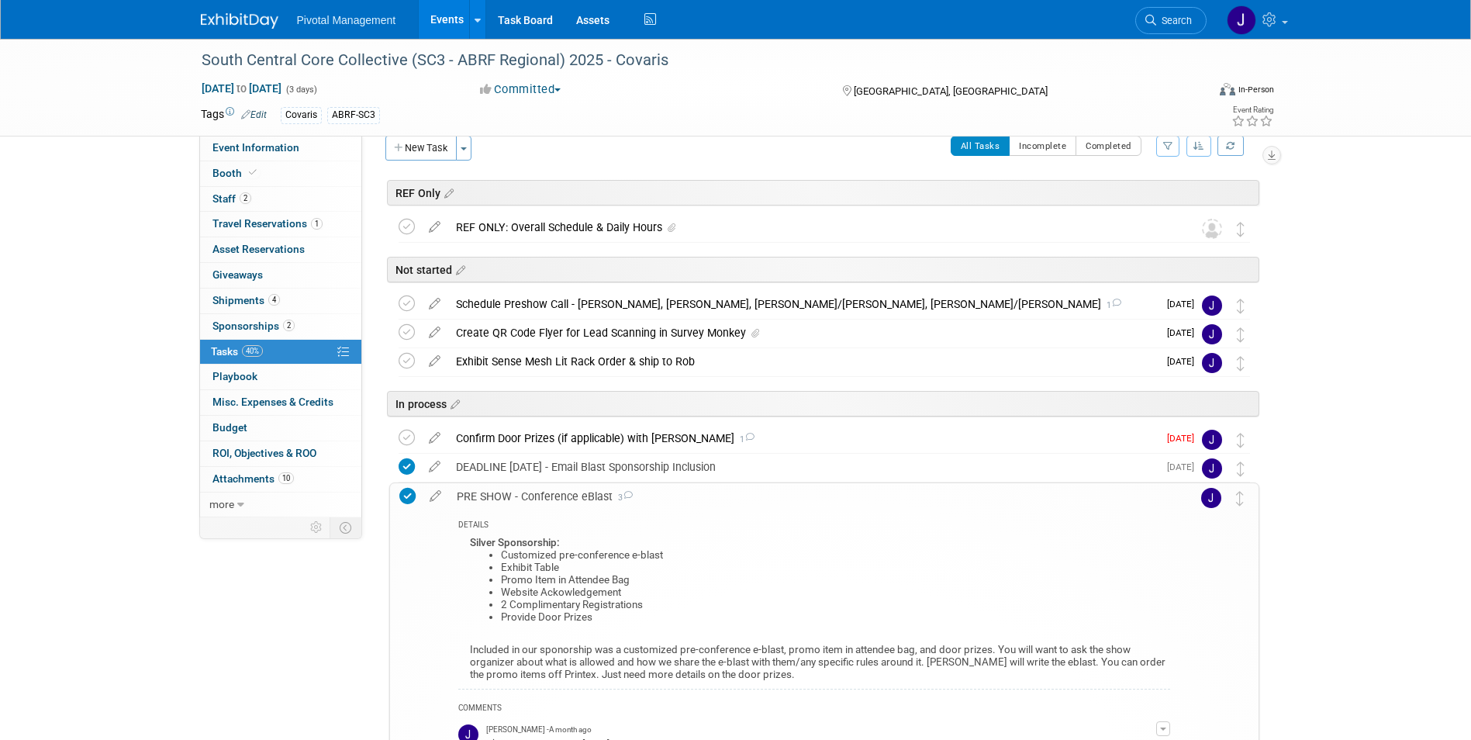
click at [554, 500] on div "PRE SHOW - Conference eBlast 3" at bounding box center [809, 496] width 721 height 26
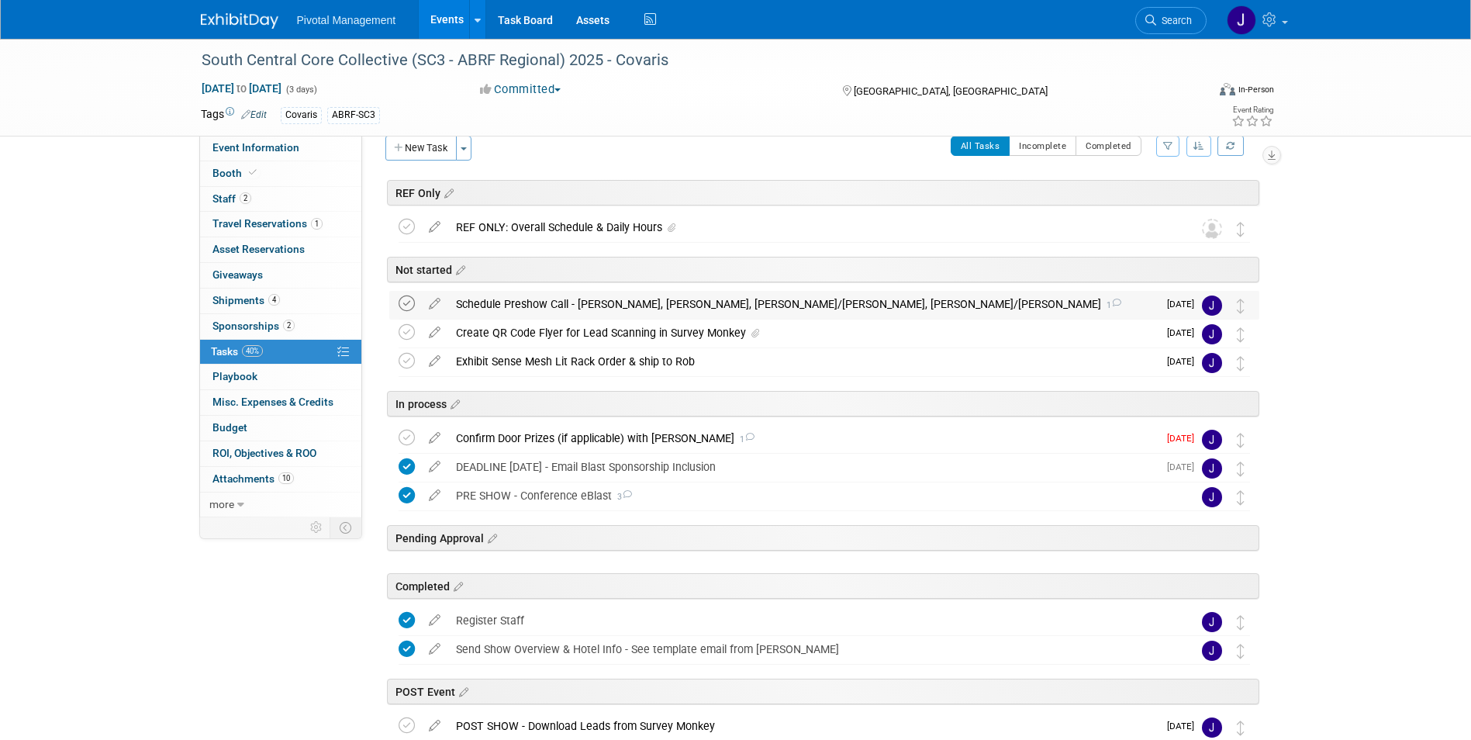
click at [406, 301] on icon at bounding box center [407, 303] width 16 height 16
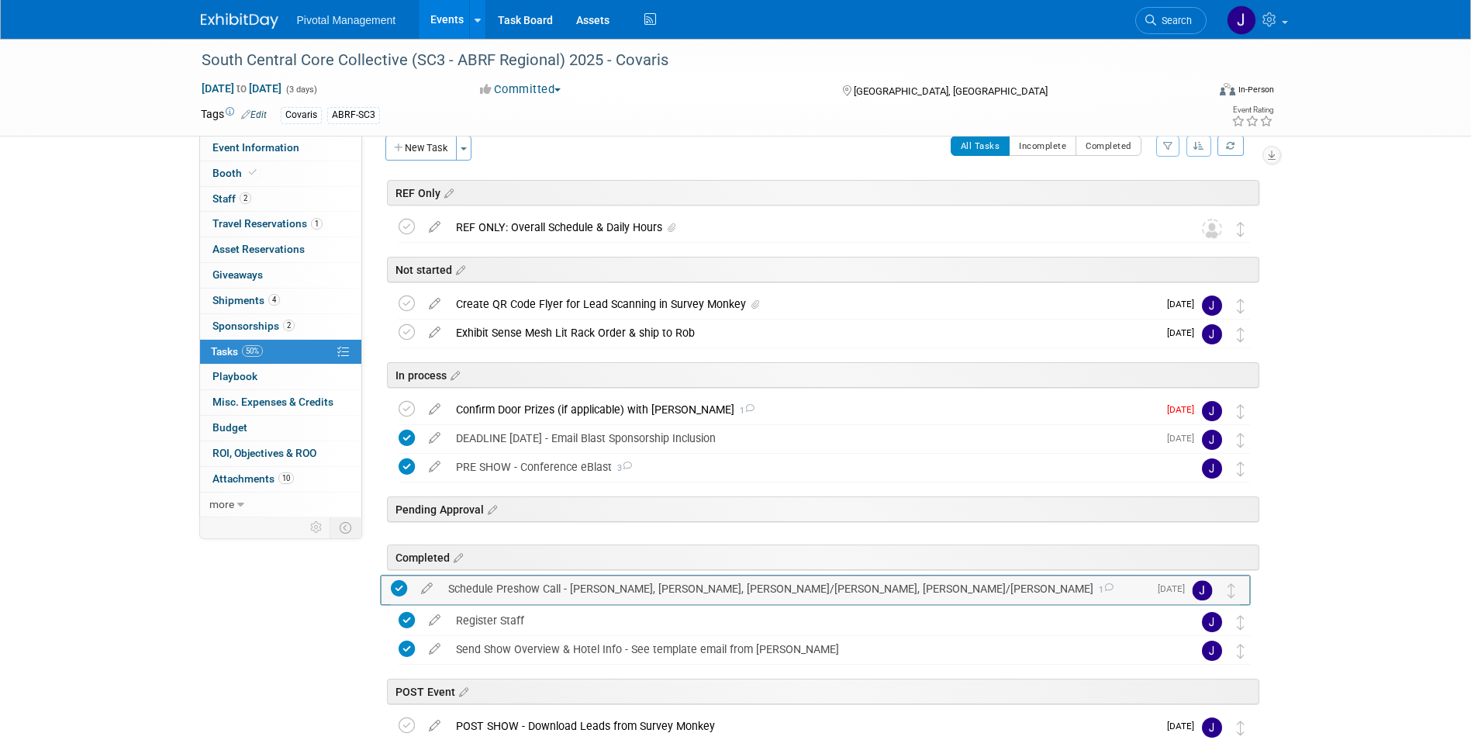
drag, startPoint x: 1237, startPoint y: 297, endPoint x: 1228, endPoint y: 581, distance: 284.0
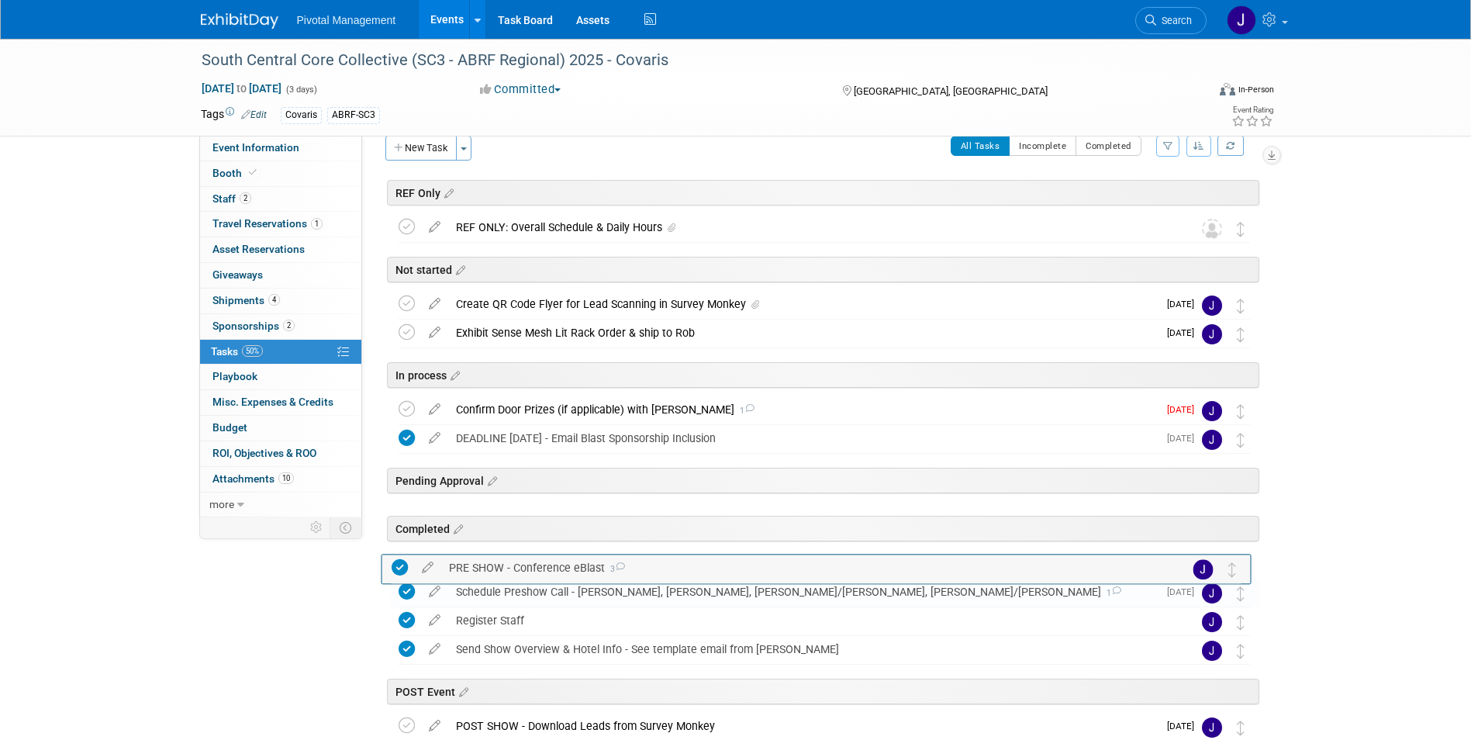
drag, startPoint x: 1245, startPoint y: 465, endPoint x: 1238, endPoint y: 565, distance: 100.3
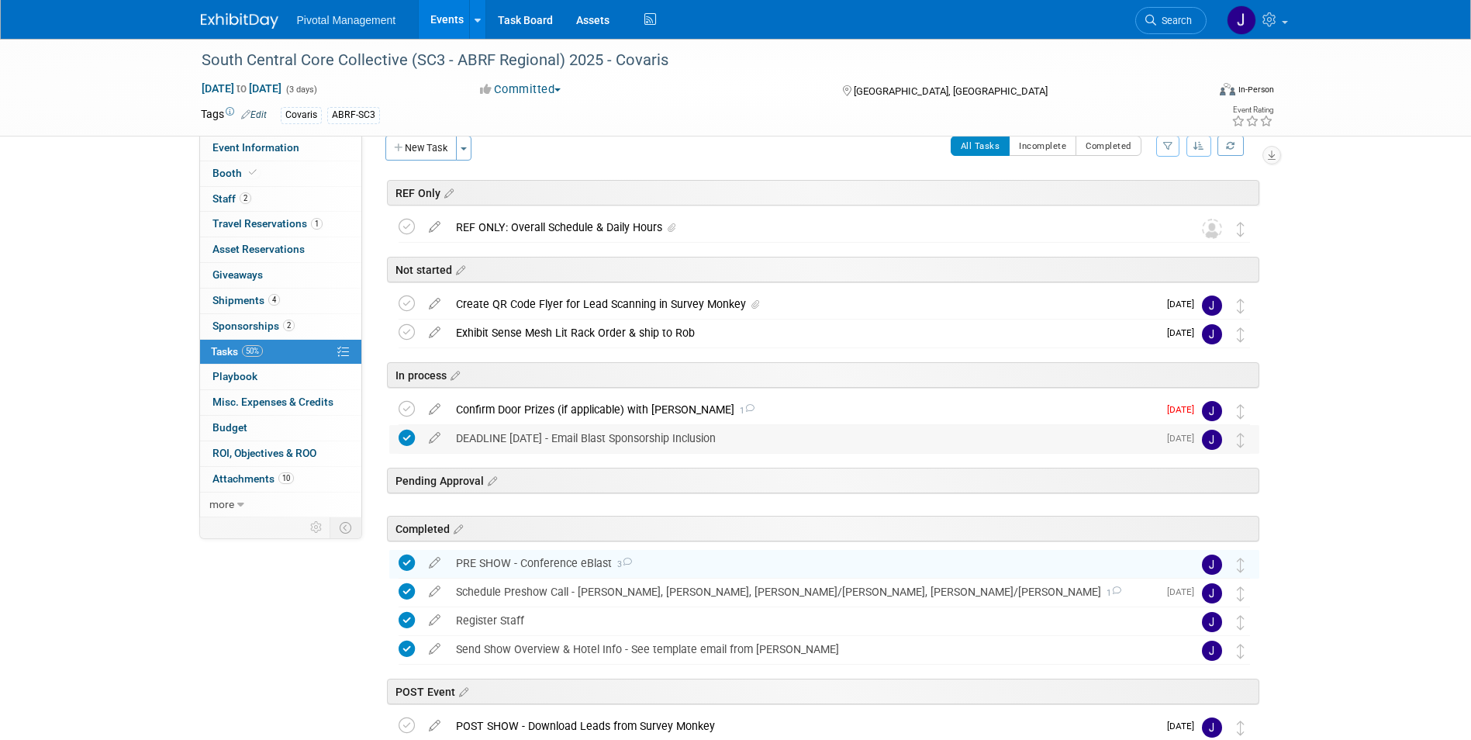
click at [1007, 439] on div "DEADLINE [DATE] - Email Blast Sponsorship Inclusion" at bounding box center [803, 438] width 710 height 26
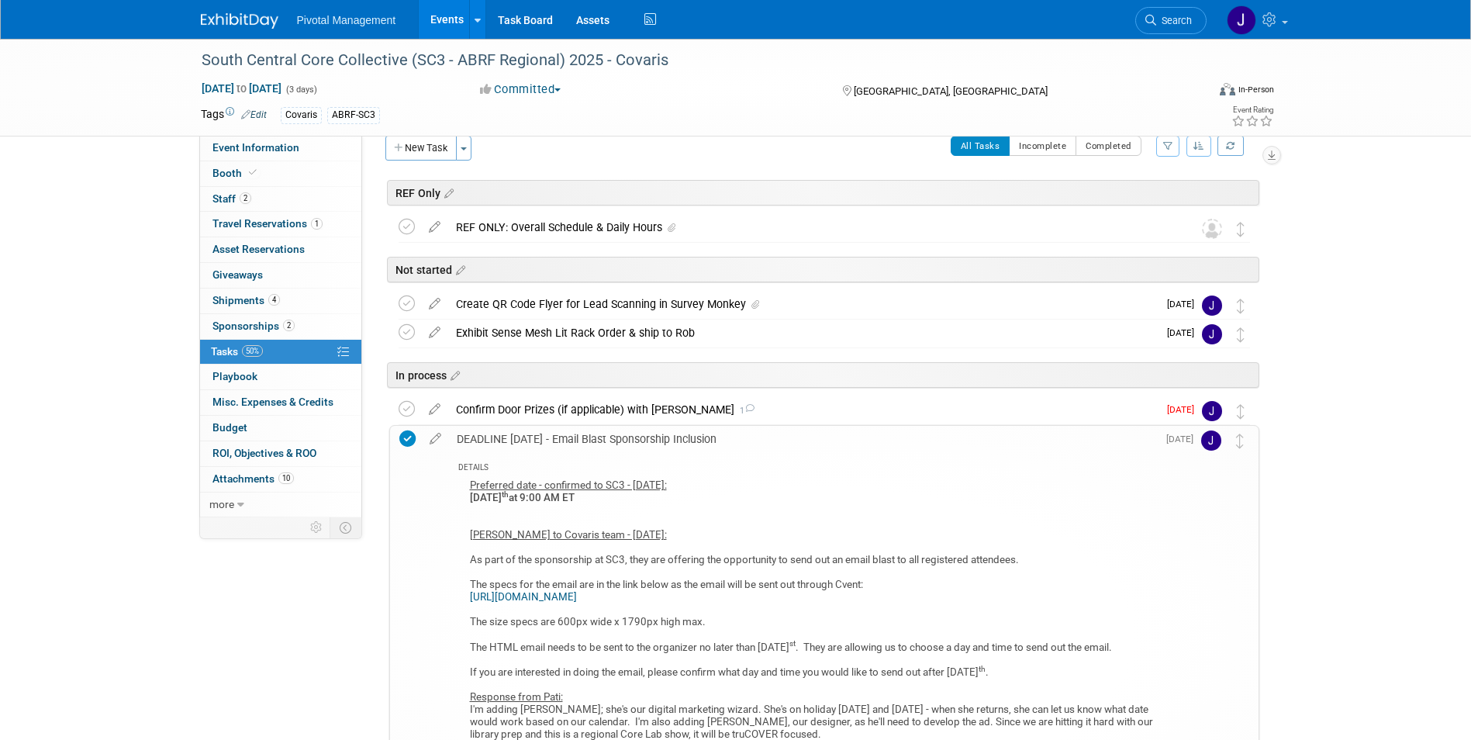
click at [1007, 439] on div "DEADLINE [DATE] - Email Blast Sponsorship Inclusion" at bounding box center [803, 439] width 708 height 26
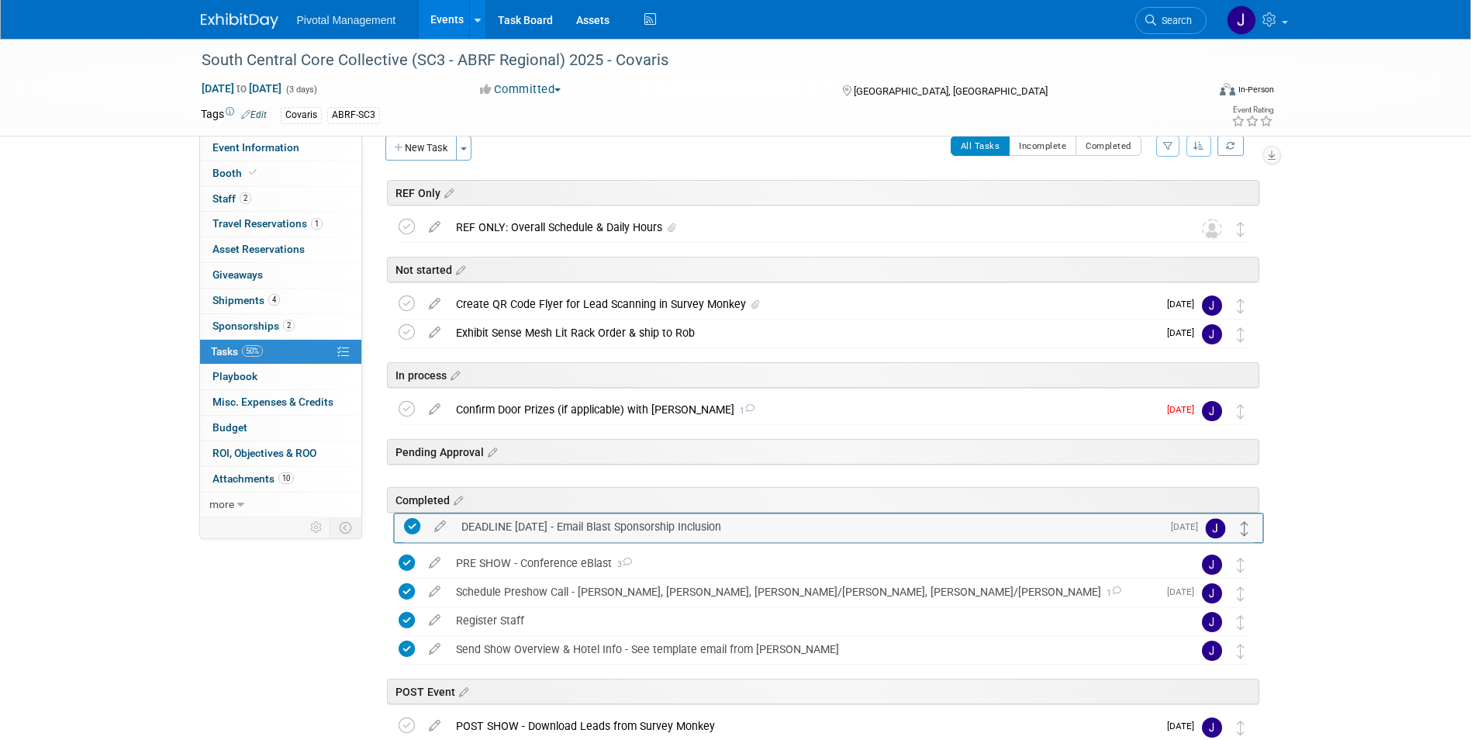
drag, startPoint x: 1238, startPoint y: 434, endPoint x: 1242, endPoint y: 521, distance: 87.8
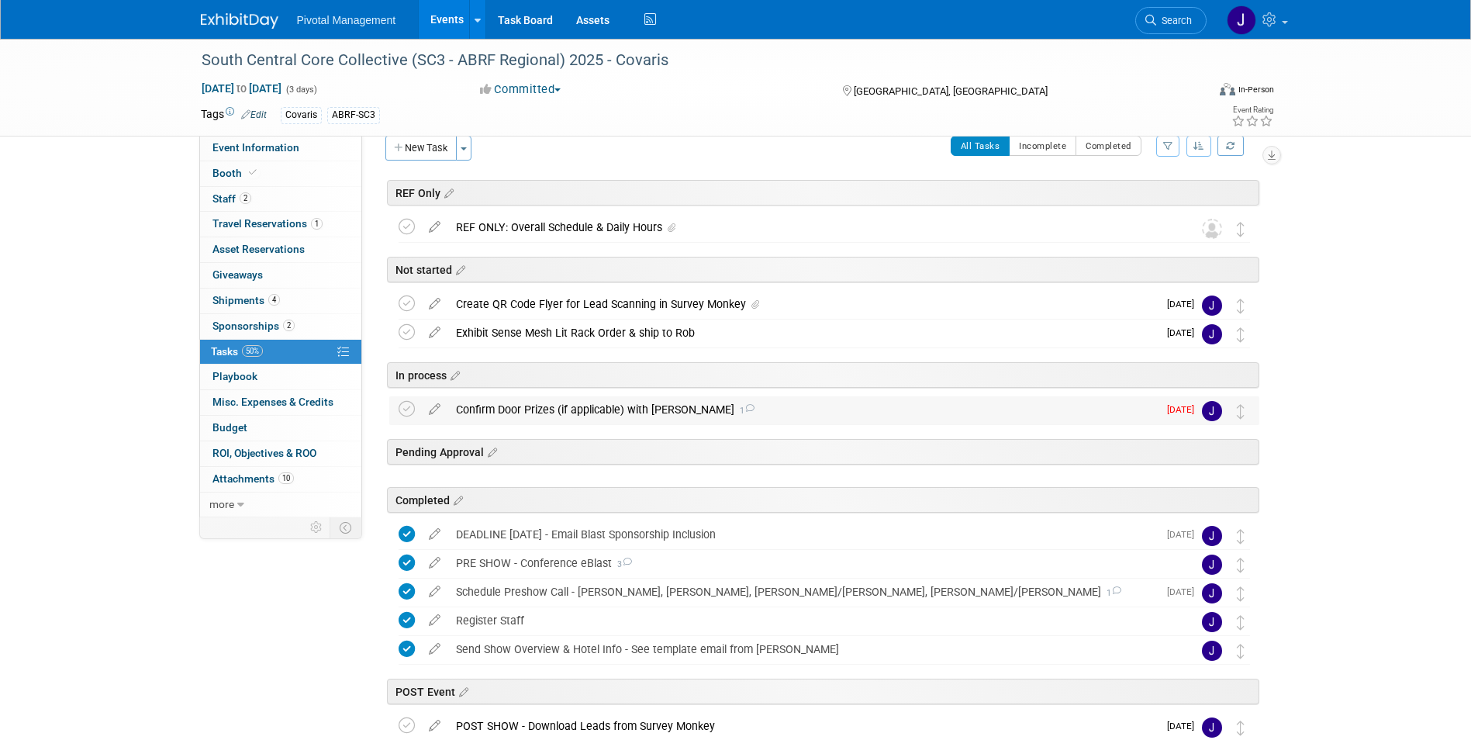
click at [635, 408] on div "Confirm Door Prizes (if applicable) with [PERSON_NAME] 1" at bounding box center [803, 409] width 710 height 26
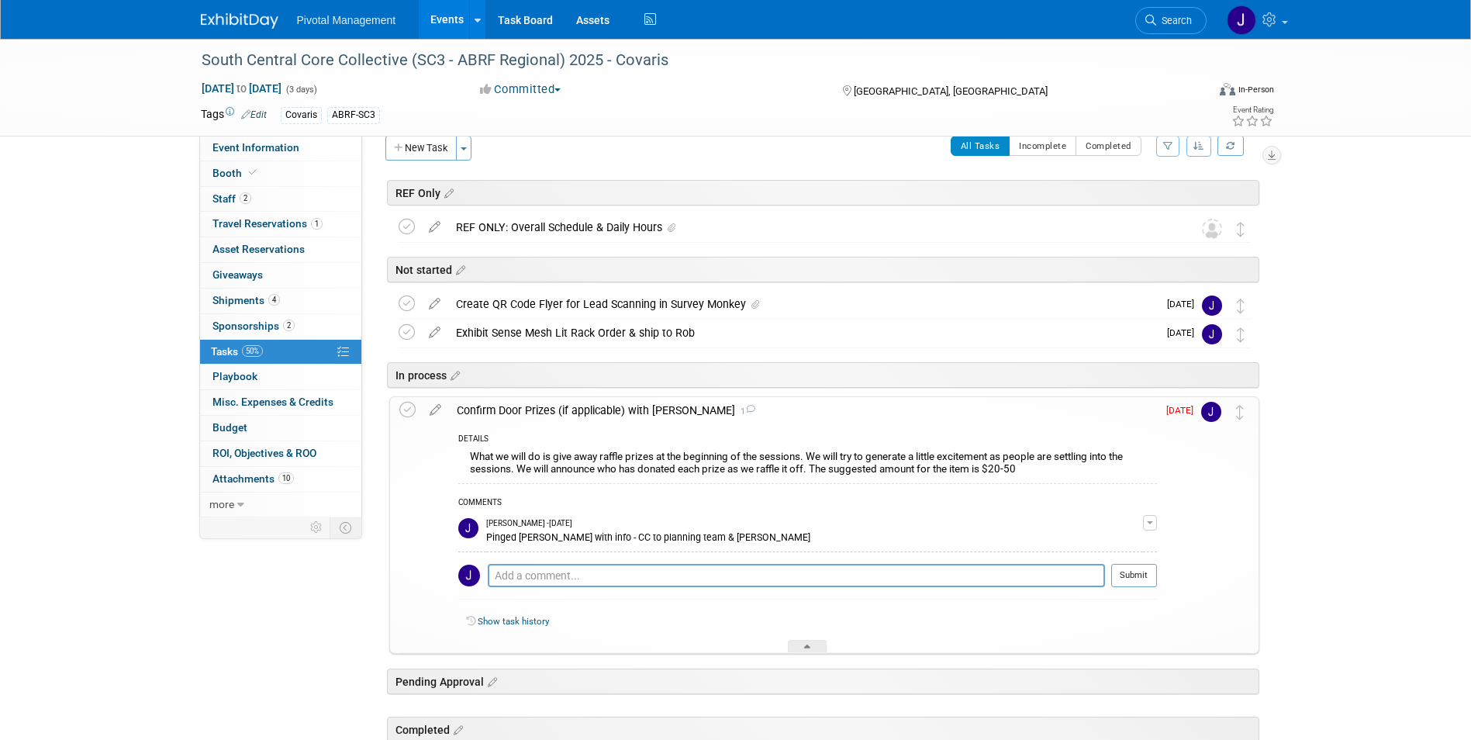
click at [635, 408] on div "Confirm Door Prizes (if applicable) with [PERSON_NAME] 1" at bounding box center [803, 410] width 708 height 26
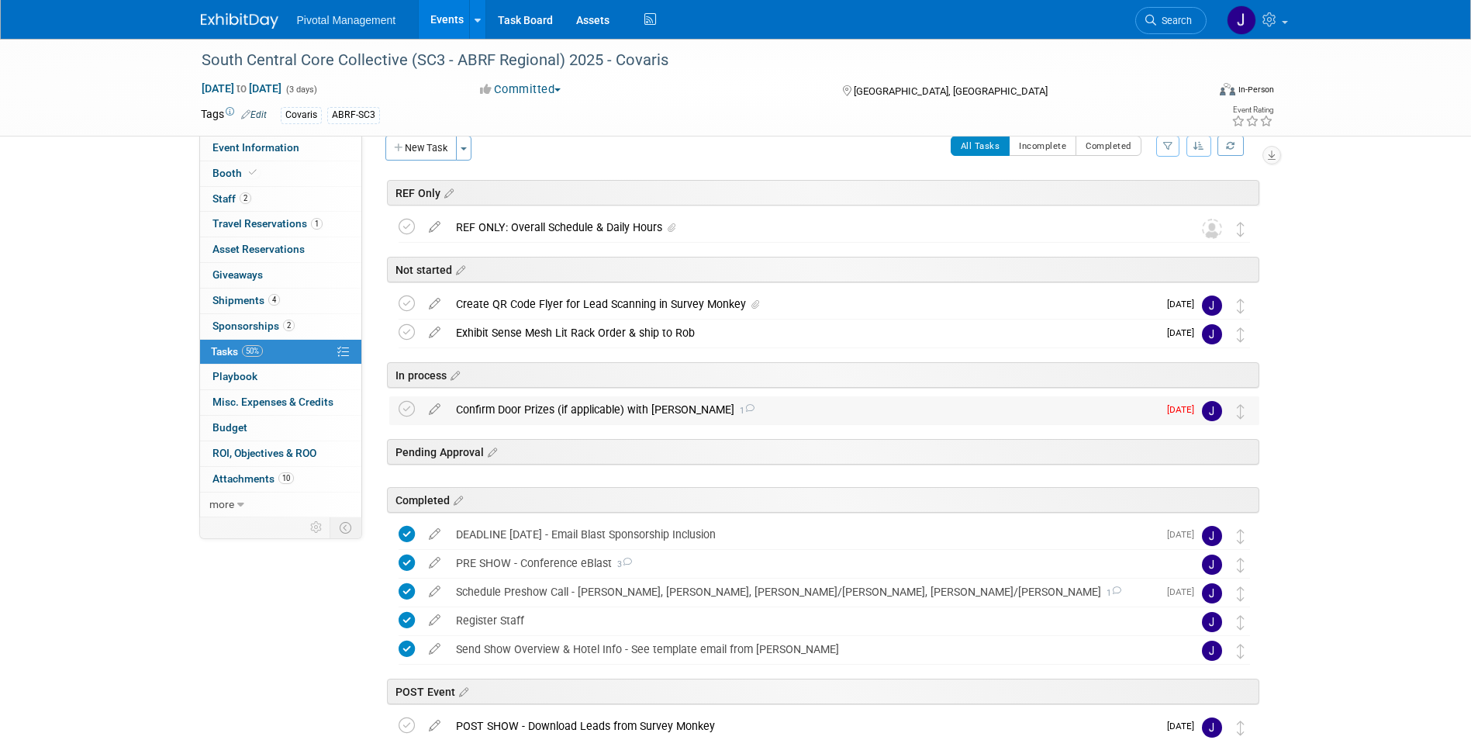
click at [635, 408] on div "Confirm Door Prizes (if applicable) with [PERSON_NAME] 1" at bounding box center [803, 409] width 710 height 26
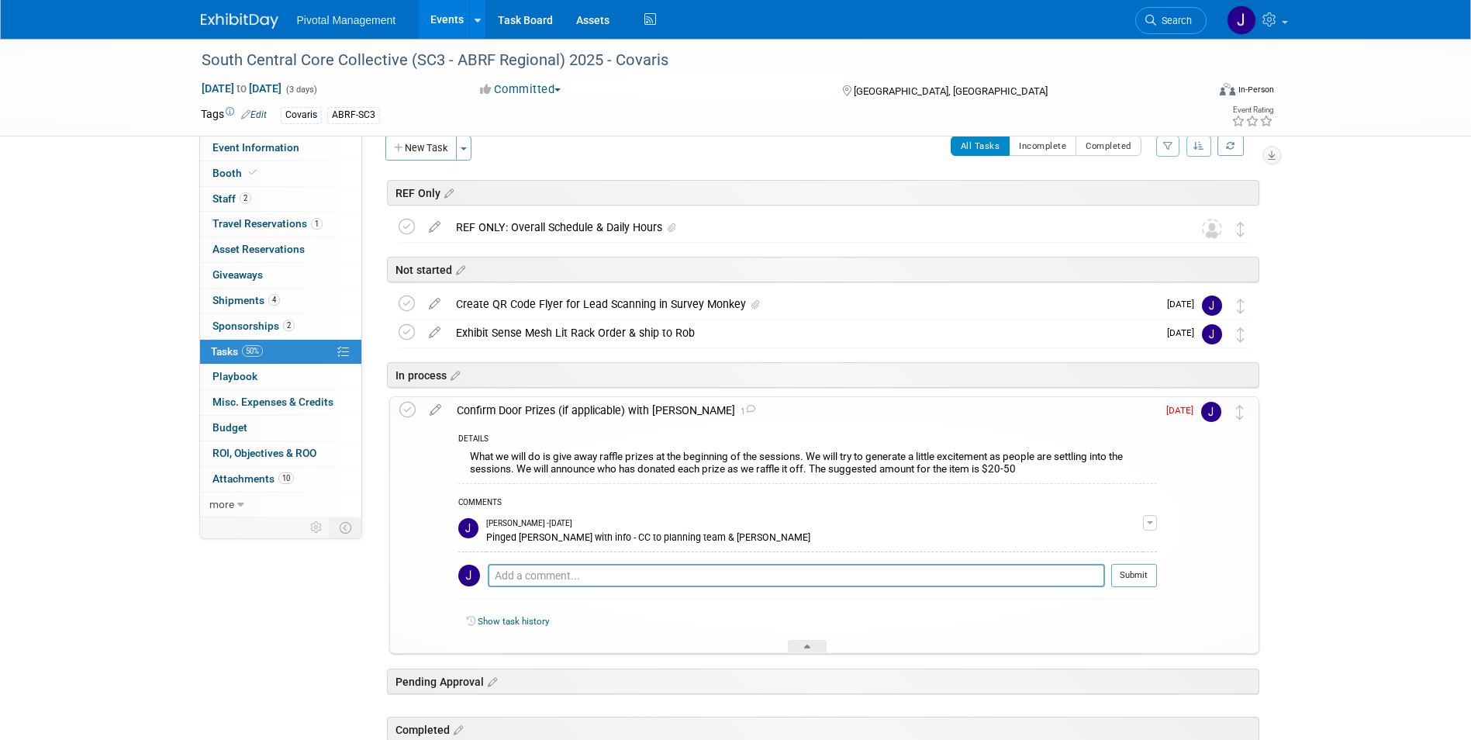
click at [635, 408] on div "Confirm Door Prizes (if applicable) with [PERSON_NAME] 1" at bounding box center [803, 410] width 708 height 26
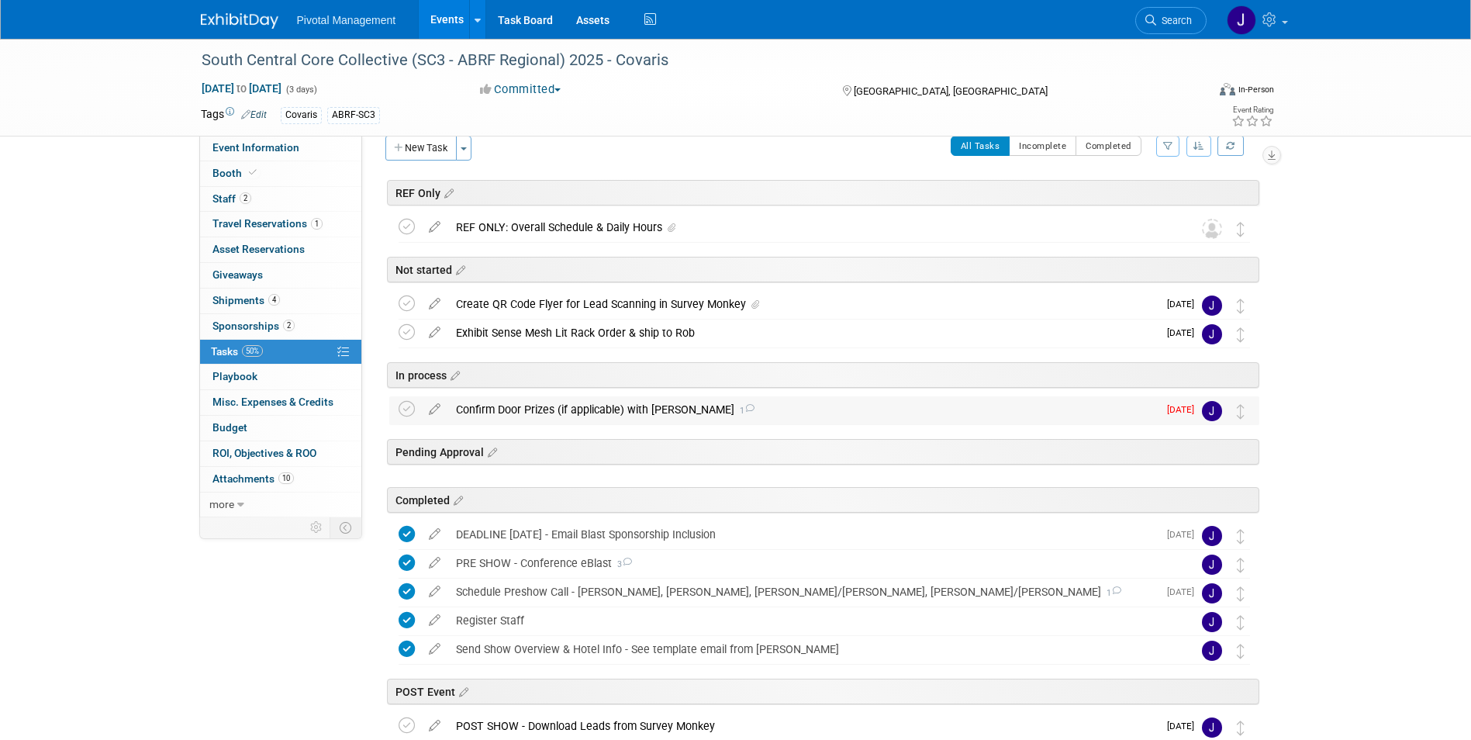
drag, startPoint x: 635, startPoint y: 408, endPoint x: 581, endPoint y: 419, distance: 55.4
click at [585, 412] on div "Confirm Door Prizes (if applicable) with [PERSON_NAME] 1" at bounding box center [803, 409] width 710 height 26
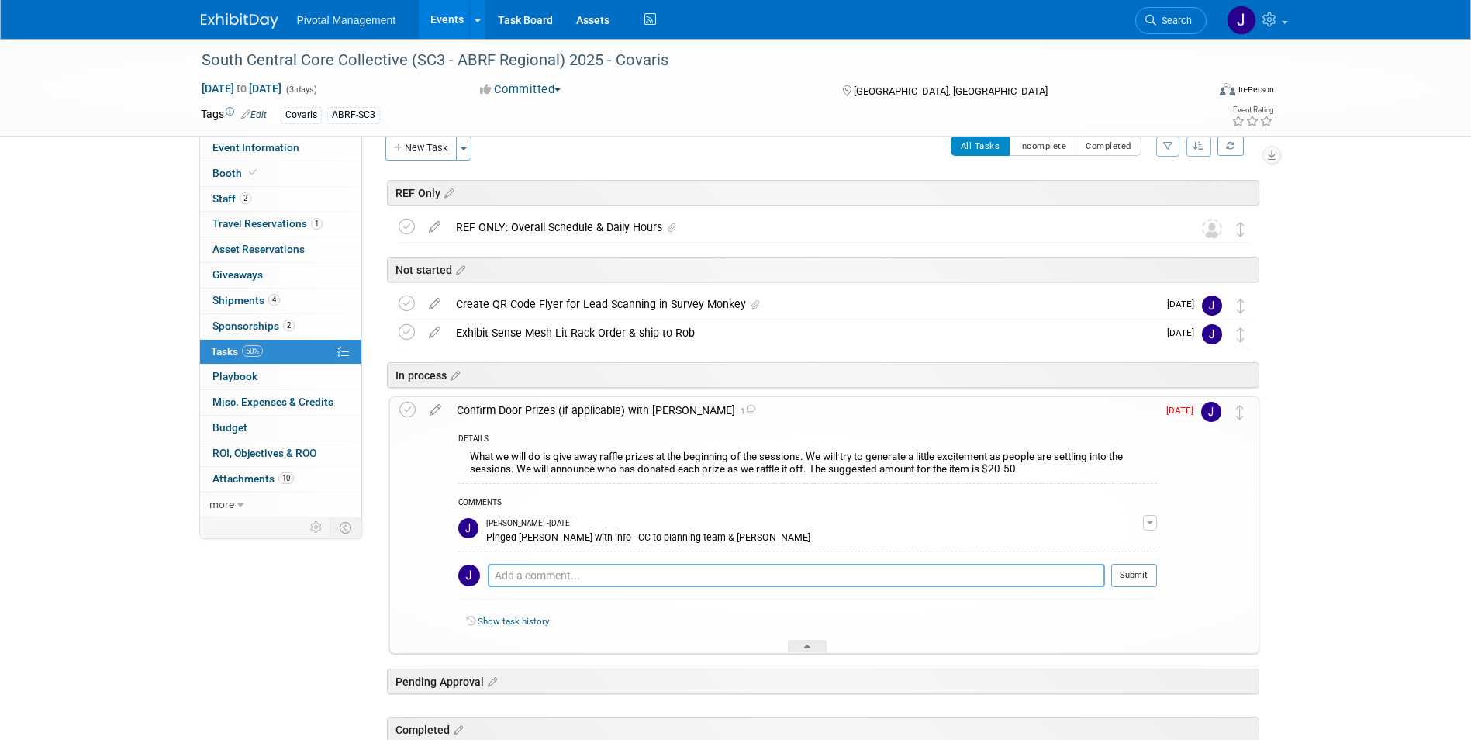
click at [523, 573] on textarea at bounding box center [796, 575] width 617 height 23
type textarea "Can provide QTY of items"
